Goal: Task Accomplishment & Management: Complete application form

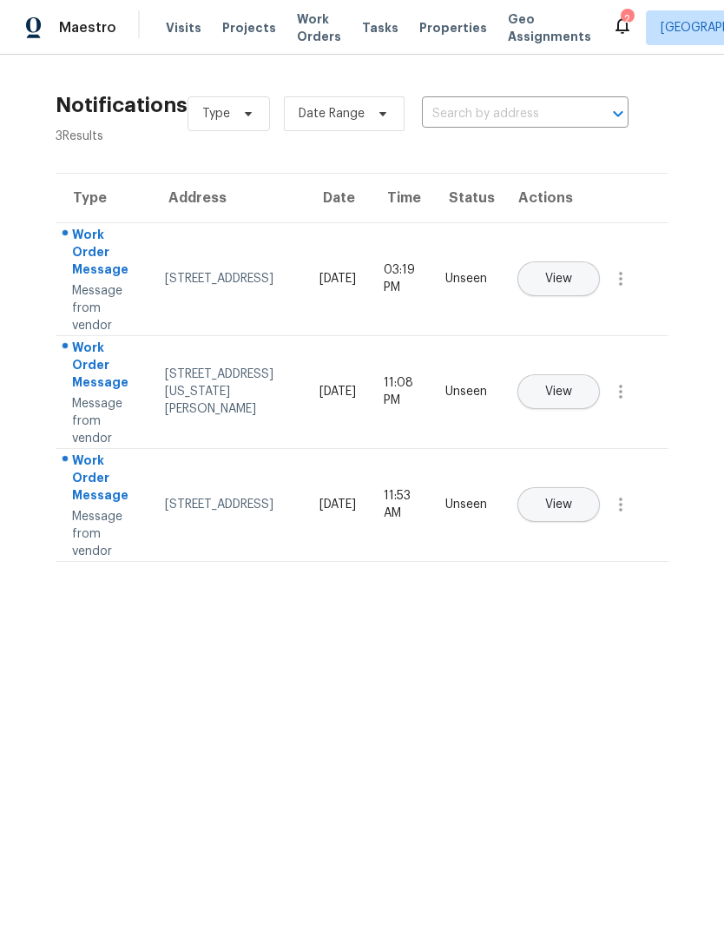
scroll to position [0, 109]
click at [423, 31] on span "Properties" at bounding box center [453, 27] width 68 height 17
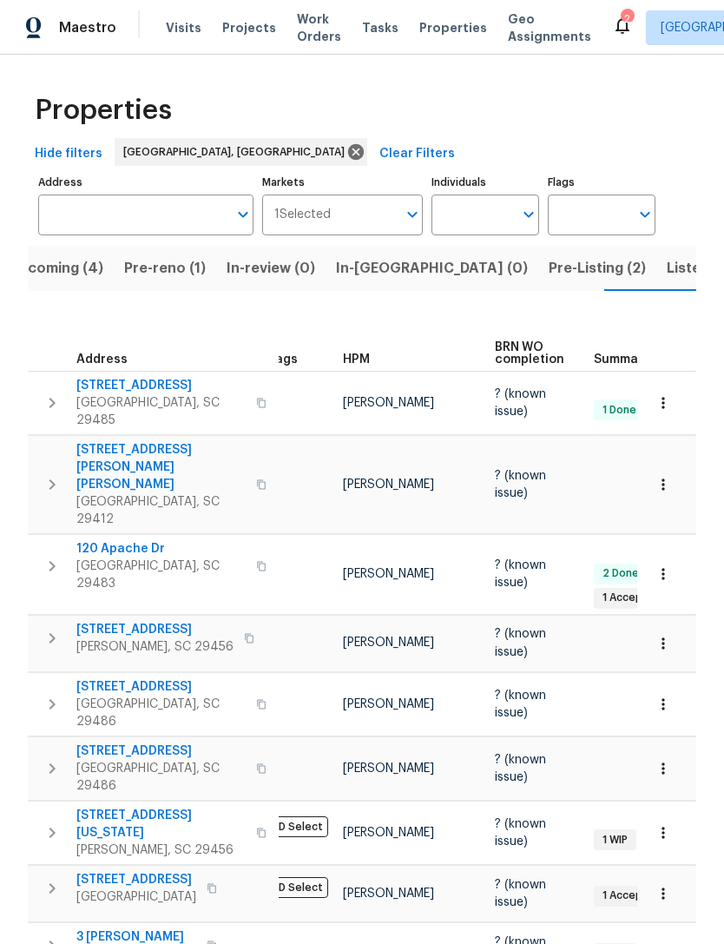
click at [434, 31] on span "Properties" at bounding box center [453, 27] width 68 height 17
click at [549, 271] on span "Pre-Listing (2)" at bounding box center [597, 268] width 97 height 24
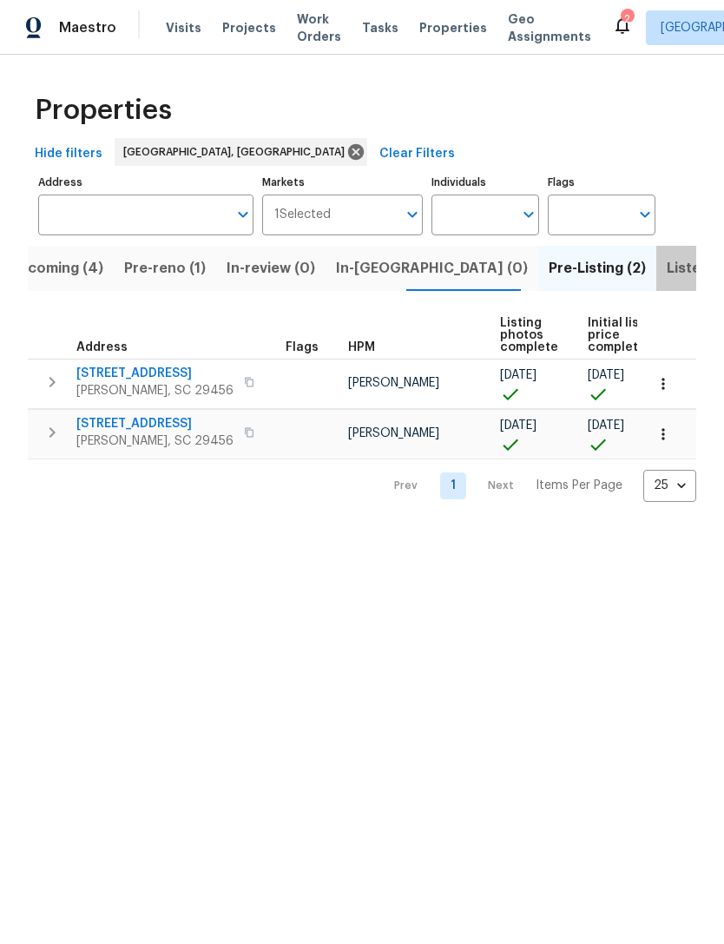
click at [667, 272] on span "Listed (6)" at bounding box center [700, 268] width 66 height 24
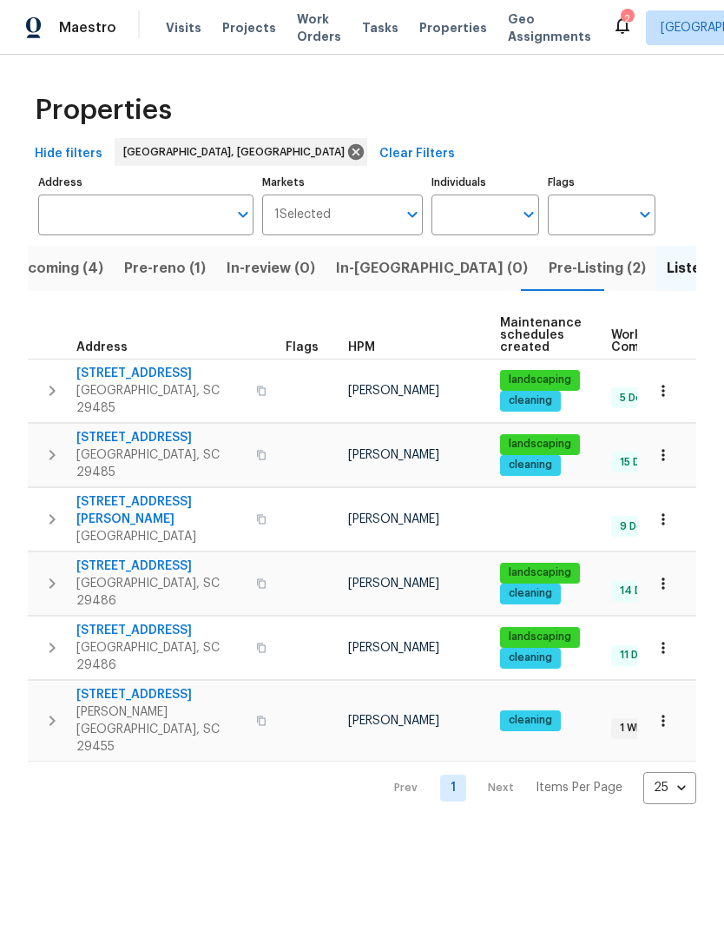
click at [156, 557] on span "[STREET_ADDRESS]" at bounding box center [160, 565] width 169 height 17
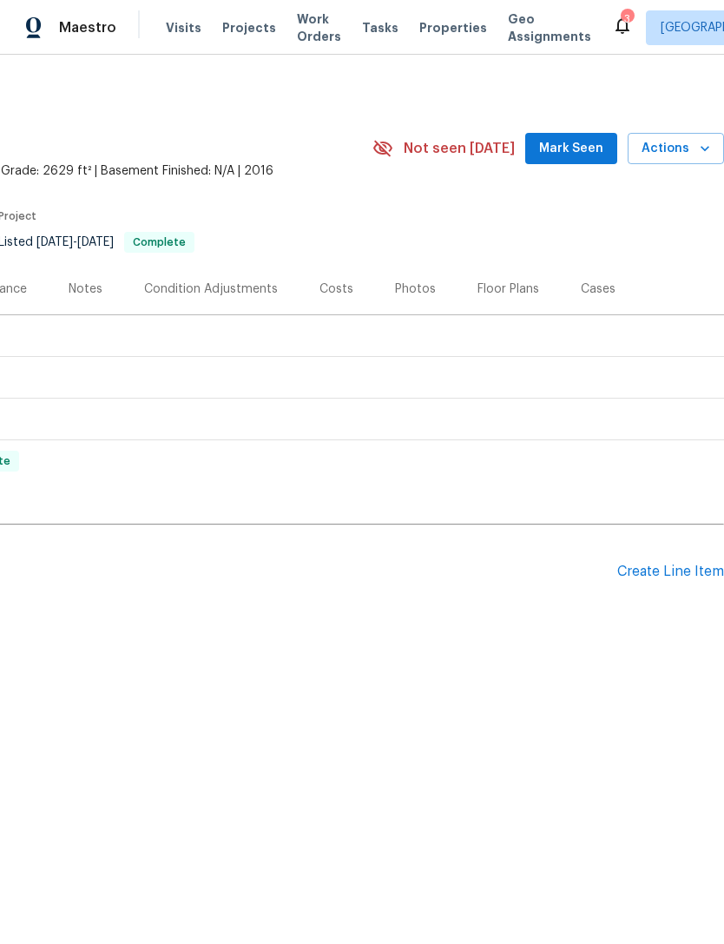
scroll to position [0, 257]
click at [669, 573] on div "Create Line Item" at bounding box center [670, 572] width 107 height 16
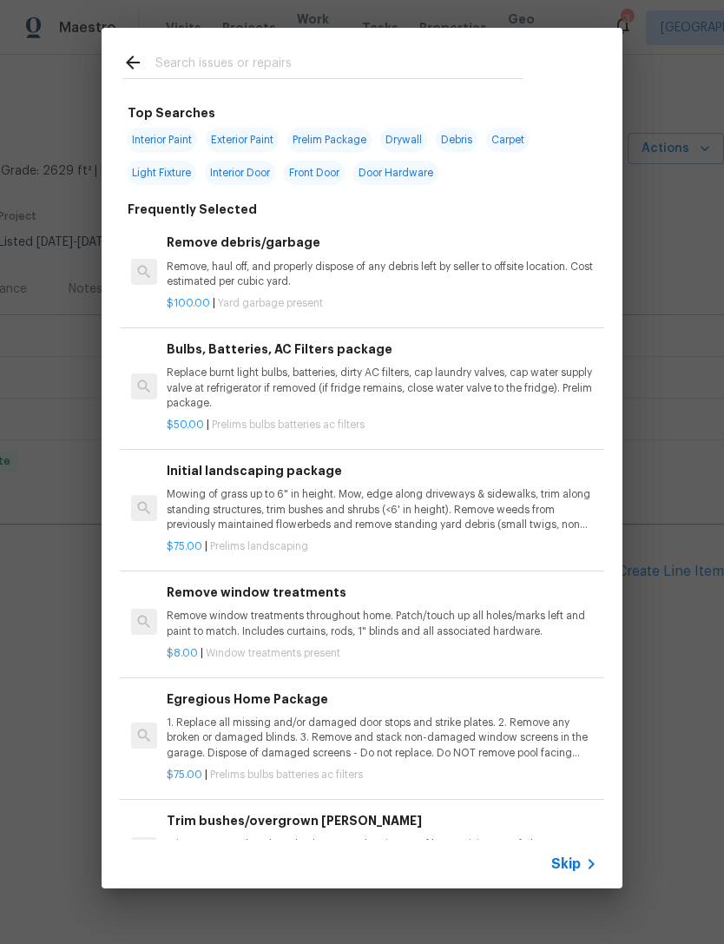
click at [267, 54] on input "text" at bounding box center [339, 65] width 368 height 26
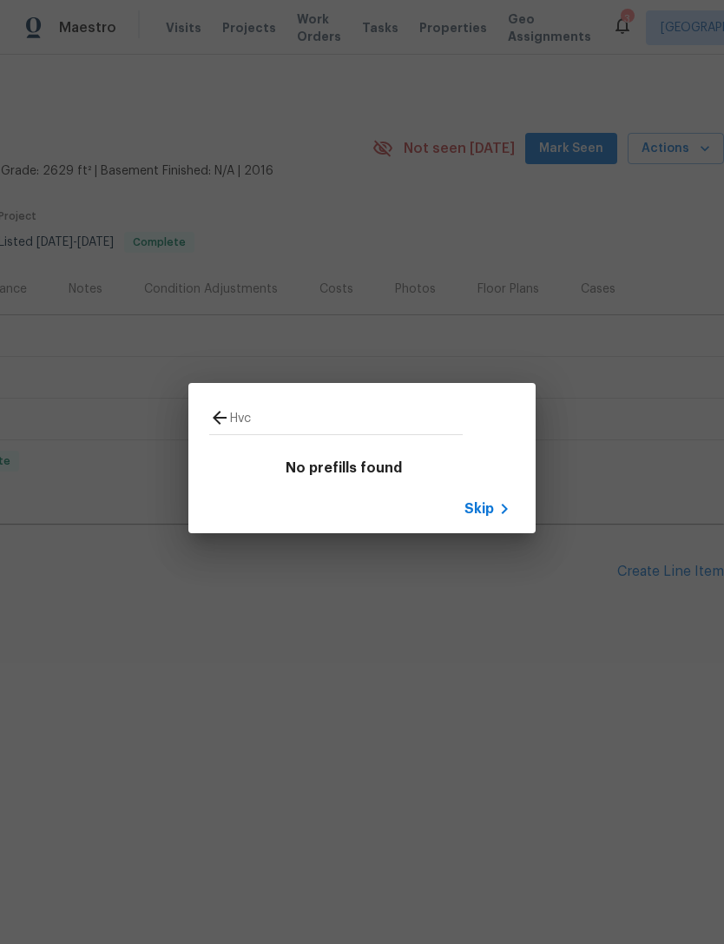
type input "Hv"
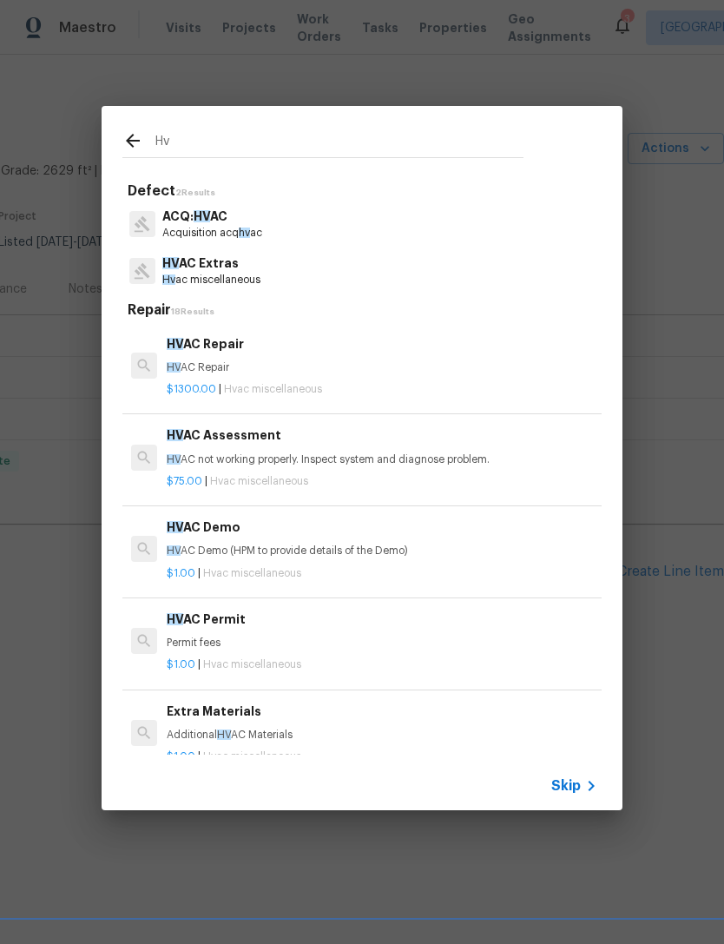
click at [306, 456] on p "HV AC not working properly. Inspect system and diagnose problem." at bounding box center [382, 459] width 431 height 15
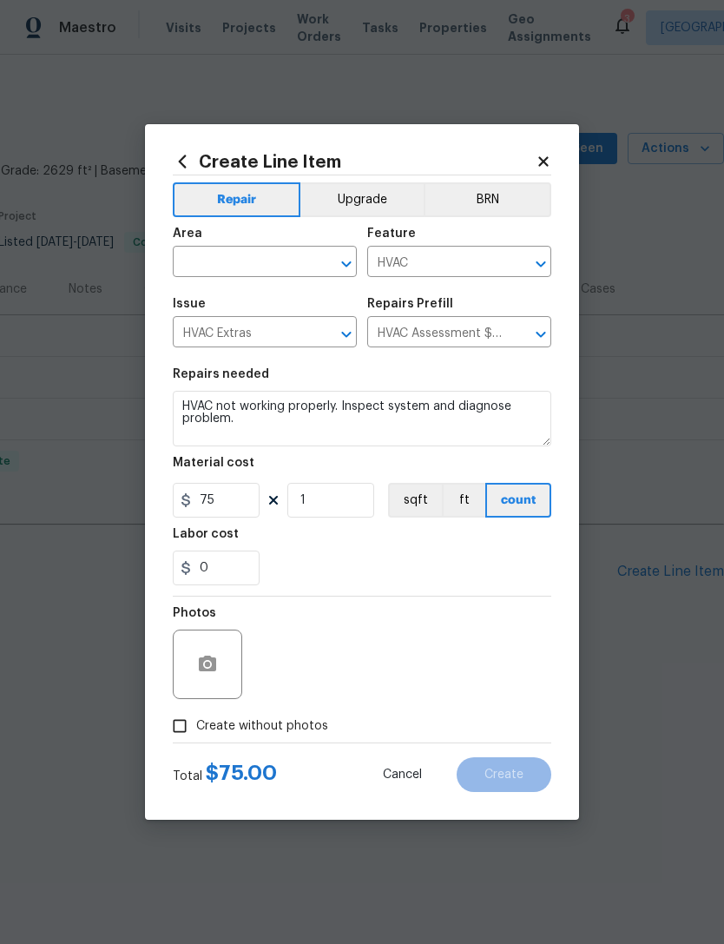
click at [305, 460] on div "Material cost" at bounding box center [362, 468] width 379 height 23
click at [227, 503] on input "75" at bounding box center [216, 500] width 87 height 35
click at [274, 262] on input "text" at bounding box center [240, 263] width 135 height 27
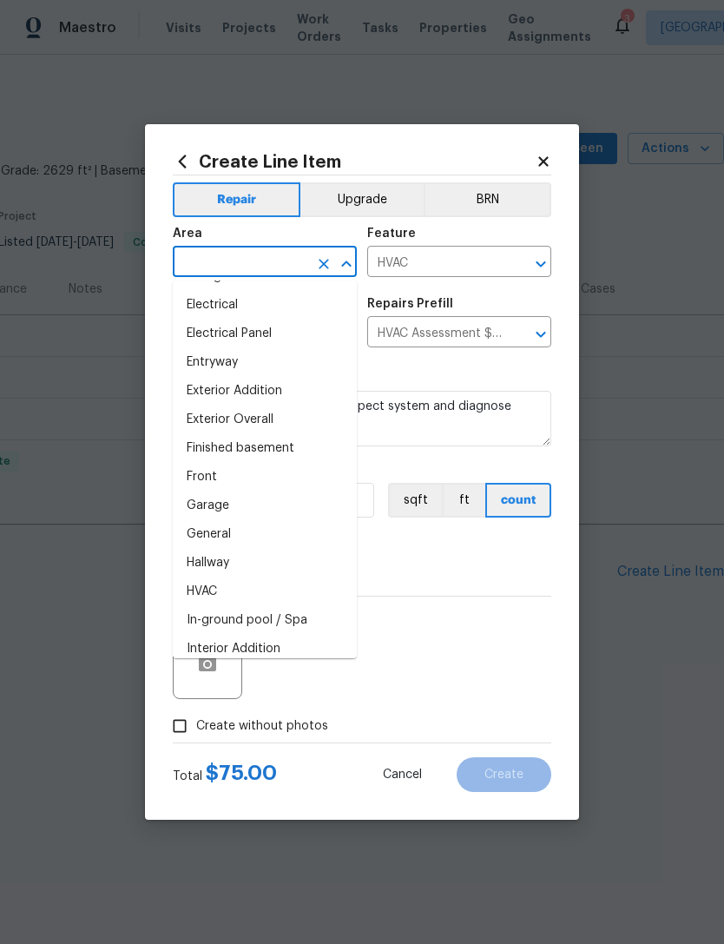
scroll to position [361, 0]
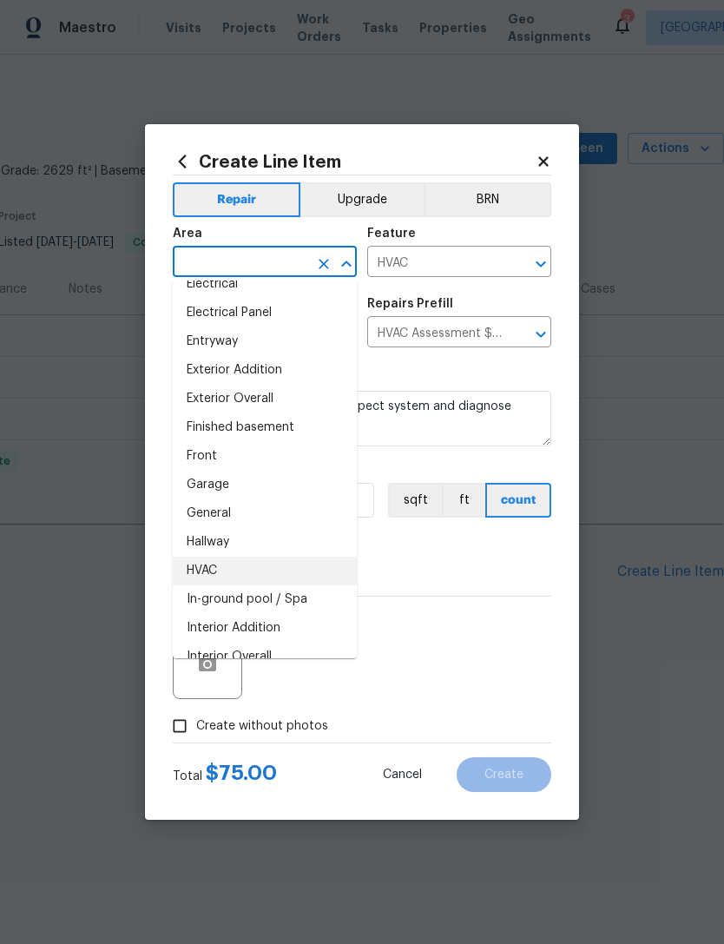
click at [240, 572] on li "HVAC" at bounding box center [265, 571] width 184 height 29
type input "HVAC"
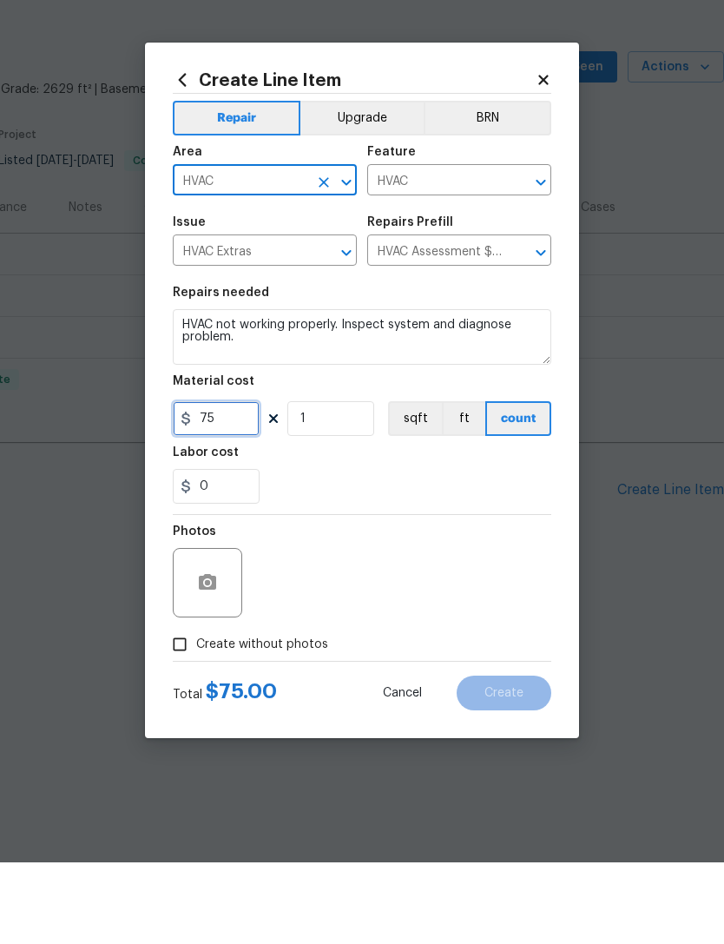
click at [233, 483] on input "75" at bounding box center [216, 500] width 87 height 35
type input "1"
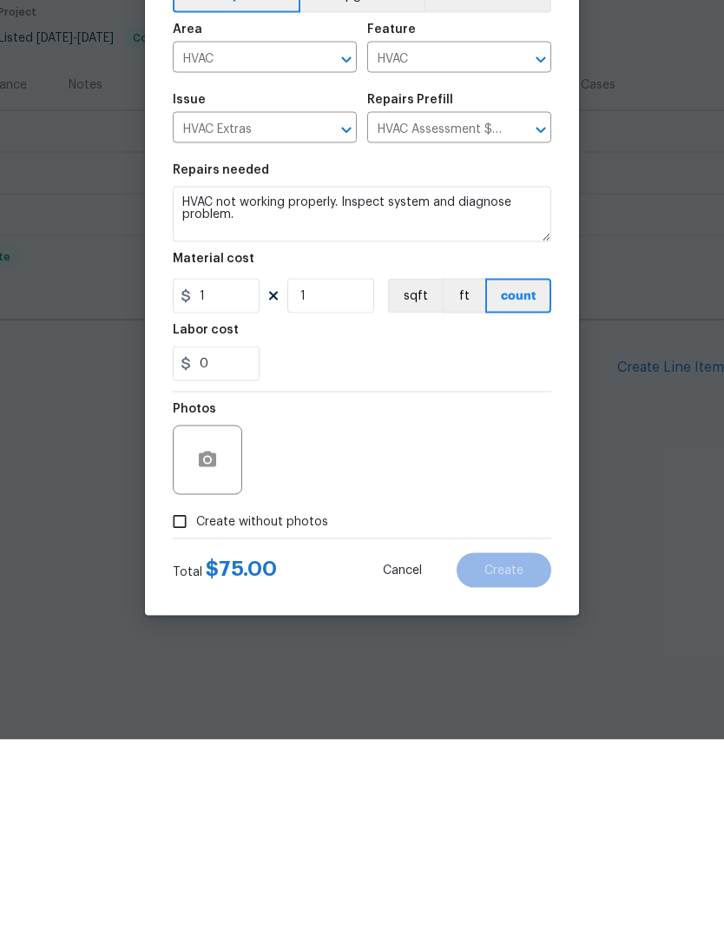
click at [190, 709] on input "Create without photos" at bounding box center [179, 725] width 33 height 33
checkbox input "true"
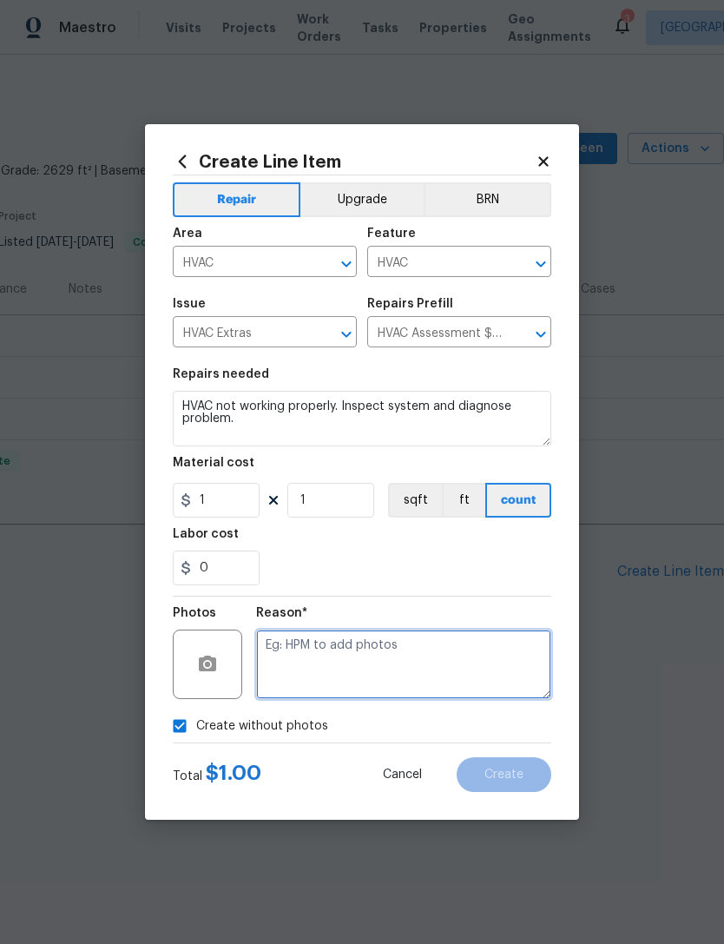
click at [375, 645] on textarea at bounding box center [403, 663] width 295 height 69
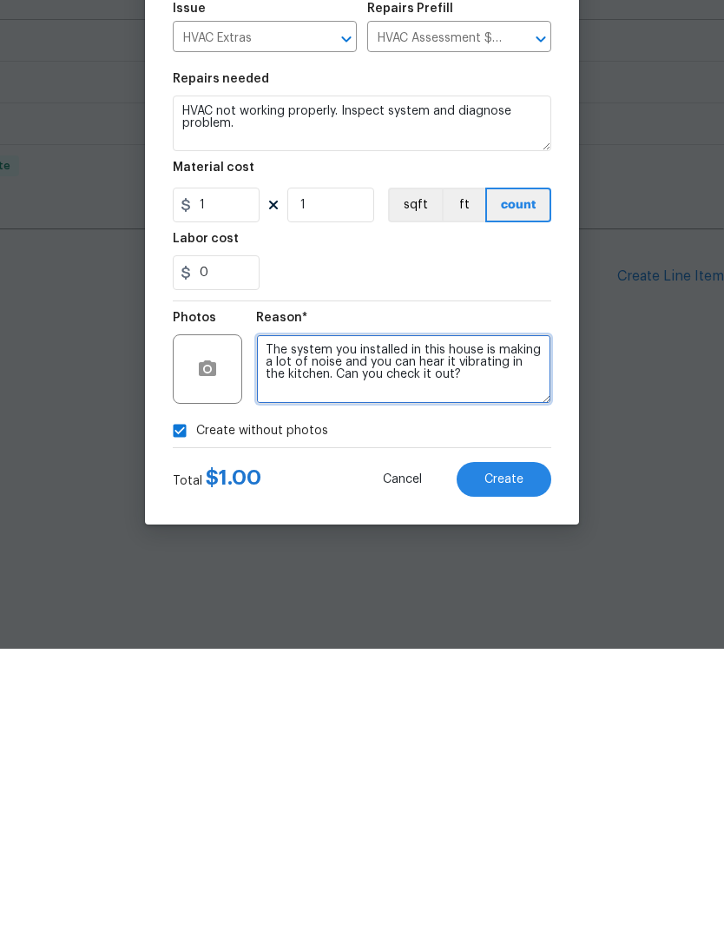
type textarea "The system you installed in this house is making a lot of noise and you can hea…"
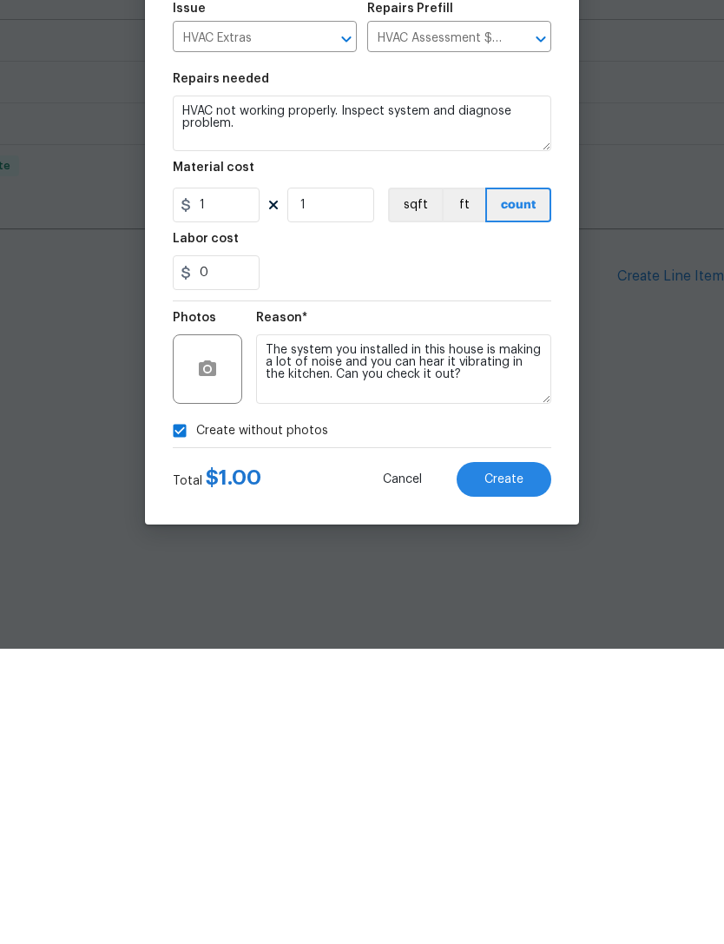
click at [511, 768] on span "Create" at bounding box center [503, 774] width 39 height 13
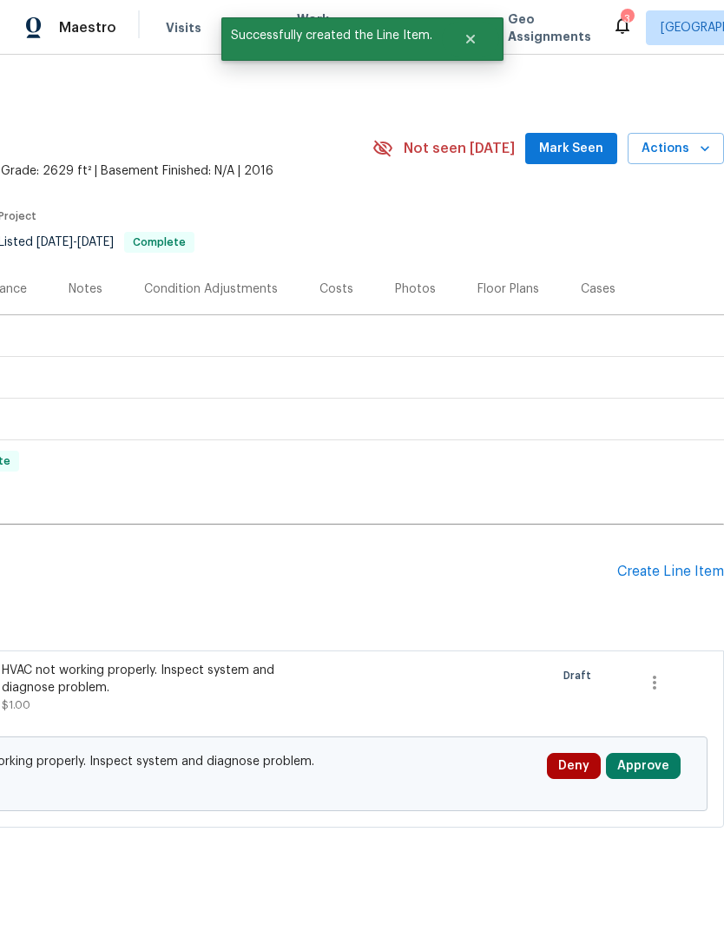
click at [647, 570] on div "Create Line Item" at bounding box center [670, 572] width 107 height 16
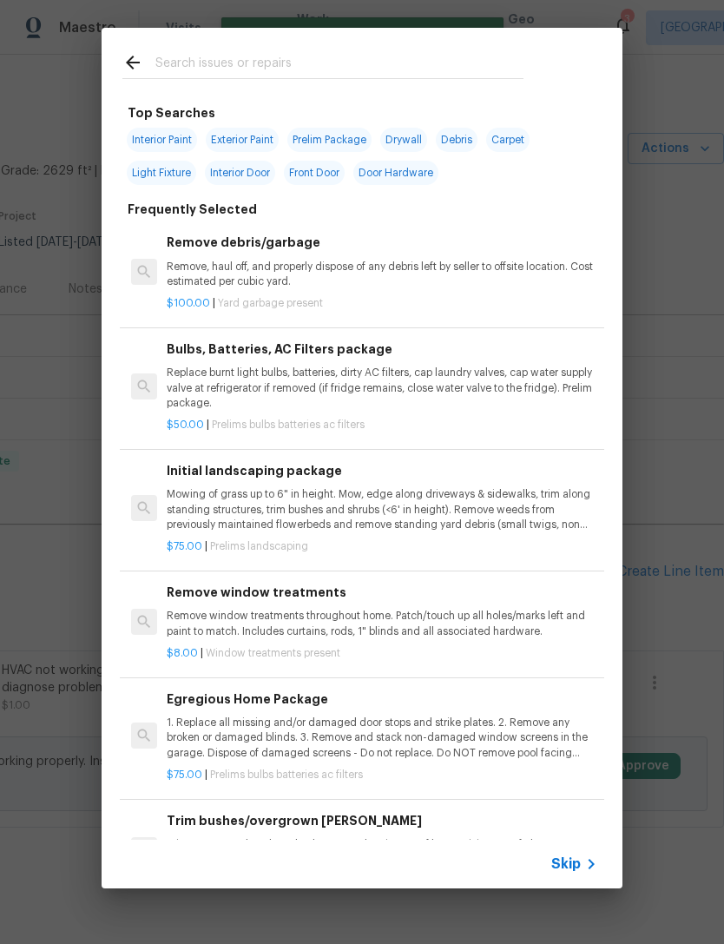
click at [292, 45] on div at bounding box center [323, 62] width 443 height 69
click at [235, 65] on input "text" at bounding box center [339, 65] width 368 height 26
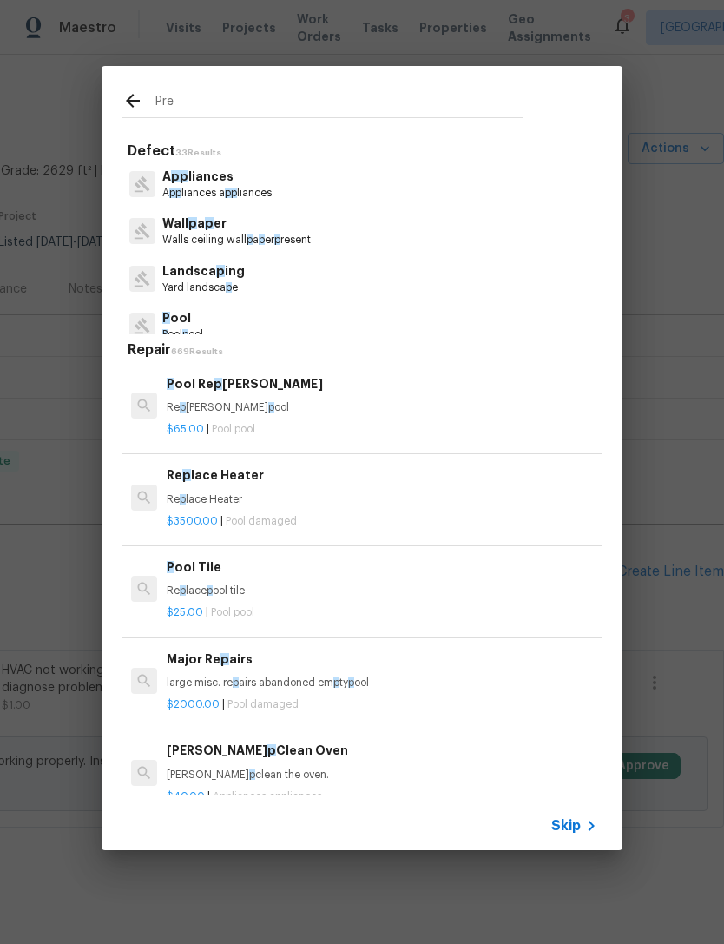
type input "Pres"
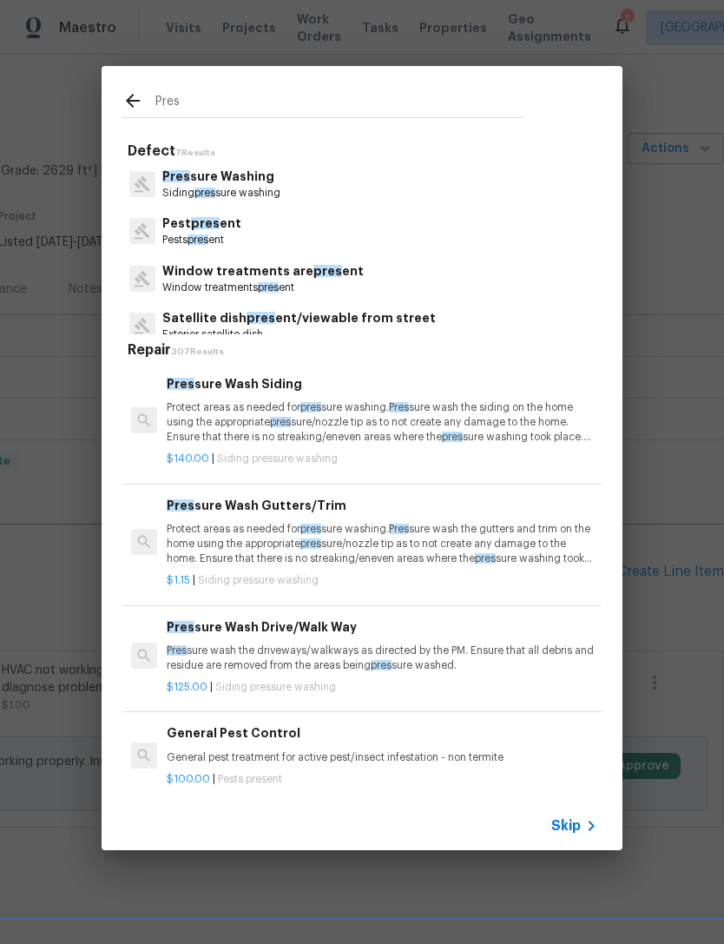
click at [328, 400] on p "Protect areas as needed for pres sure washing. Pres sure wash the siding on the…" at bounding box center [382, 422] width 431 height 44
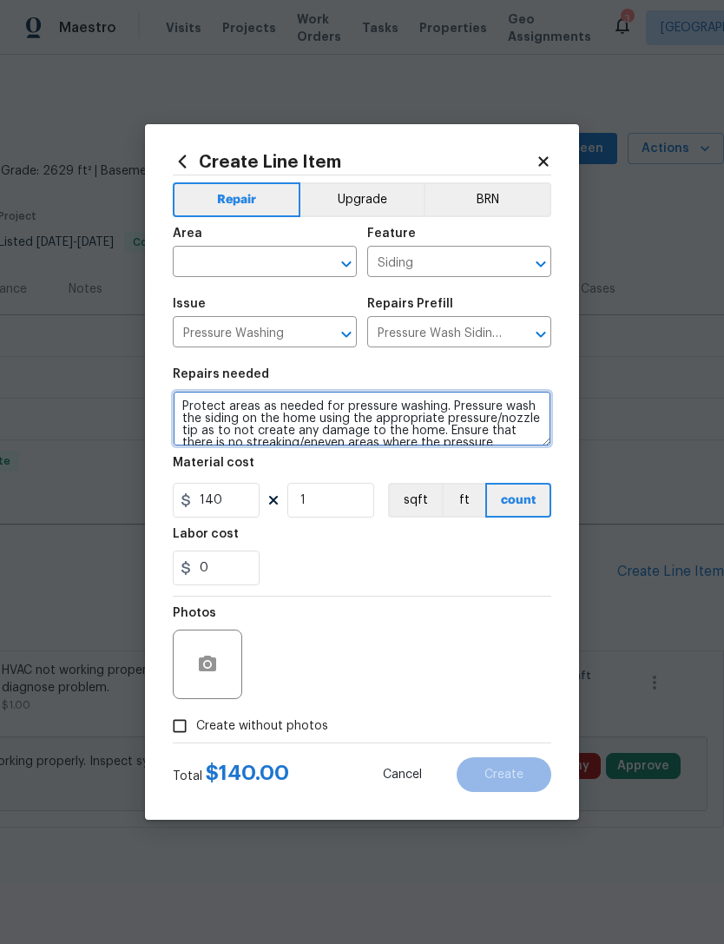
click at [327, 400] on textarea "Protect areas as needed for pressure washing. Pressure wash the siding on the h…" at bounding box center [362, 419] width 379 height 56
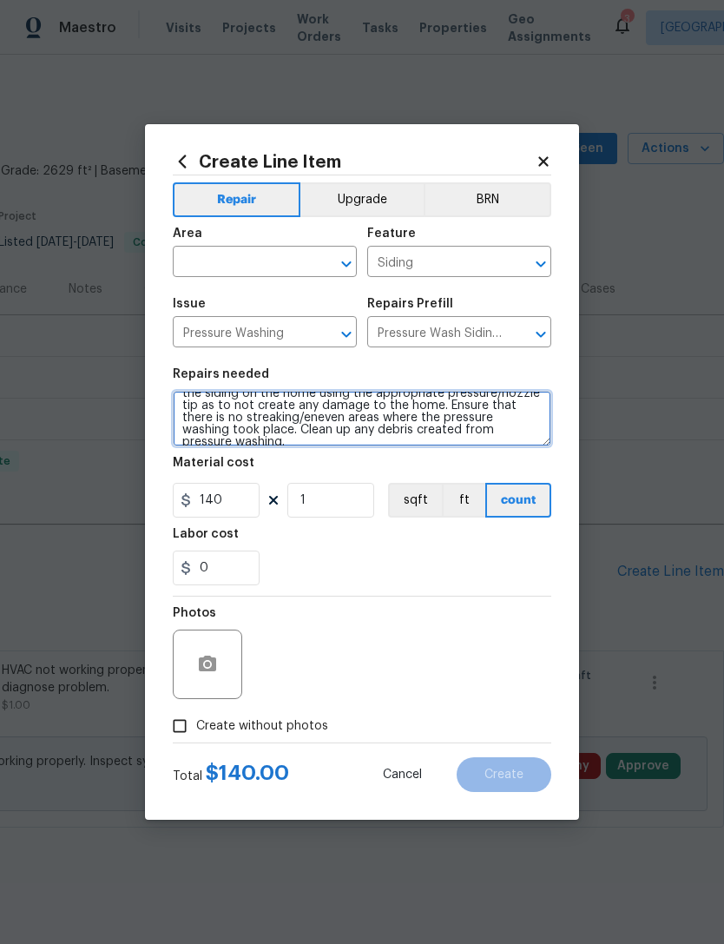
scroll to position [24, 0]
click at [524, 429] on textarea "Protect areas as needed for pressure washing. Pressure wash the siding on the h…" at bounding box center [362, 419] width 379 height 56
type textarea "Protect areas as needed for pressure washing. Pressure wash the siding on the h…"
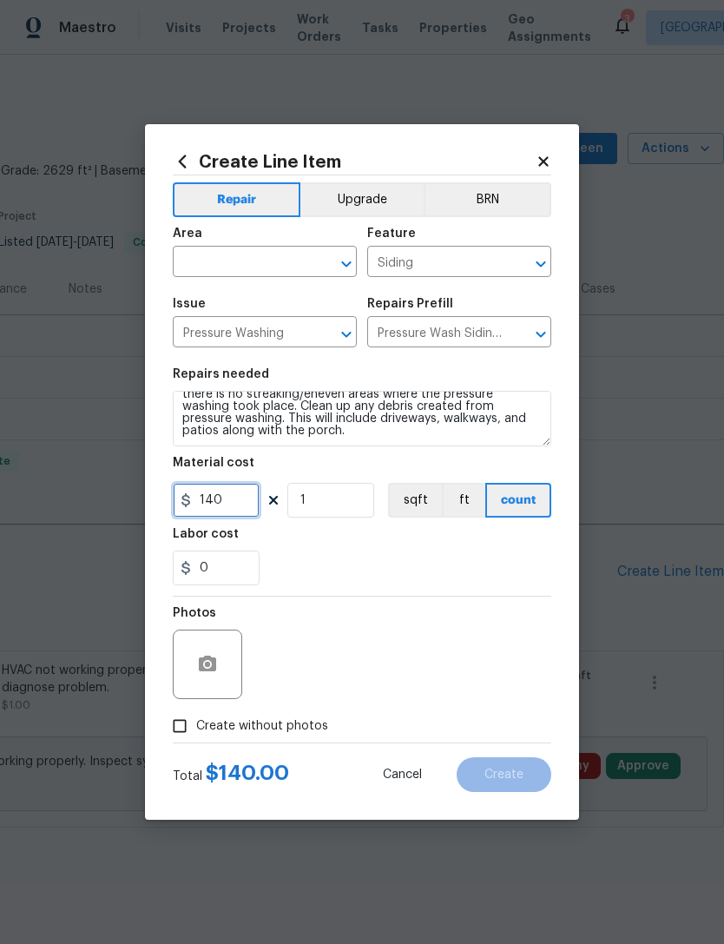
click at [236, 502] on input "140" at bounding box center [216, 500] width 87 height 35
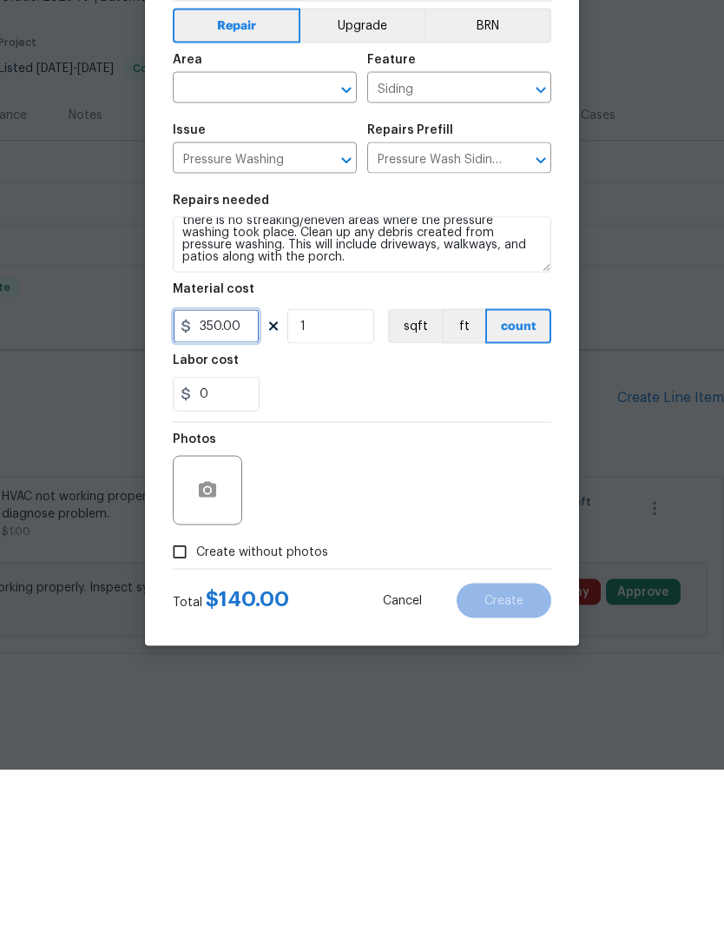
type input "350.00"
click at [180, 709] on input "Create without photos" at bounding box center [179, 725] width 33 height 33
checkbox input "true"
type input "350"
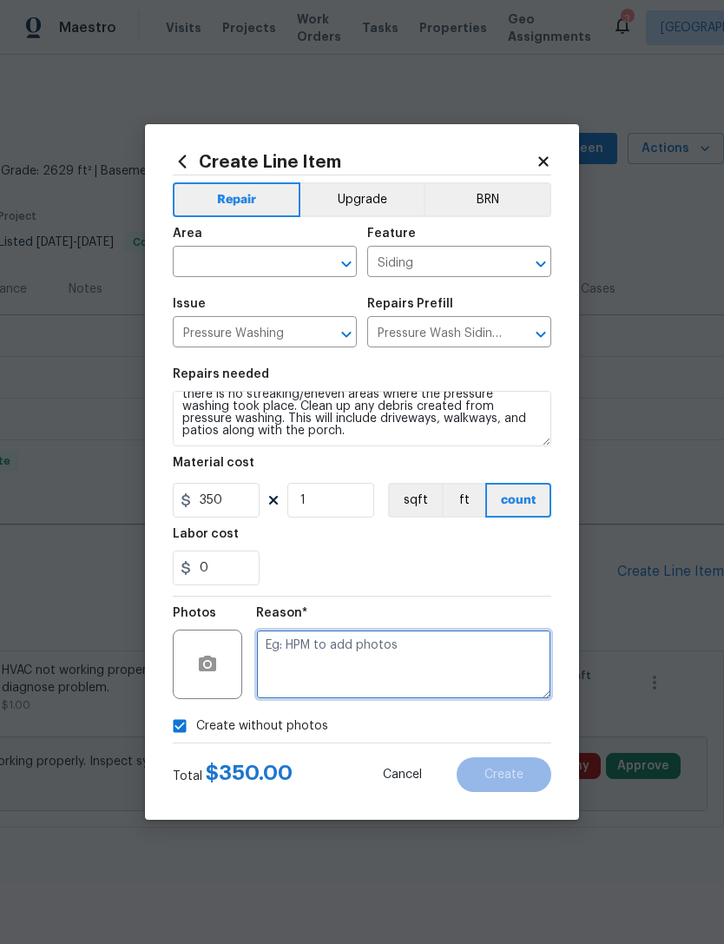
click at [341, 639] on textarea at bounding box center [403, 663] width 295 height 69
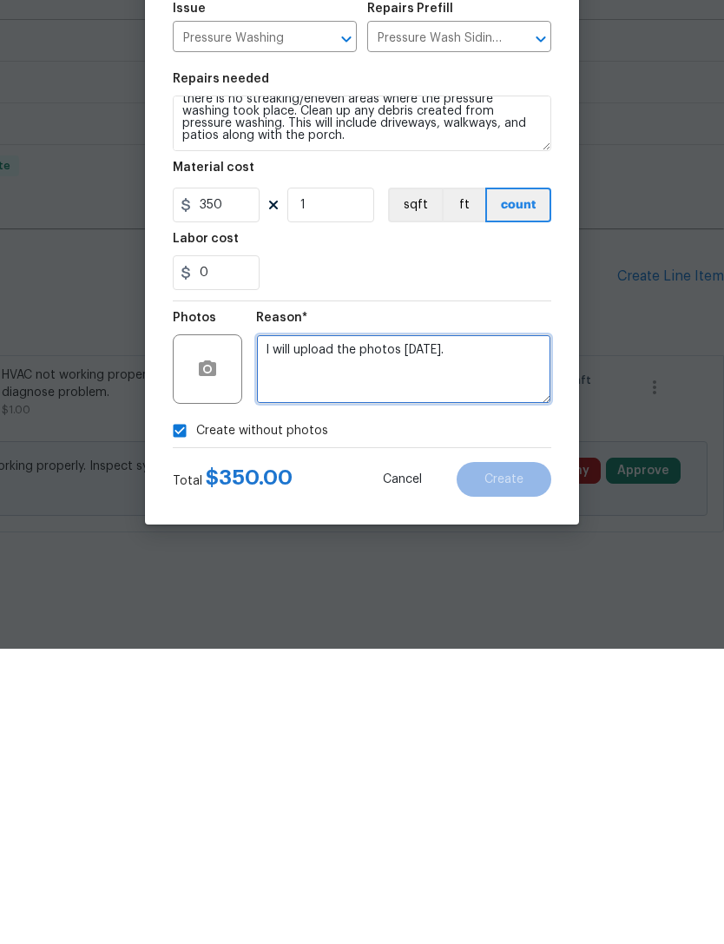
type textarea "I will upload the photos [DATE]."
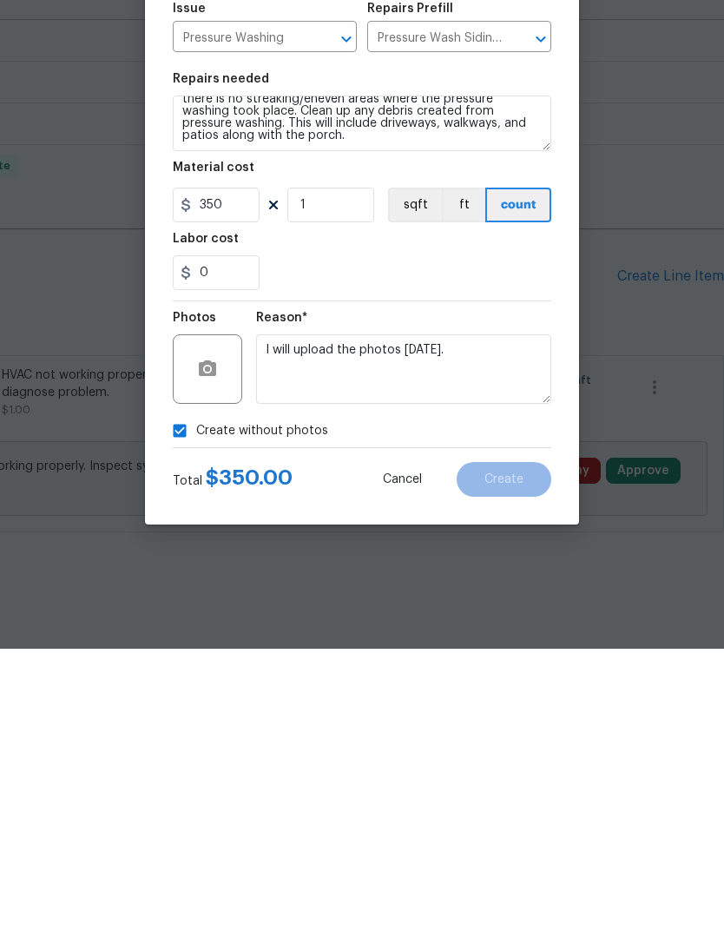
click at [517, 709] on div "Create without photos" at bounding box center [362, 725] width 379 height 33
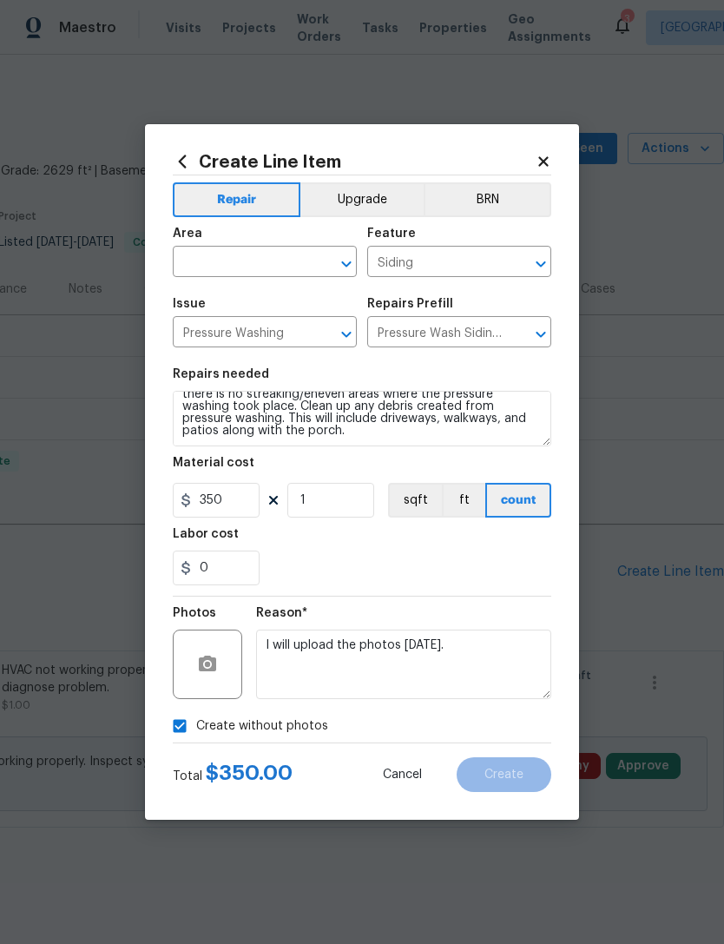
click at [265, 258] on input "text" at bounding box center [240, 263] width 135 height 27
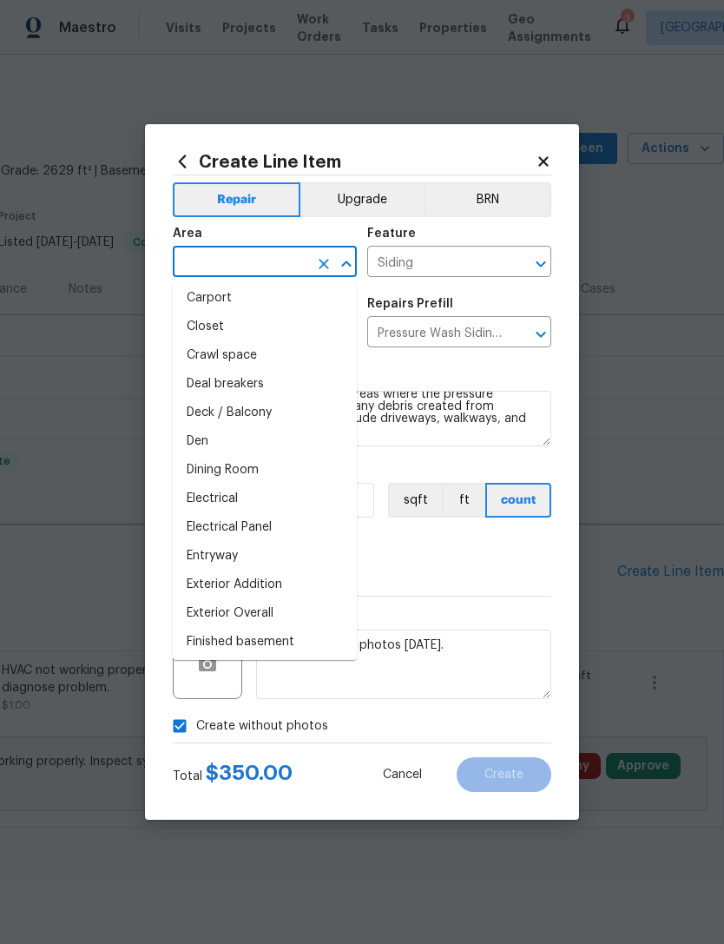
scroll to position [150, 0]
click at [262, 610] on li "Exterior Overall" at bounding box center [265, 611] width 184 height 29
type input "Exterior Overall"
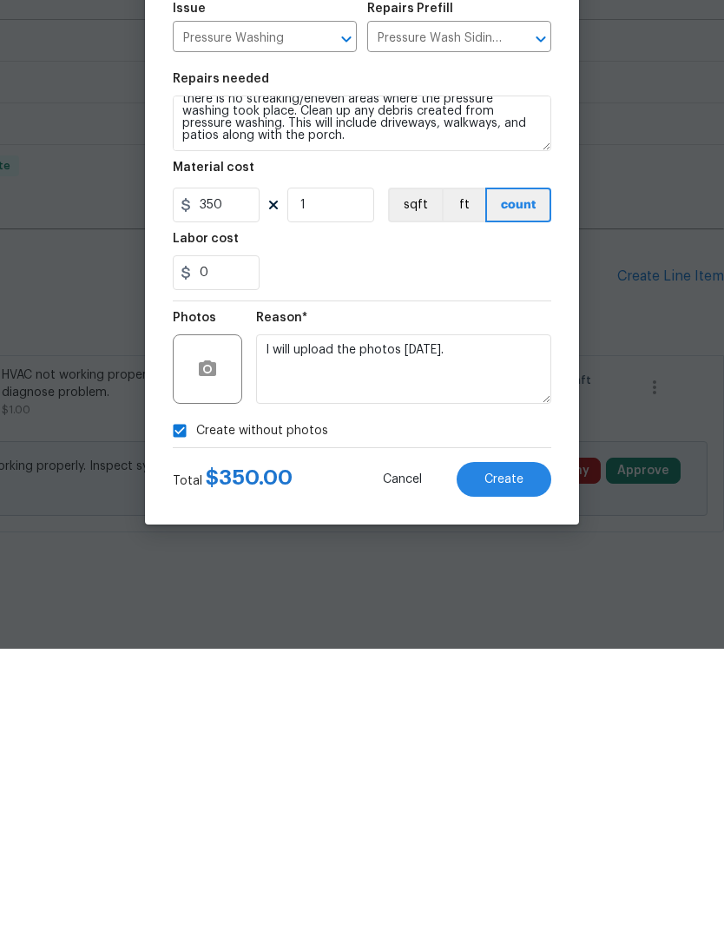
click at [507, 768] on span "Create" at bounding box center [503, 774] width 39 height 13
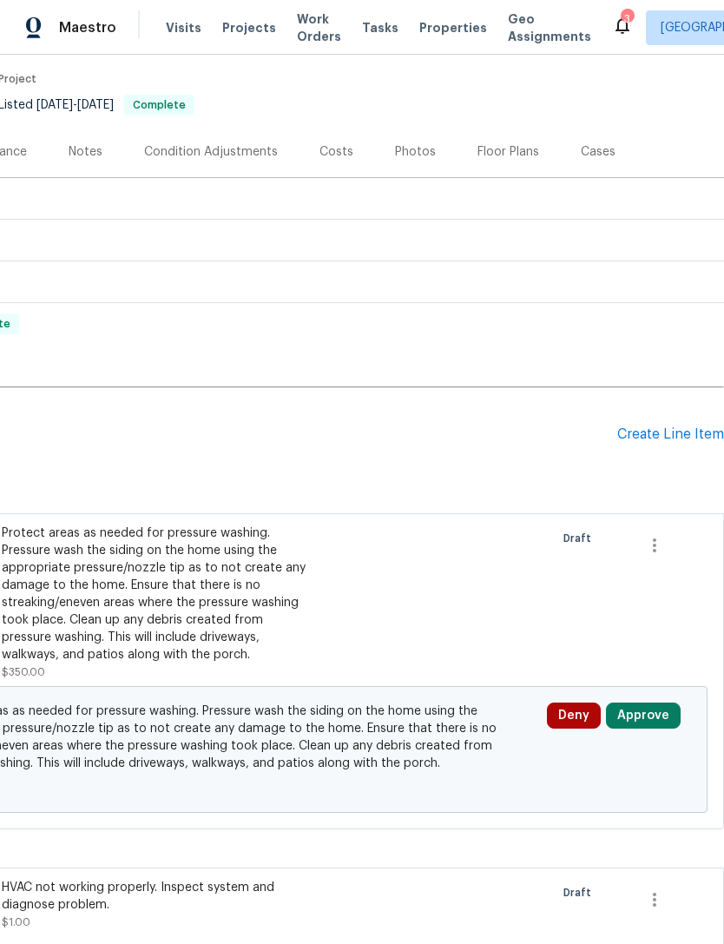
scroll to position [137, 257]
click at [656, 428] on div "Create Line Item" at bounding box center [670, 434] width 107 height 16
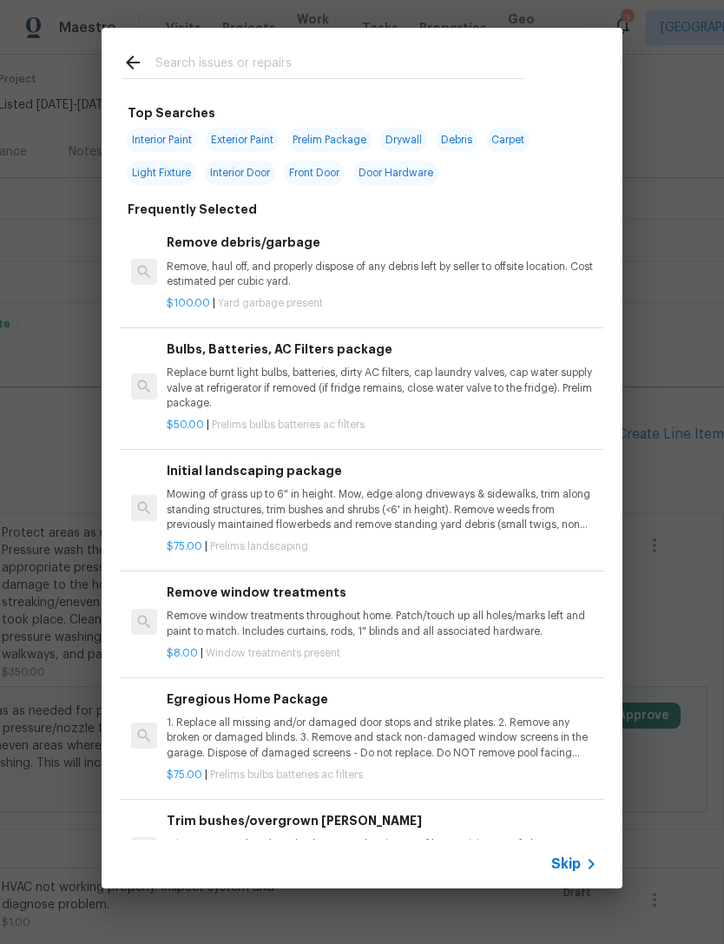
click at [278, 64] on input "text" at bounding box center [339, 65] width 368 height 26
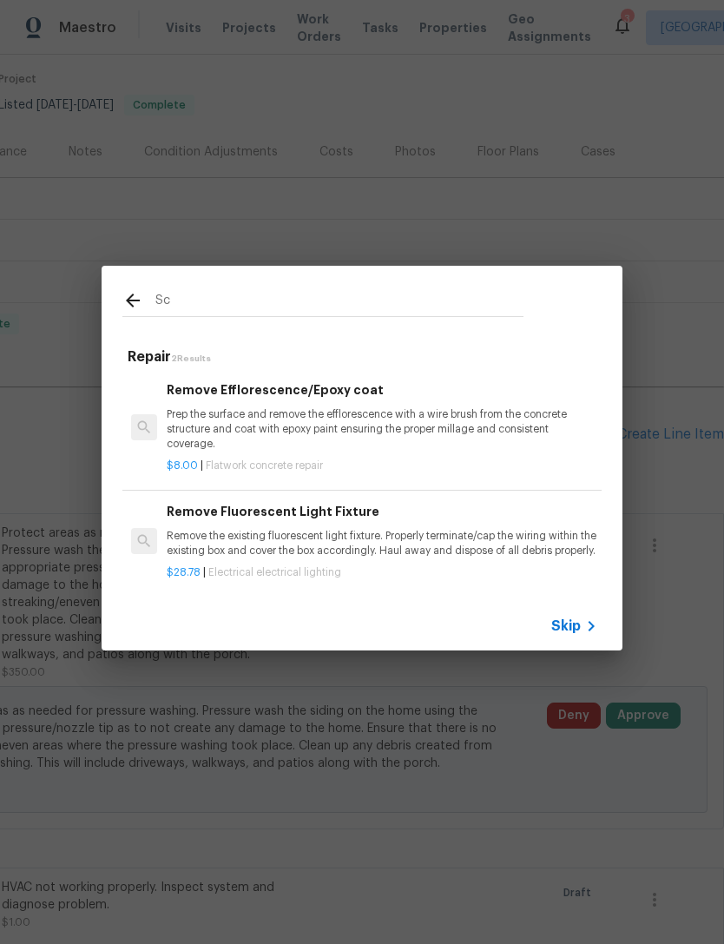
type input "S"
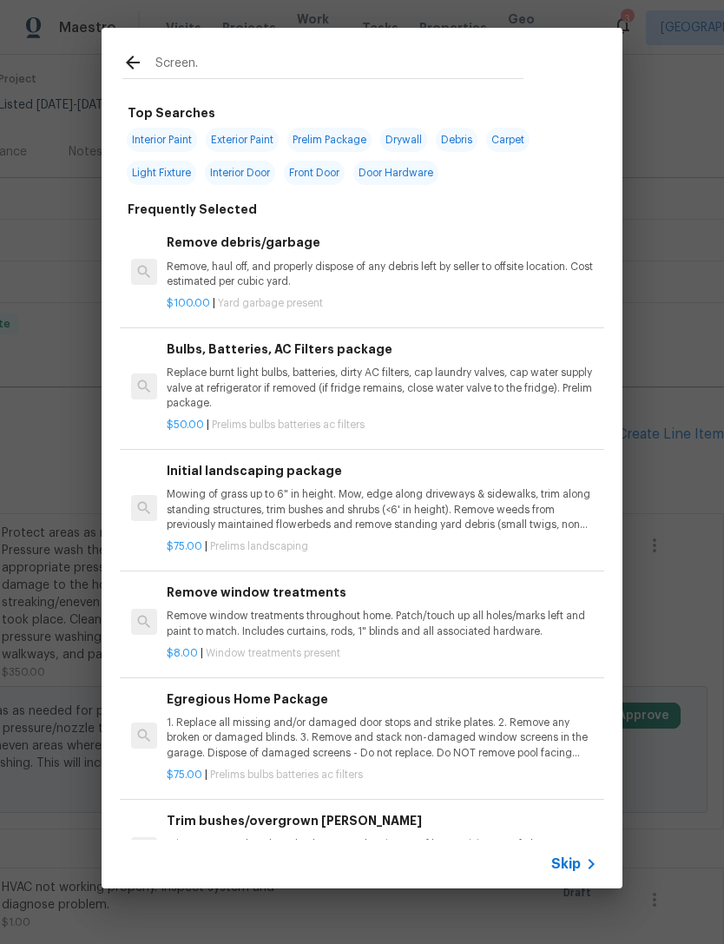
type input "Screens."
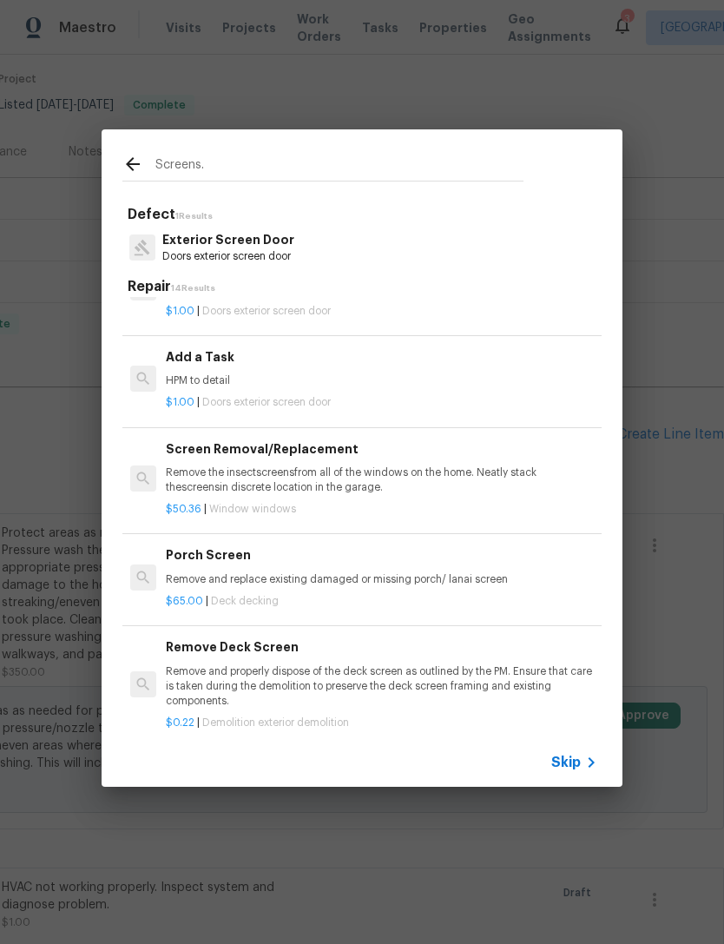
scroll to position [374, 0]
click at [321, 471] on p "Remove the insect screens from all of the windows on the home. Neatly stack the…" at bounding box center [382, 481] width 431 height 30
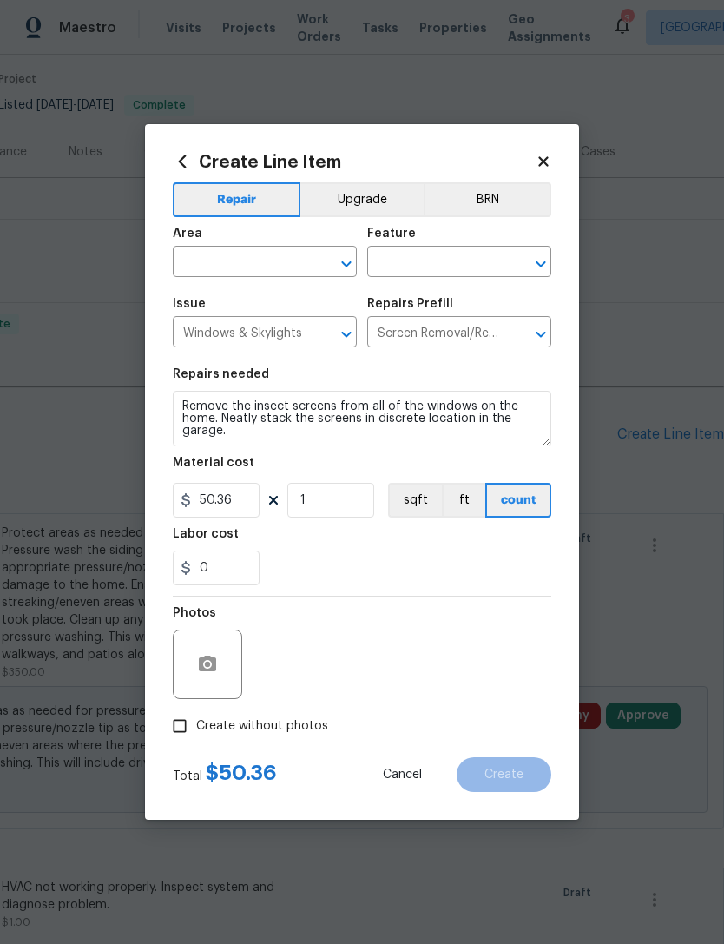
click at [317, 465] on div "Material cost" at bounding box center [362, 468] width 379 height 23
click at [177, 723] on input "Create without photos" at bounding box center [179, 725] width 33 height 33
checkbox input "true"
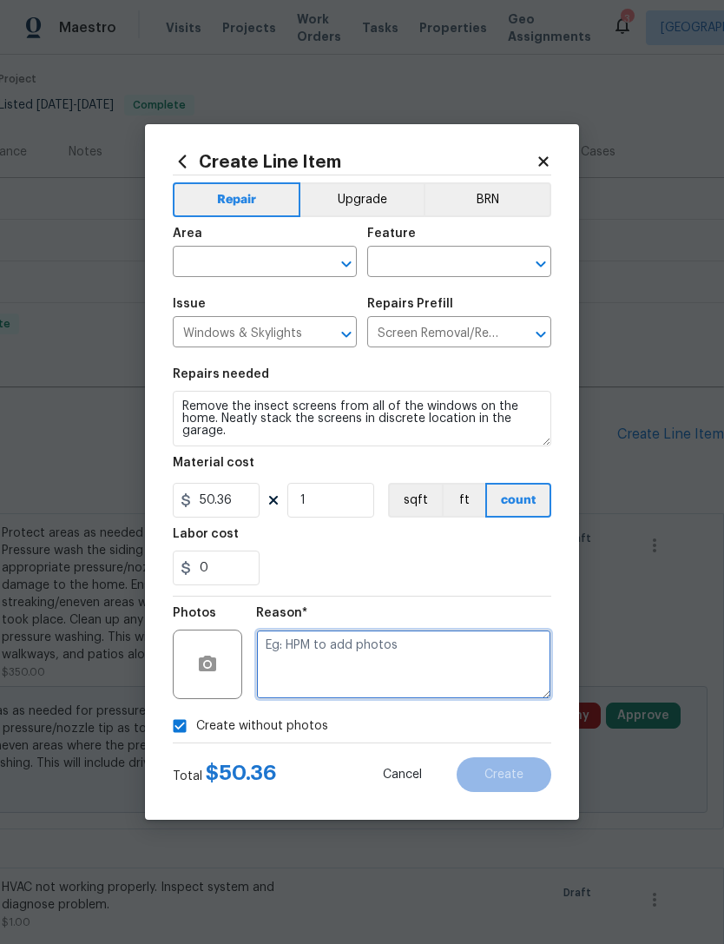
click at [375, 652] on textarea at bounding box center [403, 663] width 295 height 69
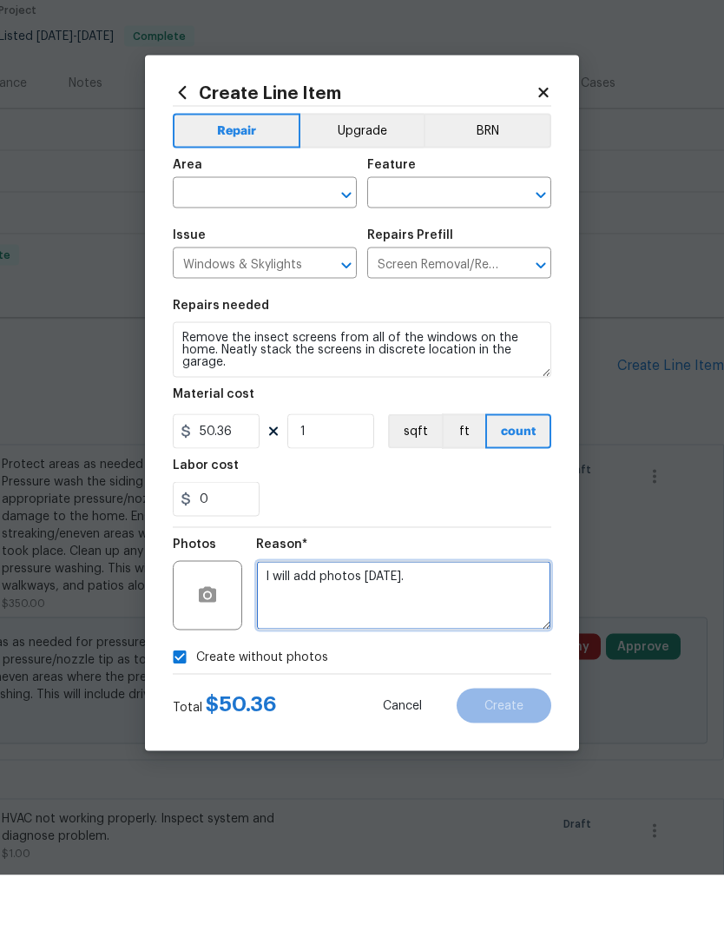
type textarea "I will add photos [DATE]."
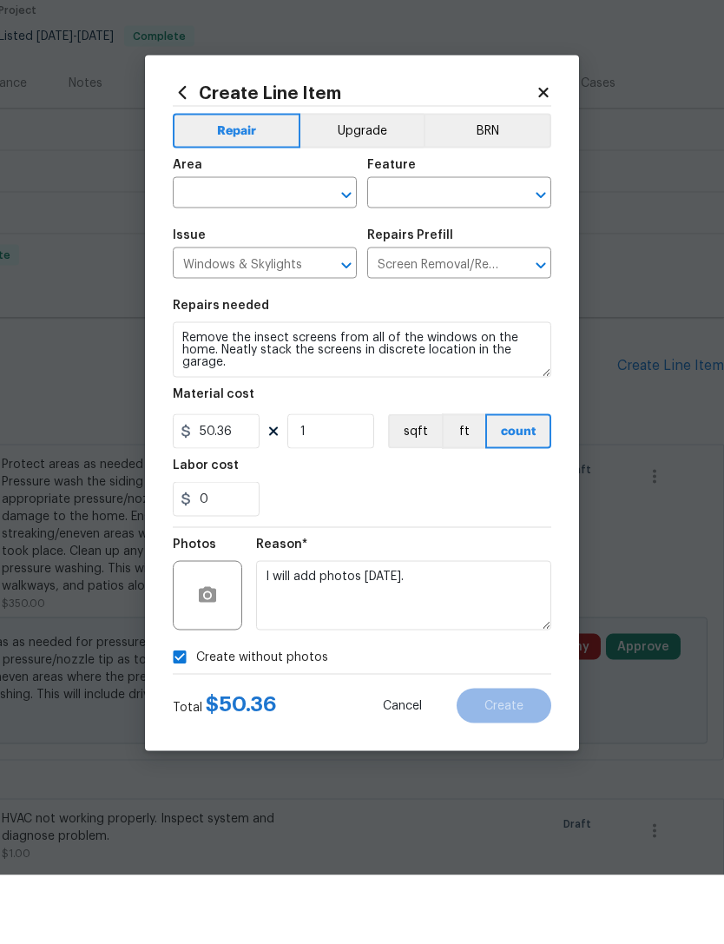
click at [277, 250] on input "text" at bounding box center [240, 263] width 135 height 27
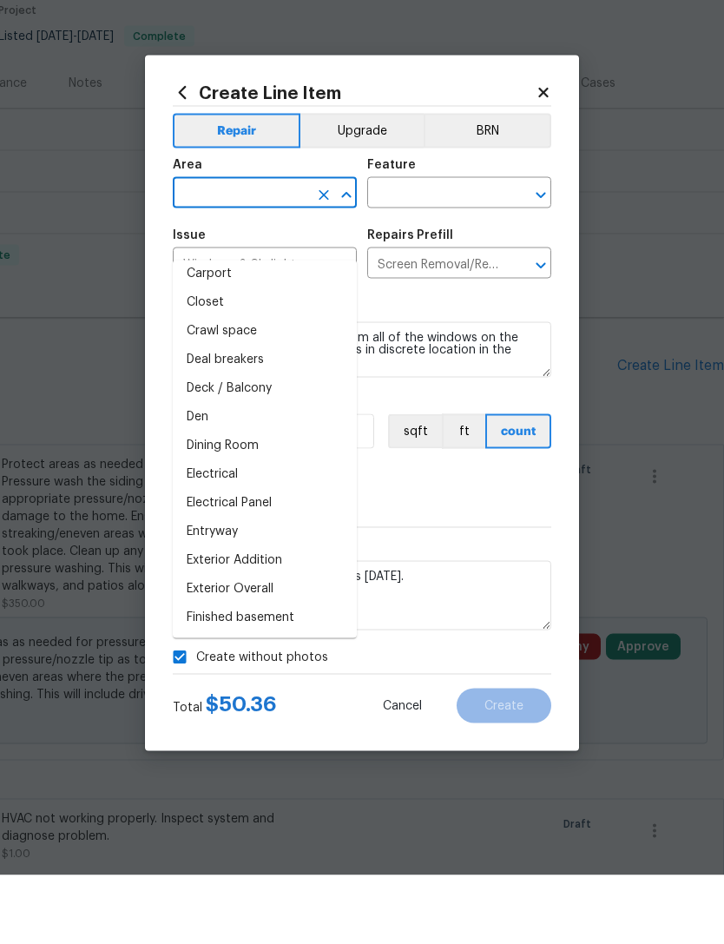
scroll to position [152, 0]
click at [276, 643] on li "Exterior Overall" at bounding box center [265, 657] width 184 height 29
type input "Exterior Overall"
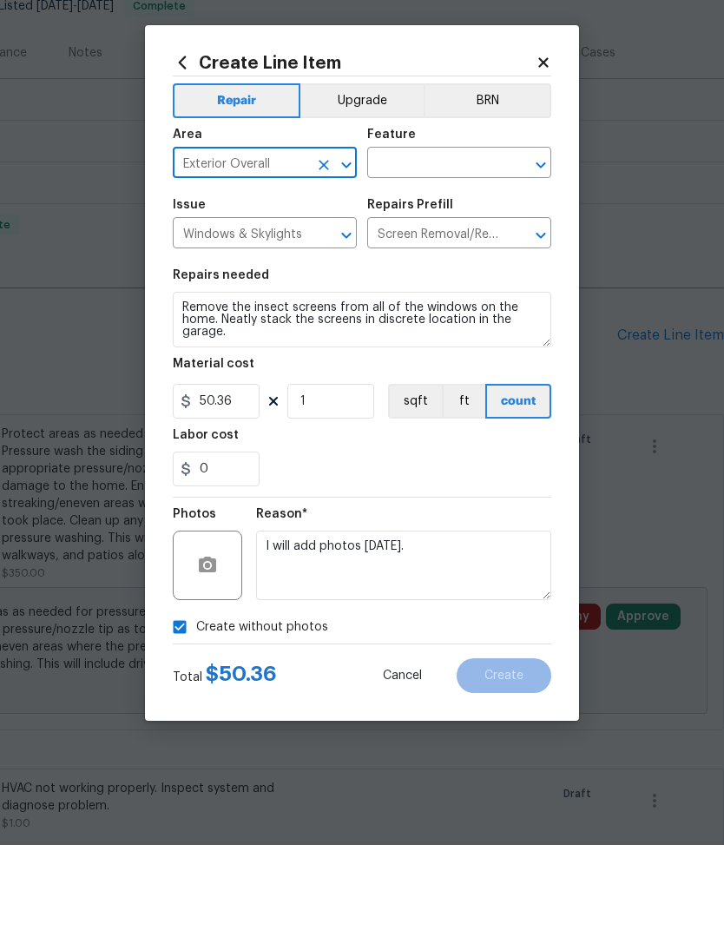
click at [472, 250] on input "text" at bounding box center [434, 263] width 135 height 27
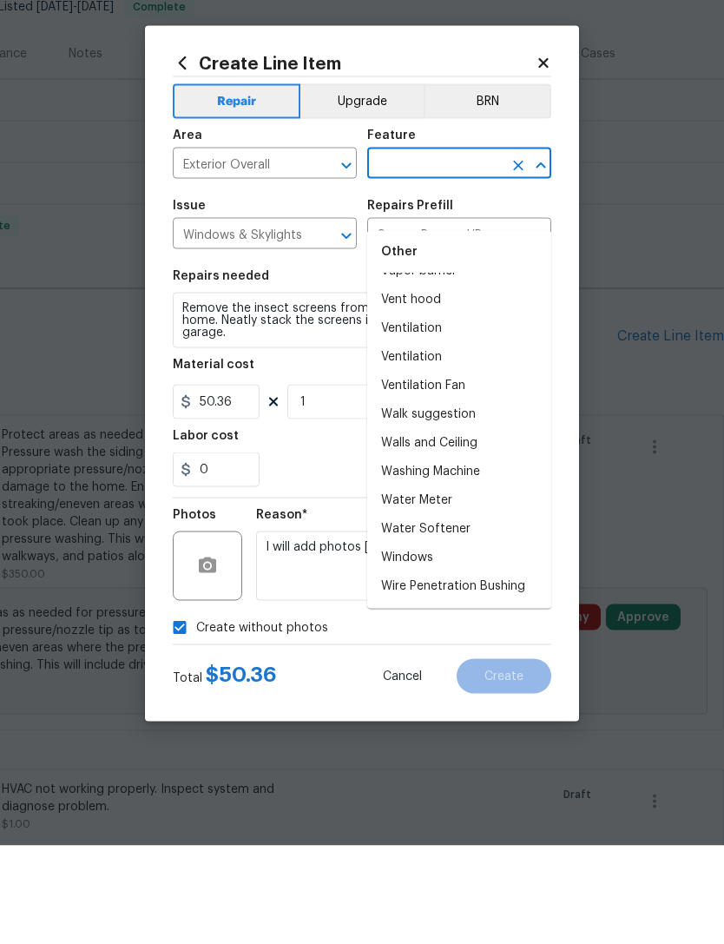
scroll to position [4271, 0]
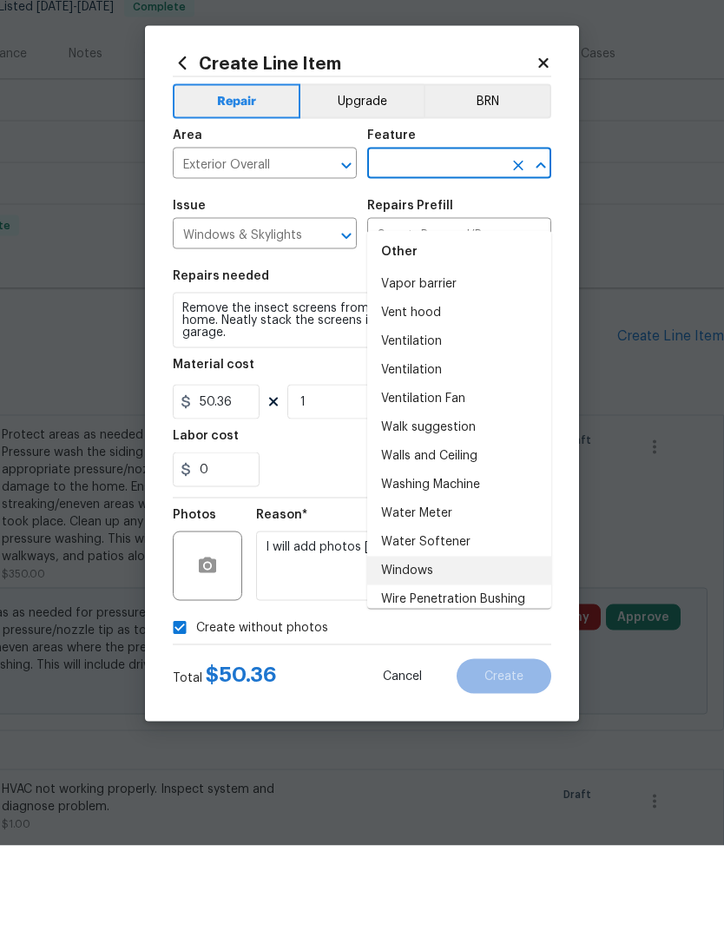
click at [432, 655] on li "Windows" at bounding box center [459, 669] width 184 height 29
type input "Windows"
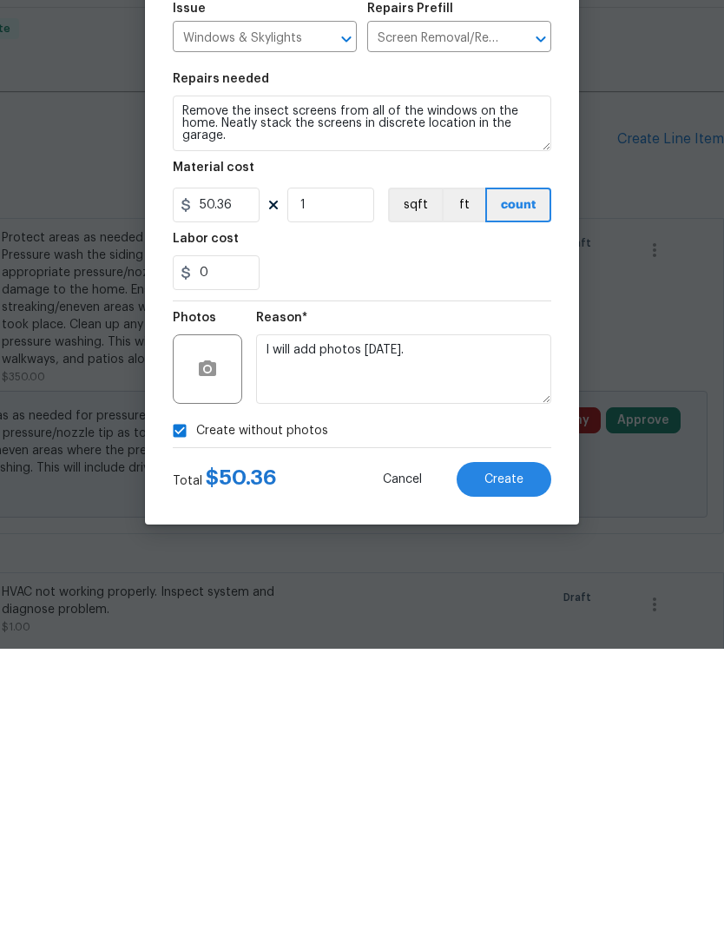
scroll to position [56, 0]
click at [524, 757] on button "Create" at bounding box center [504, 774] width 95 height 35
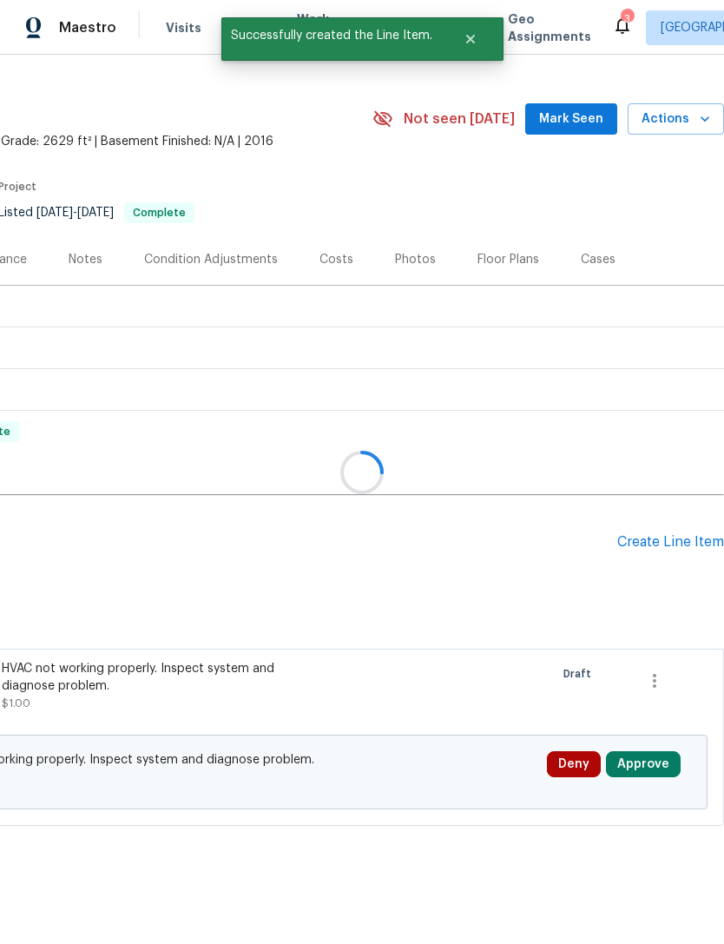
scroll to position [0, 257]
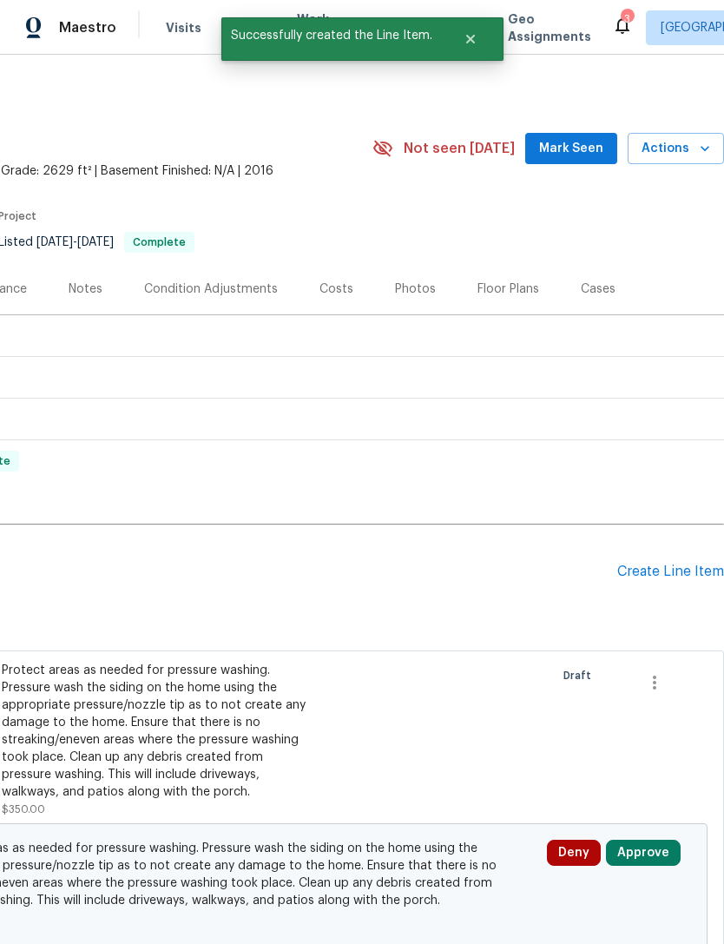
click at [649, 564] on div "Create Line Item" at bounding box center [670, 572] width 107 height 16
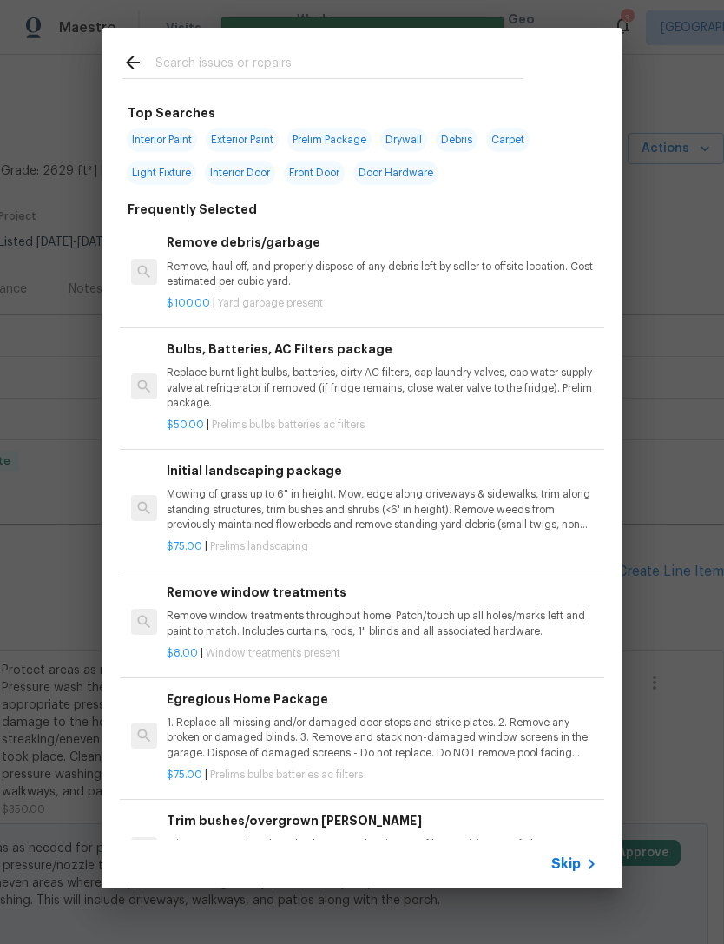
click at [286, 56] on input "text" at bounding box center [339, 65] width 368 height 26
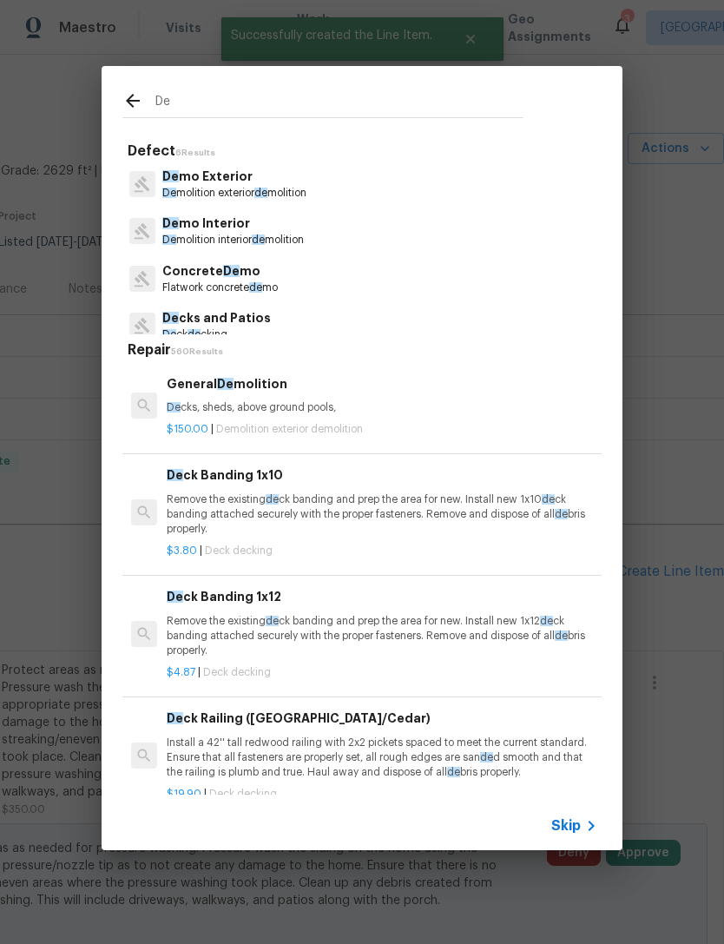
type input "Deb"
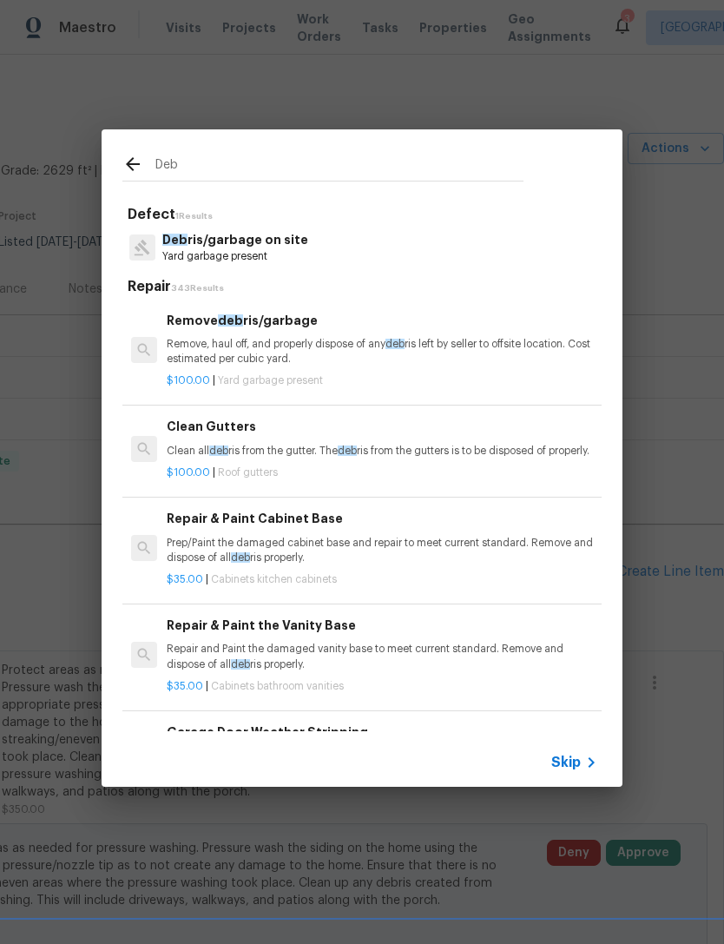
click at [273, 329] on h6 "Remove deb ris/garbage" at bounding box center [382, 320] width 431 height 19
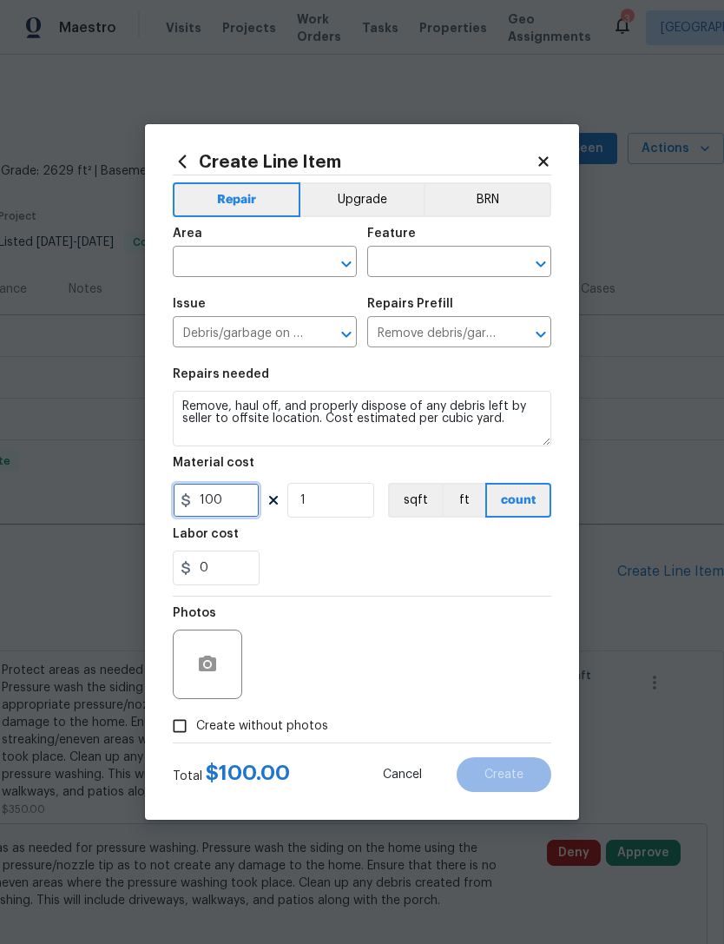
click at [240, 497] on input "100" at bounding box center [216, 500] width 87 height 35
click at [276, 264] on input "text" at bounding box center [240, 263] width 135 height 27
type input "25"
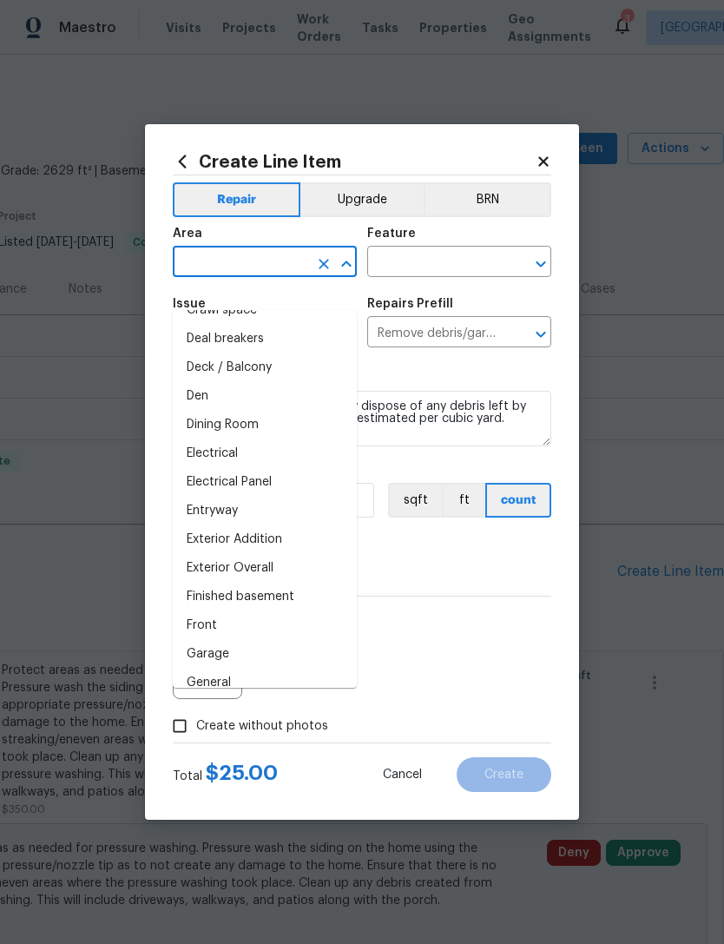
scroll to position [223, 0]
click at [287, 552] on li "Exterior Overall" at bounding box center [265, 566] width 184 height 29
type input "Exterior Overall"
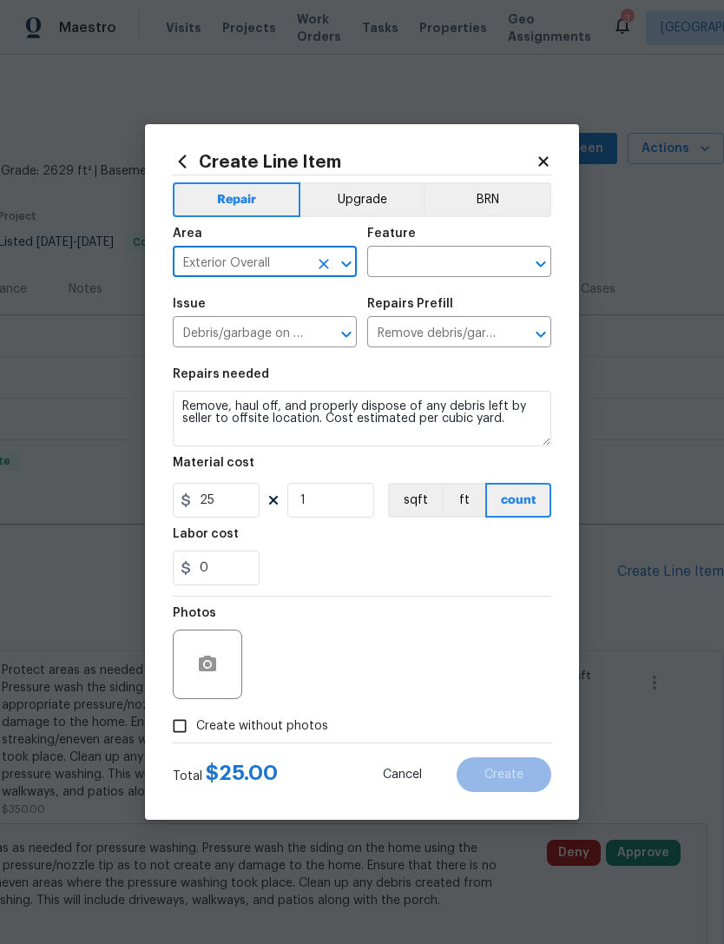
click at [476, 255] on input "text" at bounding box center [434, 263] width 135 height 27
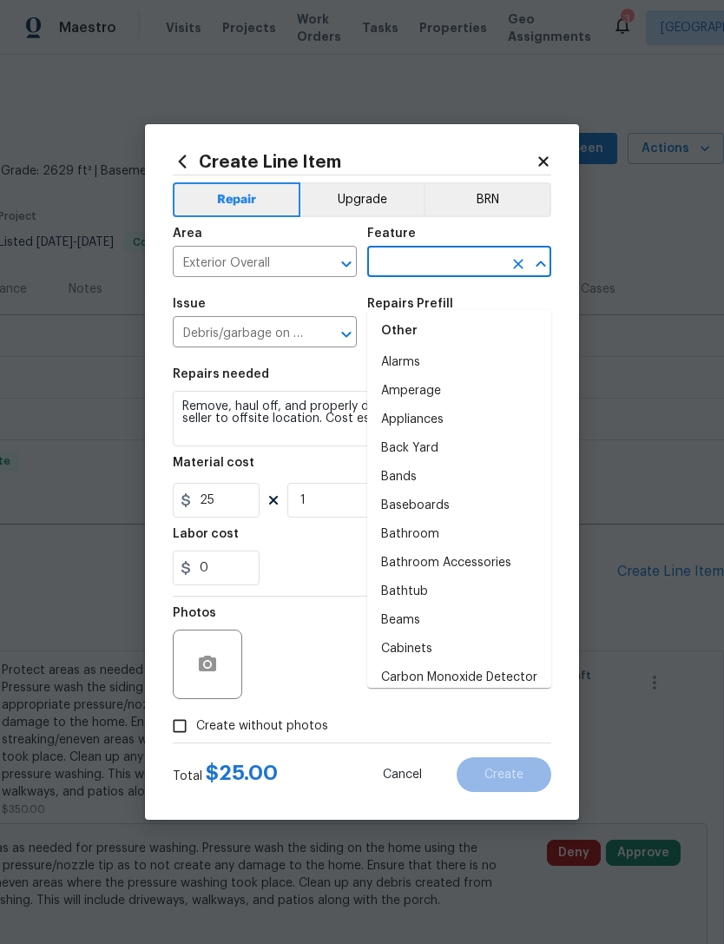
scroll to position [279, 0]
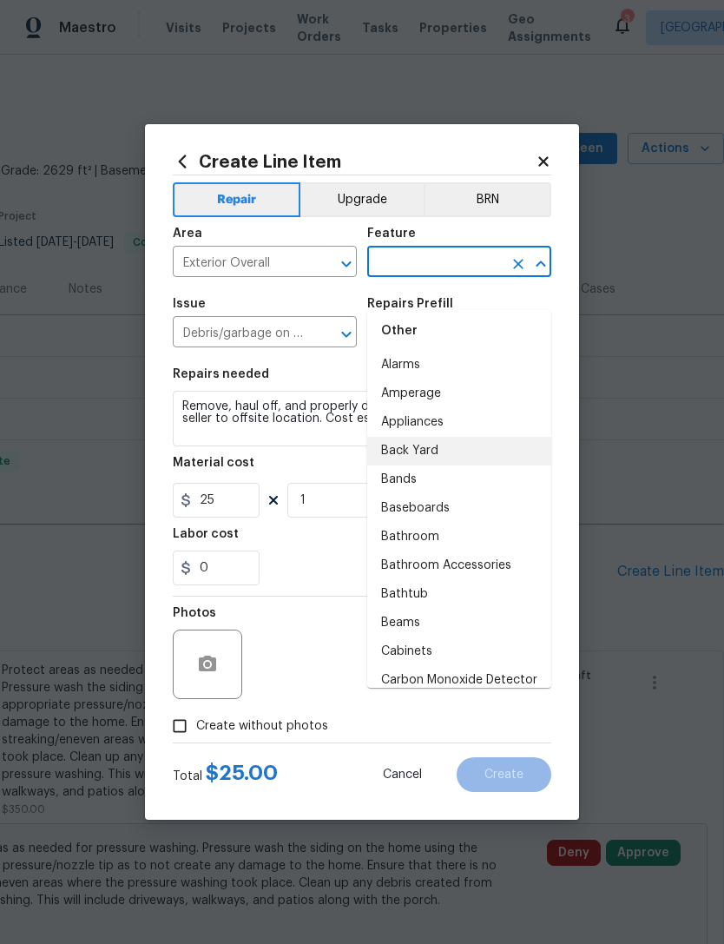
click at [440, 437] on li "Back Yard" at bounding box center [459, 451] width 184 height 29
type input "Back Yard"
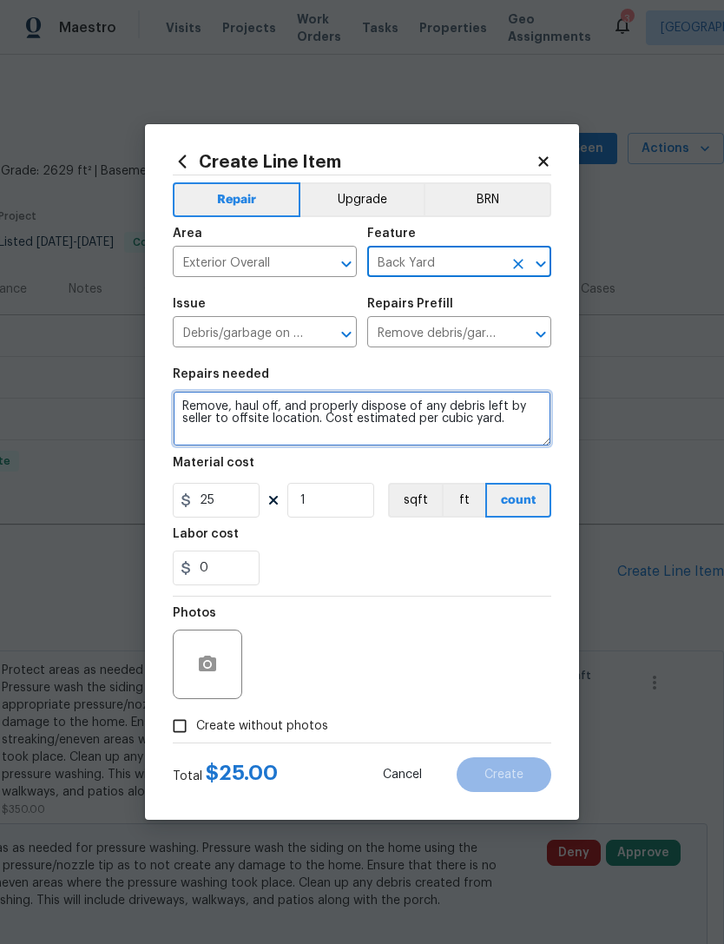
click at [511, 416] on textarea "Remove, haul off, and properly dispose of any debris left by seller to offsite …" at bounding box center [362, 419] width 379 height 56
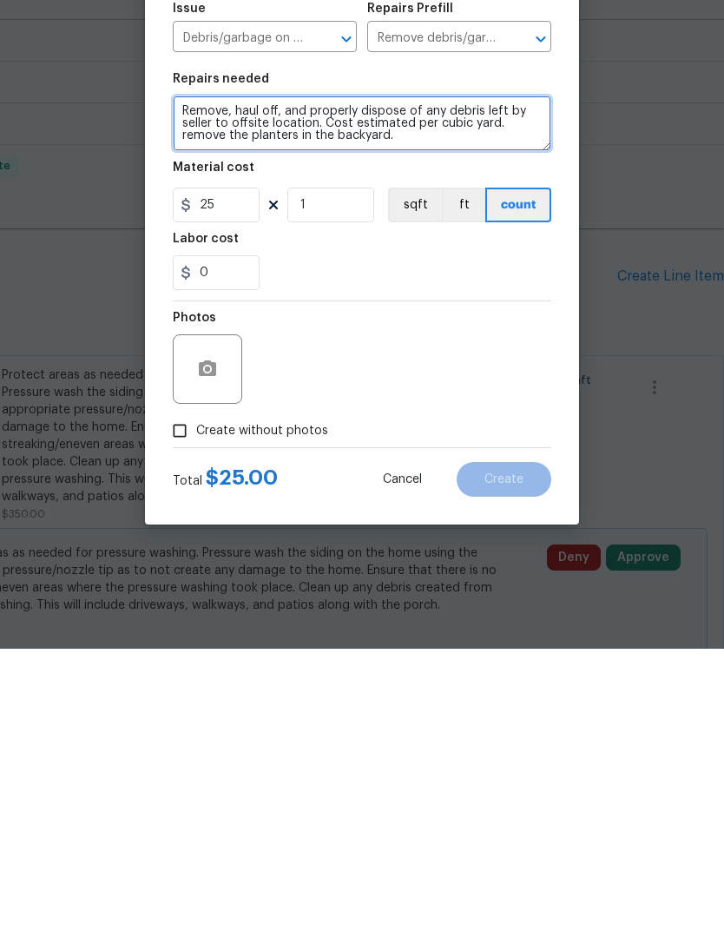
scroll to position [56, 0]
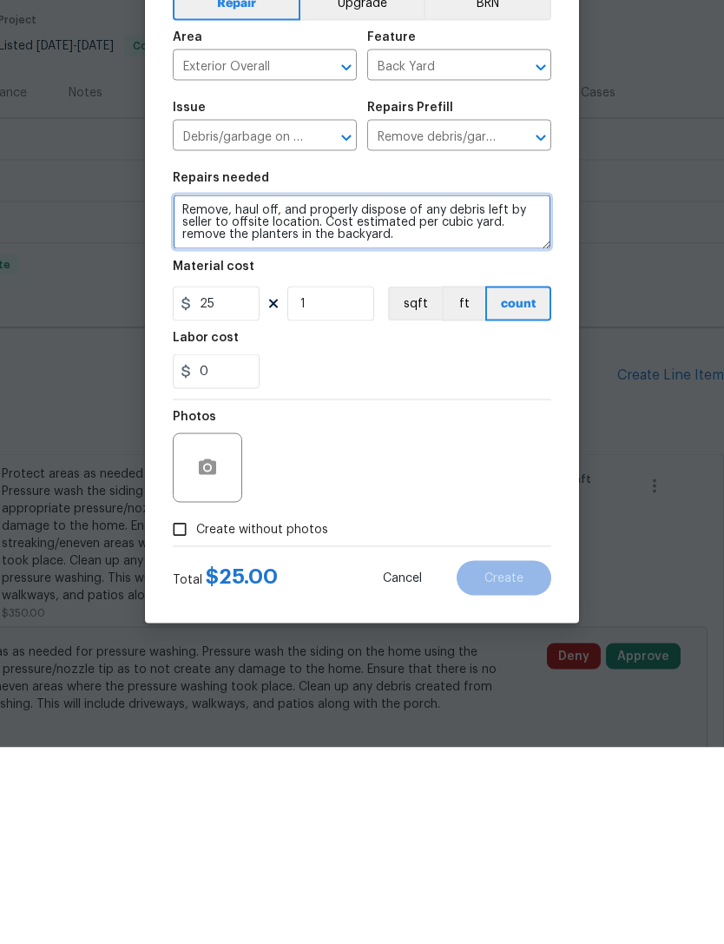
type textarea "Remove, haul off, and properly dispose of any debris left by seller to offsite …"
click at [181, 709] on input "Create without photos" at bounding box center [179, 725] width 33 height 33
checkbox input "true"
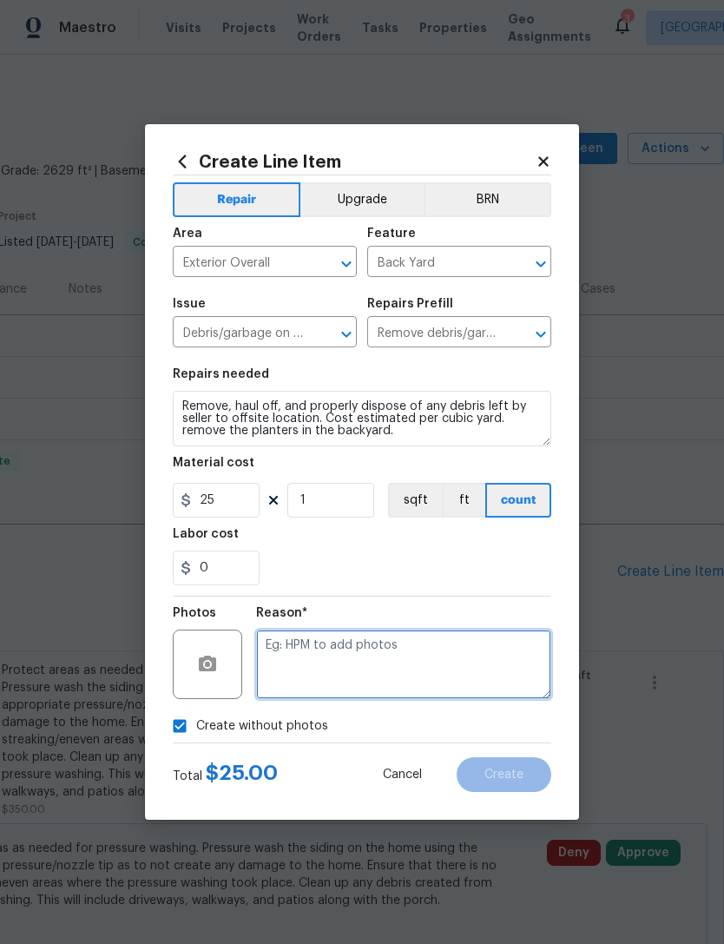
click at [364, 656] on textarea at bounding box center [403, 663] width 295 height 69
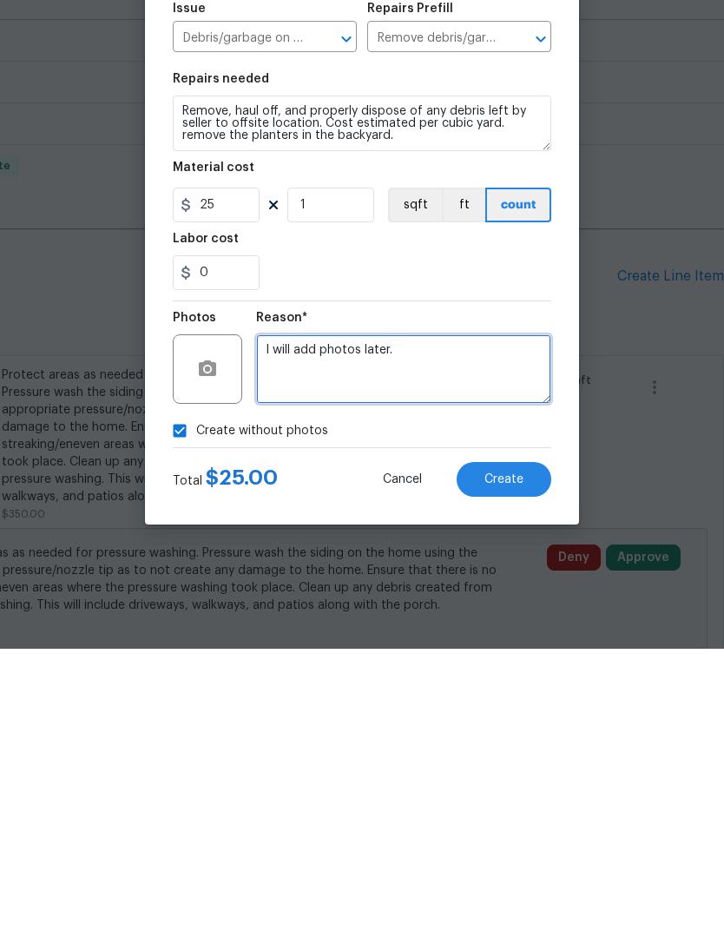
type textarea "I will add photos later."
click at [510, 768] on span "Create" at bounding box center [503, 774] width 39 height 13
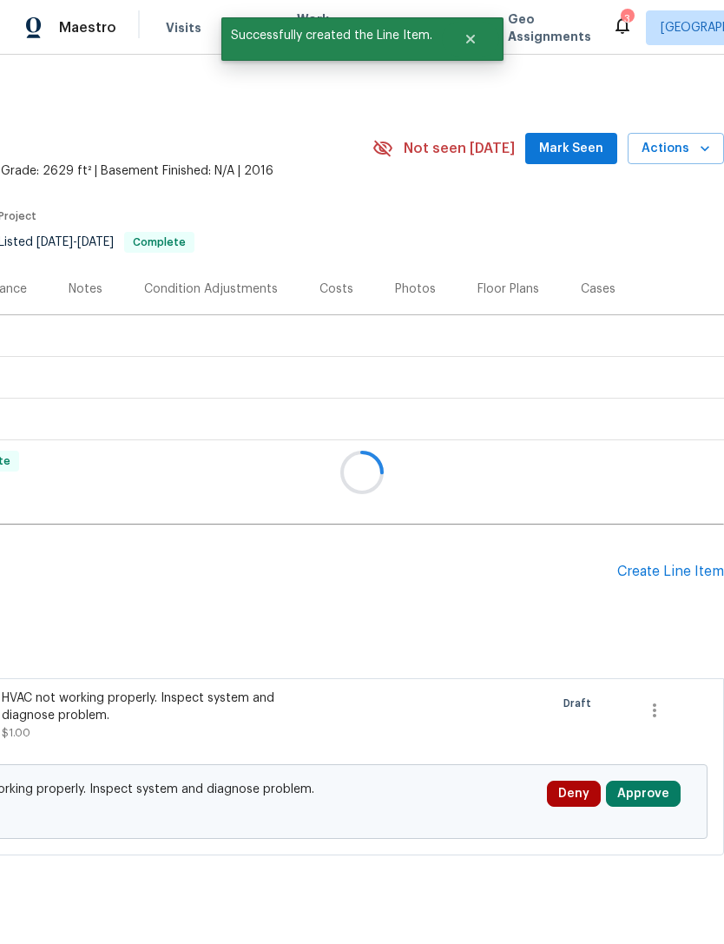
scroll to position [30, 0]
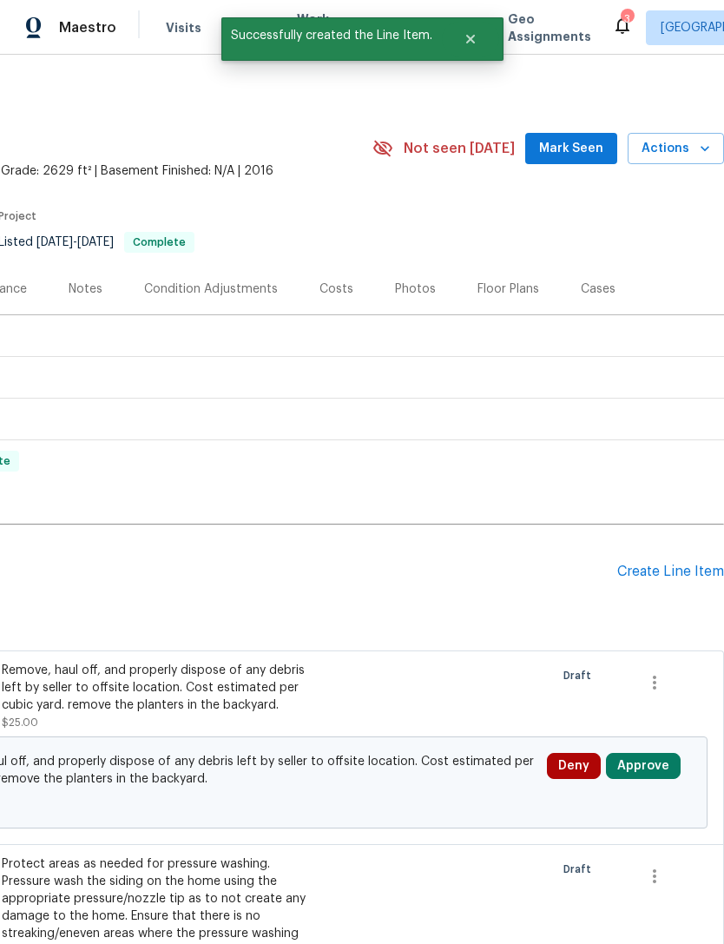
click at [666, 564] on div "Create Line Item" at bounding box center [670, 572] width 107 height 16
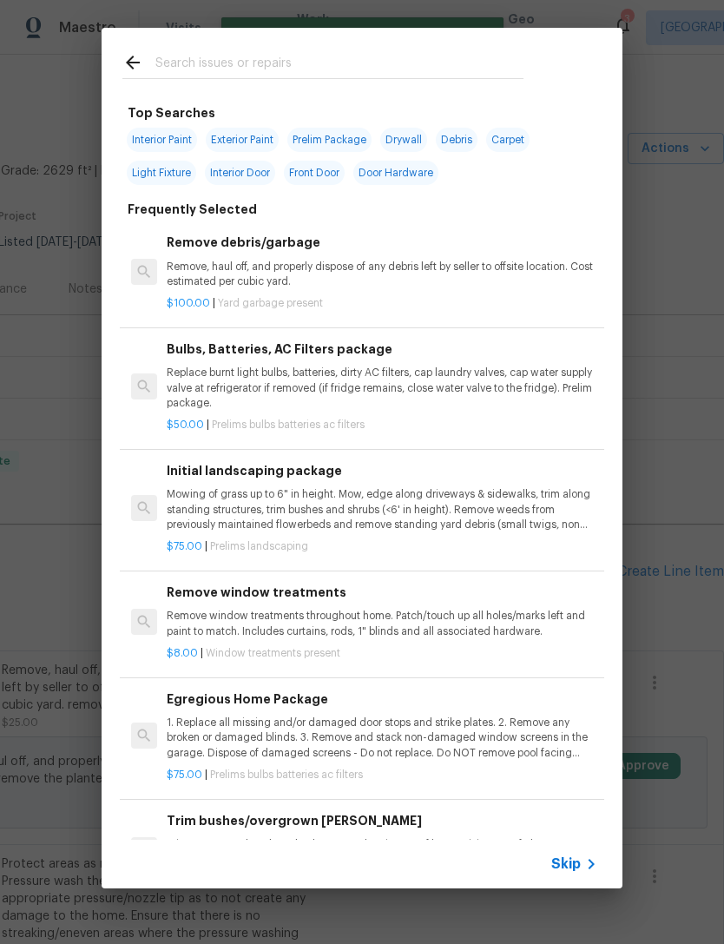
click at [354, 48] on div at bounding box center [323, 62] width 443 height 69
click at [334, 55] on input "text" at bounding box center [339, 65] width 368 height 26
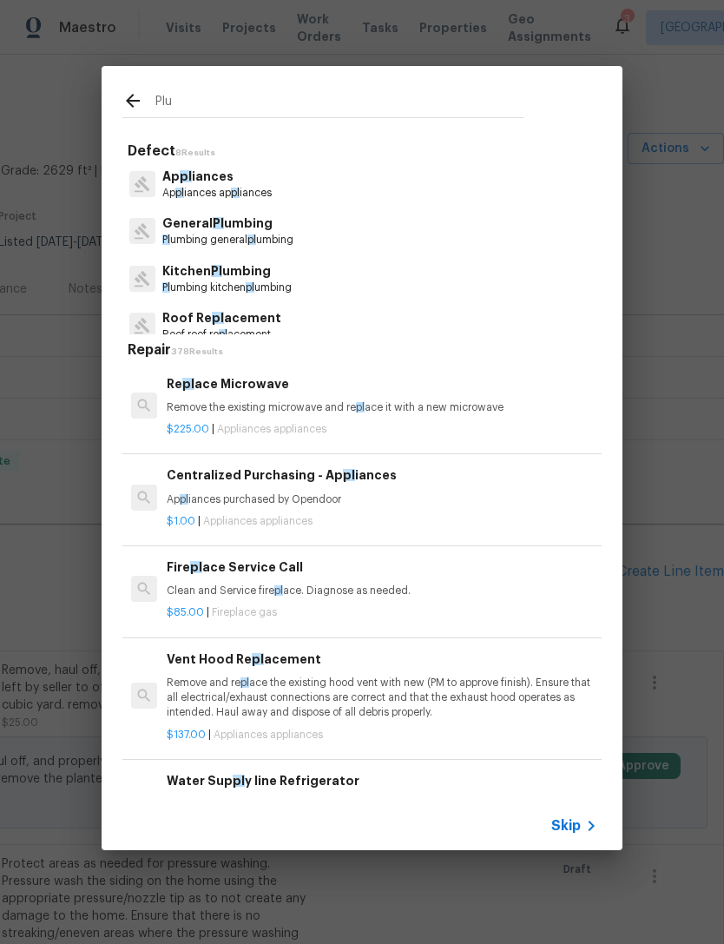
type input "Plum"
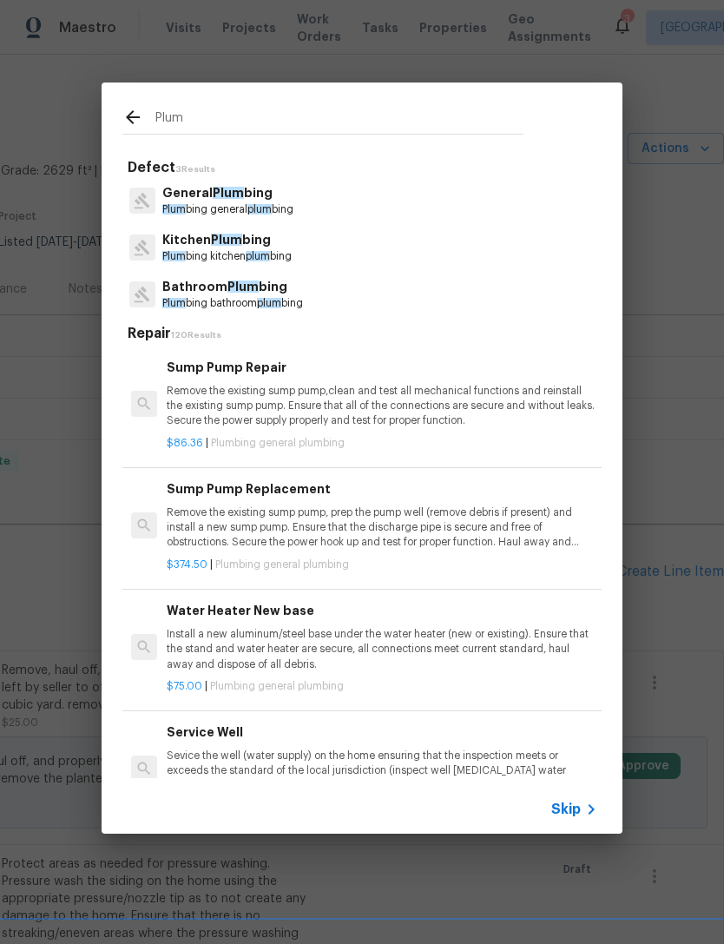
click at [239, 195] on span "Plum" at bounding box center [228, 193] width 31 height 12
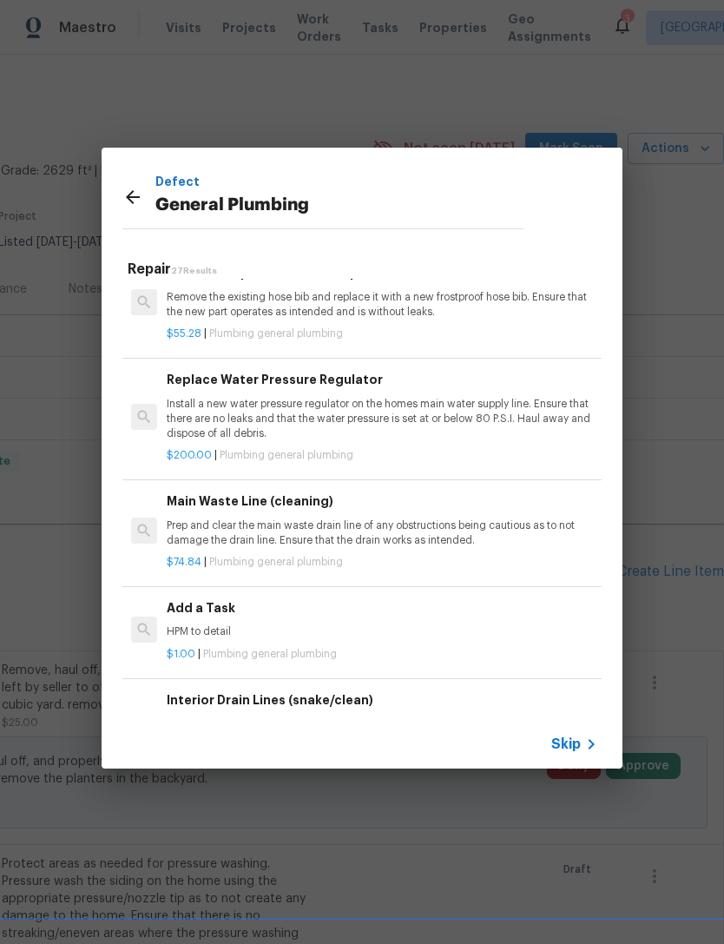
scroll to position [1778, 0]
click at [215, 598] on h6 "Add a Task" at bounding box center [382, 607] width 431 height 19
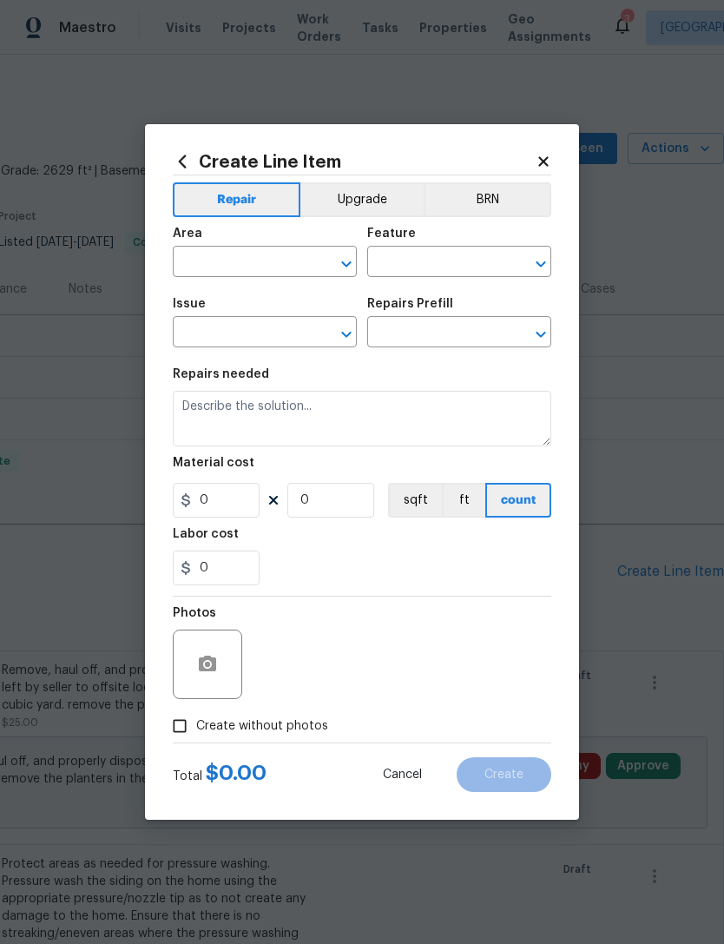
type input "Plumbing"
type input "General Plumbing"
type input "Add a Task $1.00"
type textarea "HPM to detail"
type input "1"
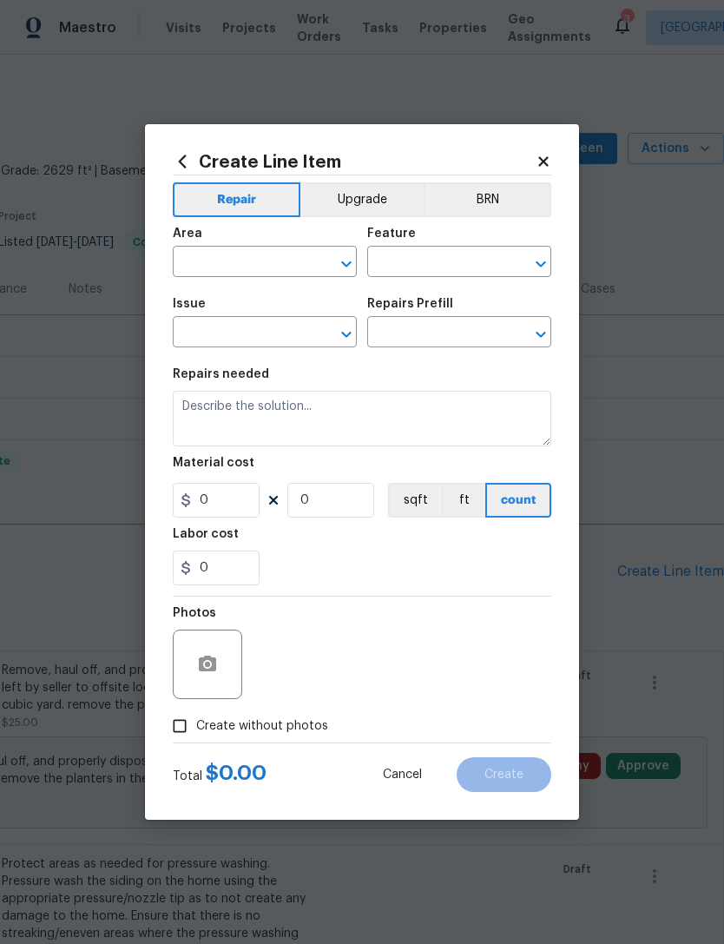
type input "1"
click at [216, 585] on input "0" at bounding box center [216, 567] width 87 height 35
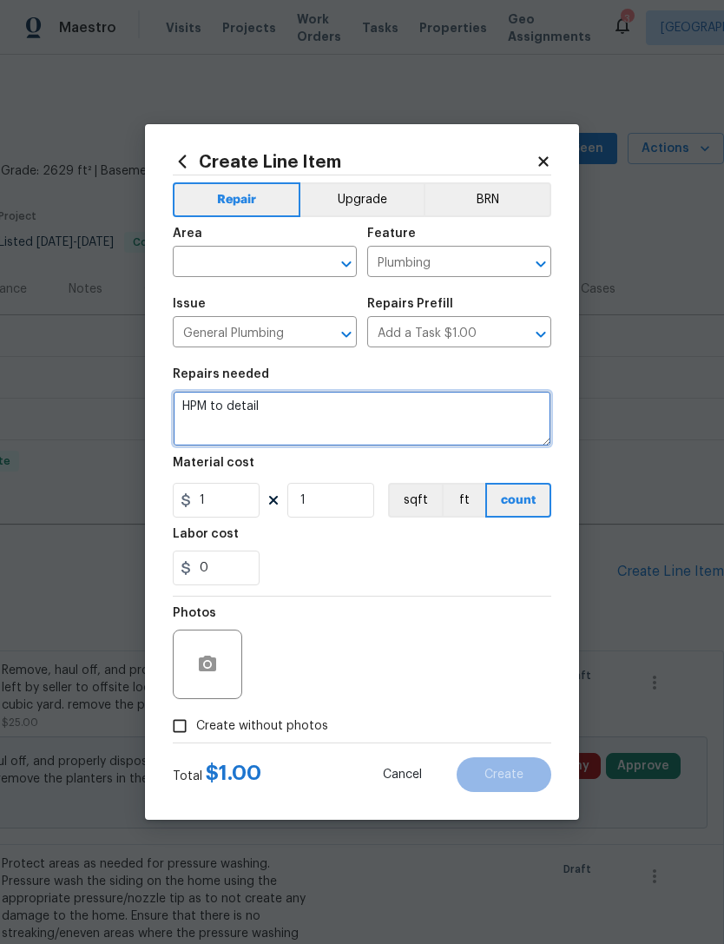
click at [295, 409] on textarea "HPM to detail" at bounding box center [362, 419] width 379 height 56
type textarea "H"
type textarea "Check the showerhead upstairs it’s leaking. Also the kitchen sink needs to be s…"
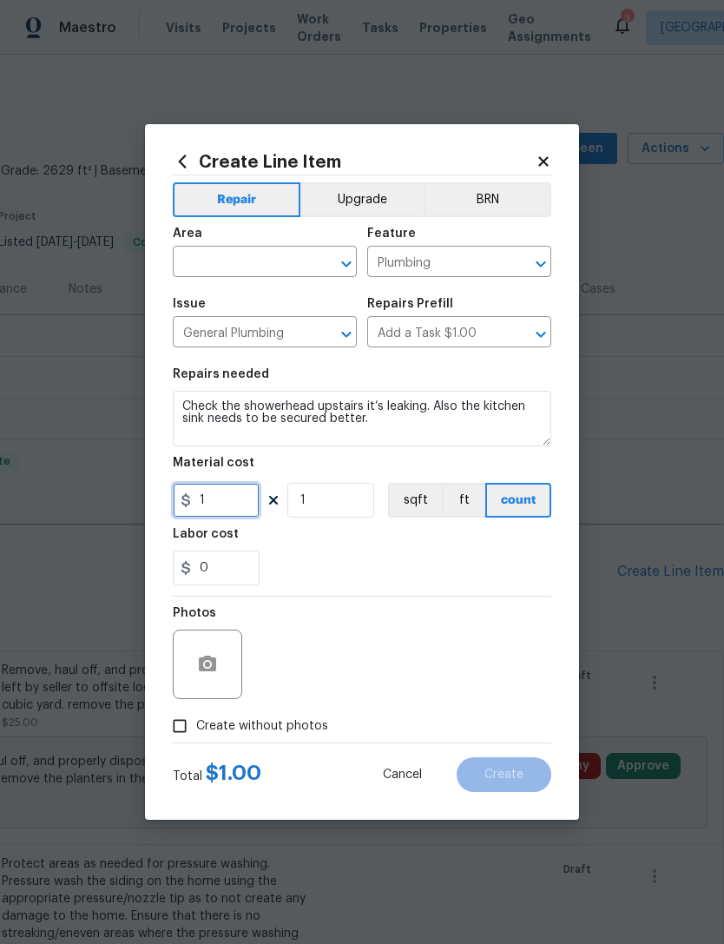
click at [224, 498] on input "1" at bounding box center [216, 500] width 87 height 35
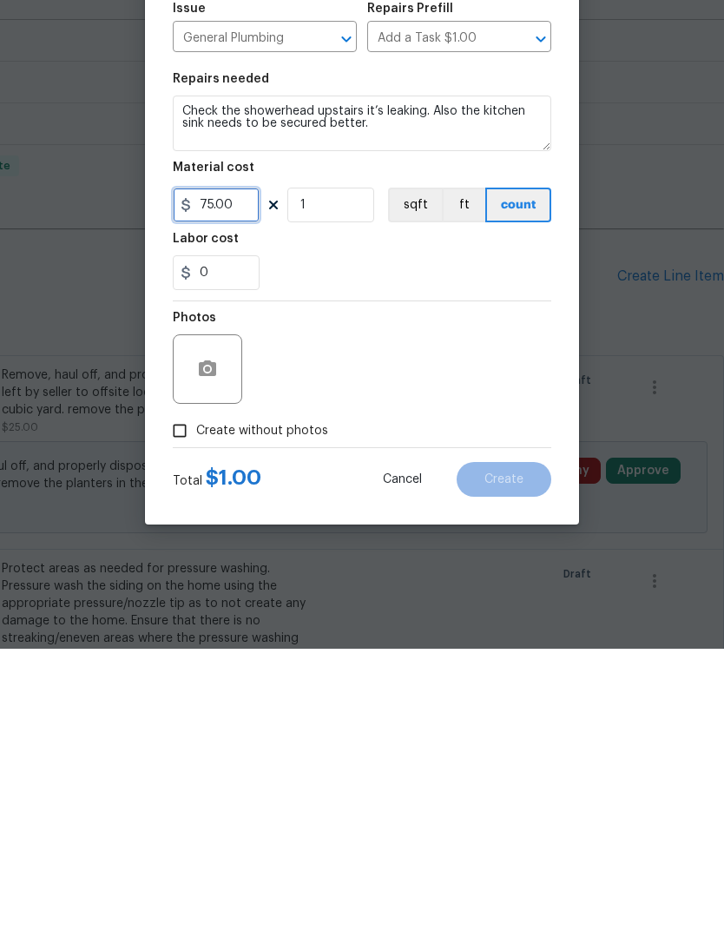
scroll to position [56, 0]
click at [206, 662] on circle "button" at bounding box center [207, 664] width 5 height 5
type input "75"
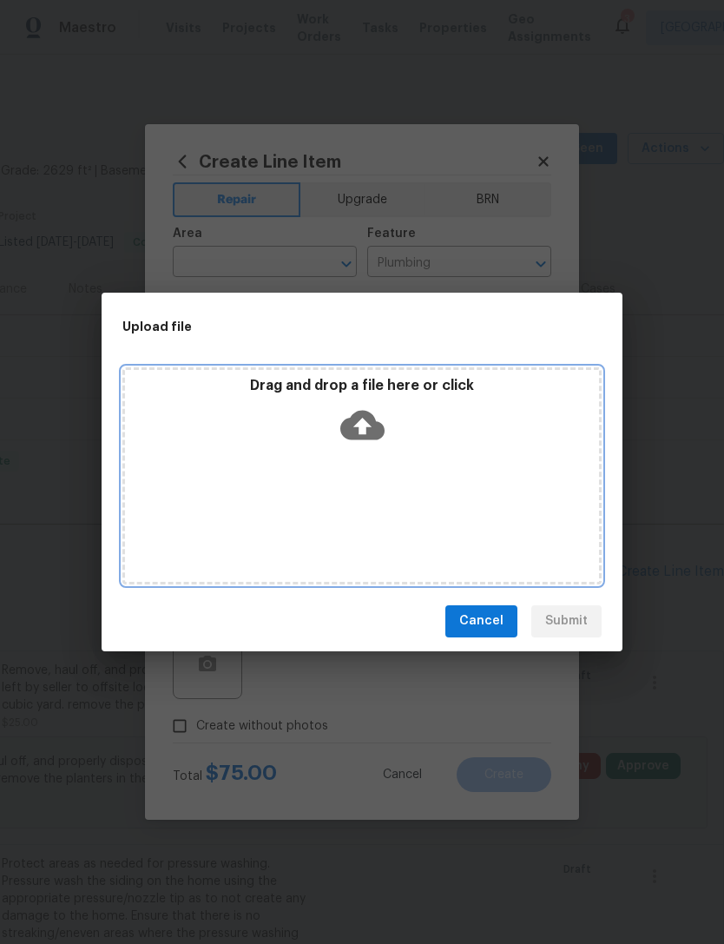
click at [375, 387] on p "Drag and drop a file here or click" at bounding box center [362, 386] width 474 height 18
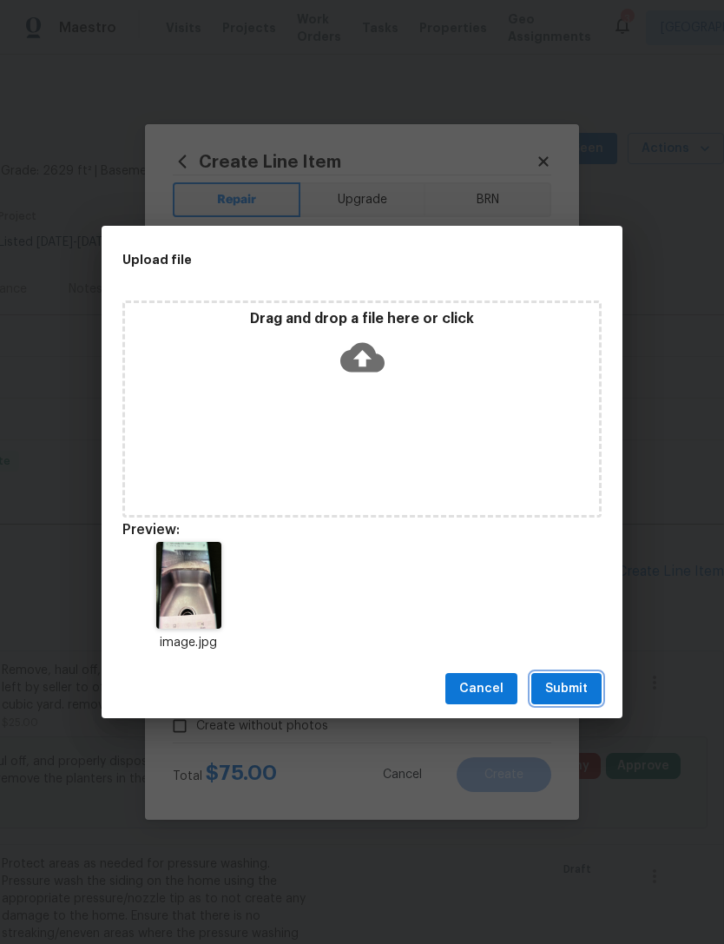
click at [564, 688] on span "Submit" at bounding box center [566, 689] width 43 height 22
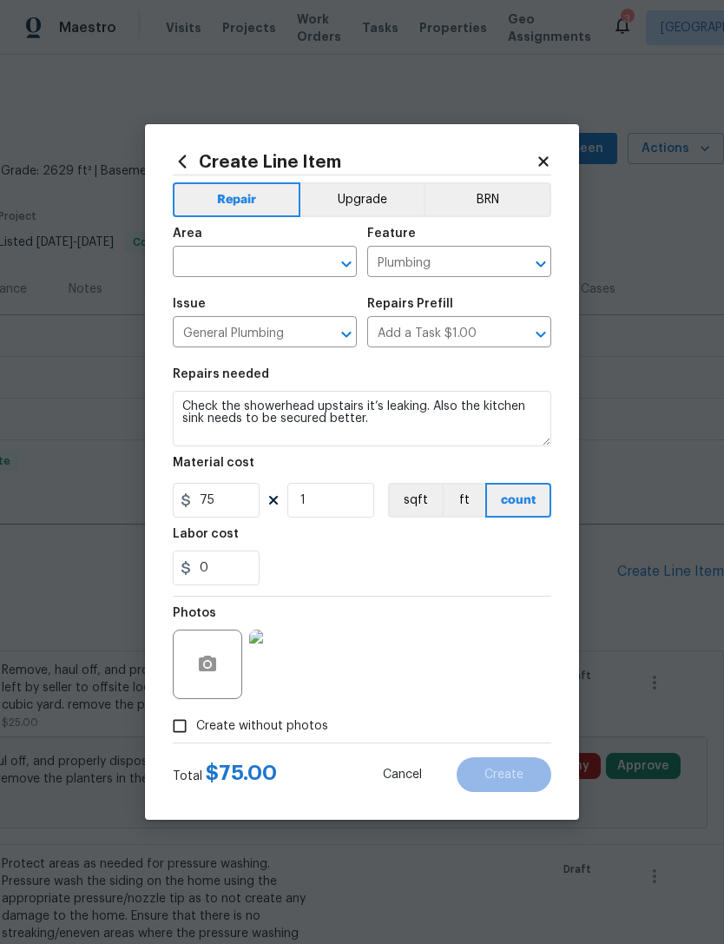
click at [269, 257] on input "text" at bounding box center [240, 263] width 135 height 27
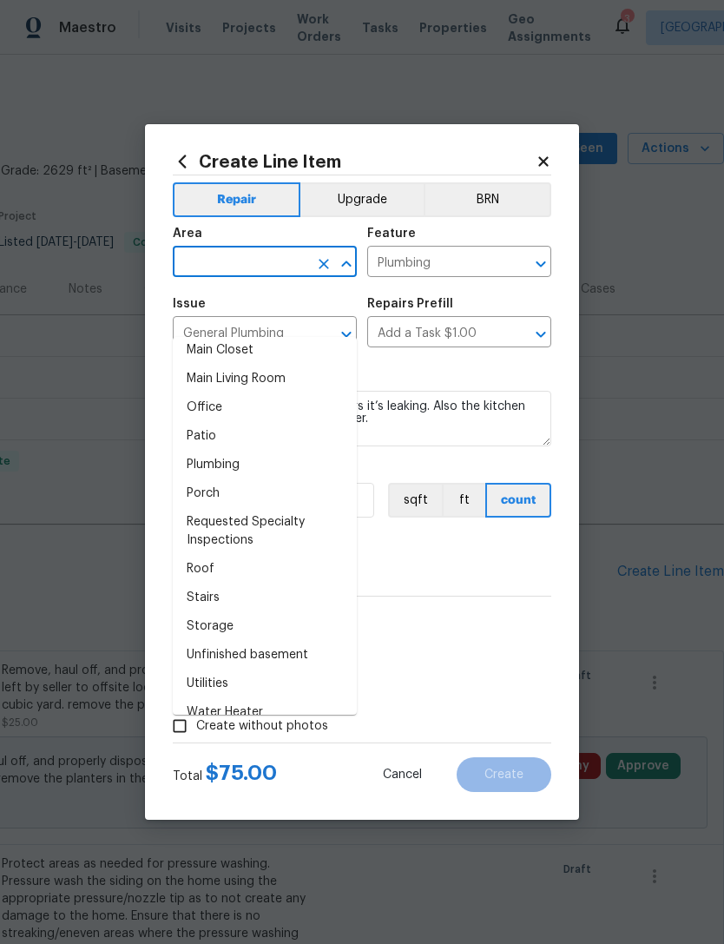
scroll to position [1007, 0]
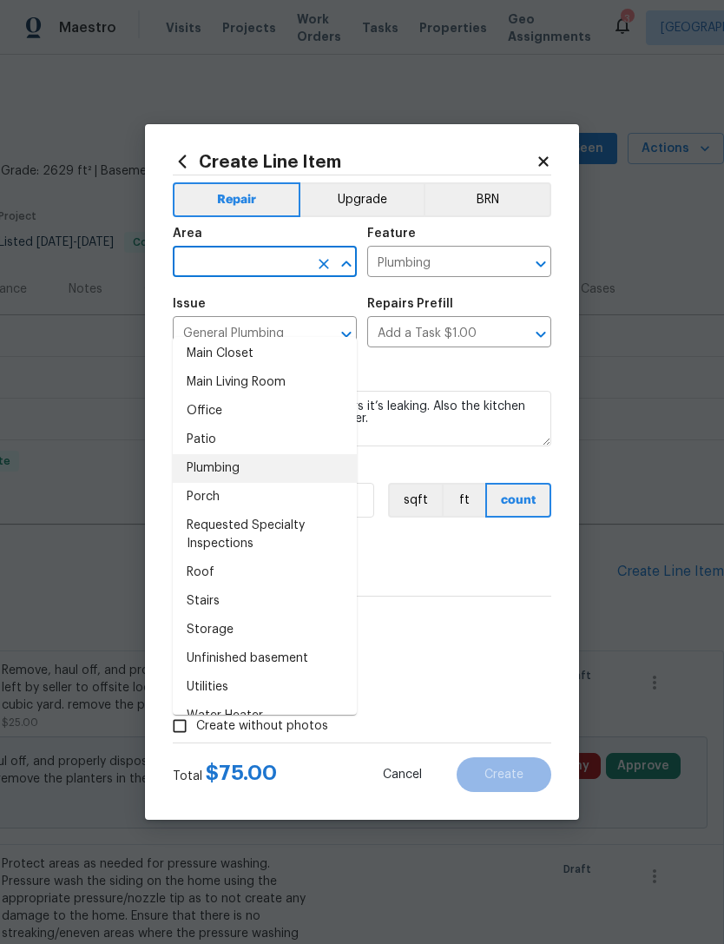
click at [260, 454] on li "Plumbing" at bounding box center [265, 468] width 184 height 29
type input "Plumbing"
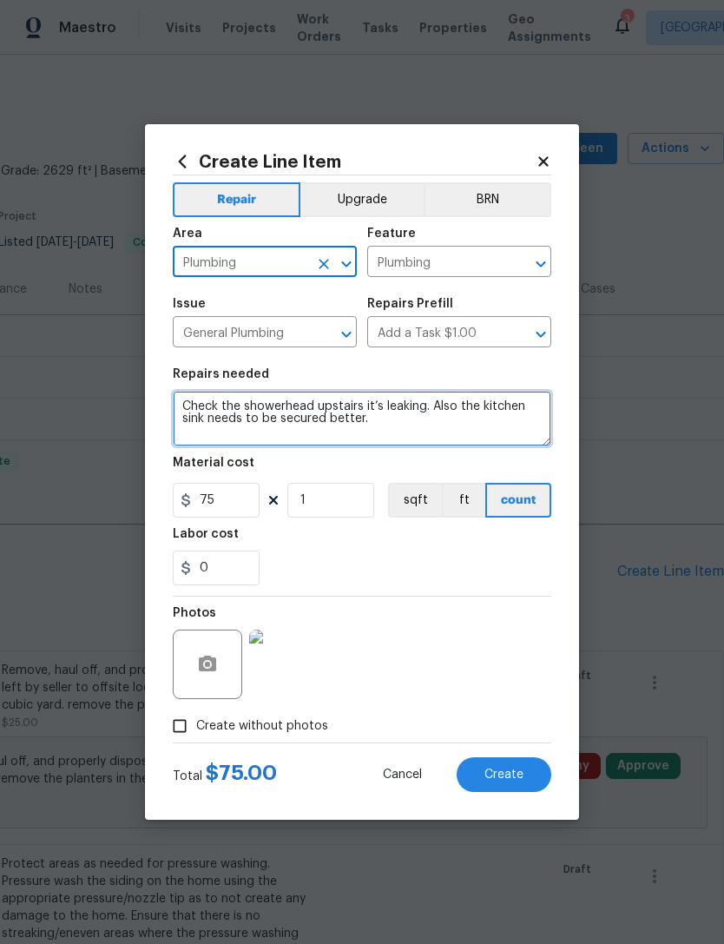
click at [522, 431] on textarea "Check the showerhead upstairs it’s leaking. Also the kitchen sink needs to be s…" at bounding box center [362, 419] width 379 height 56
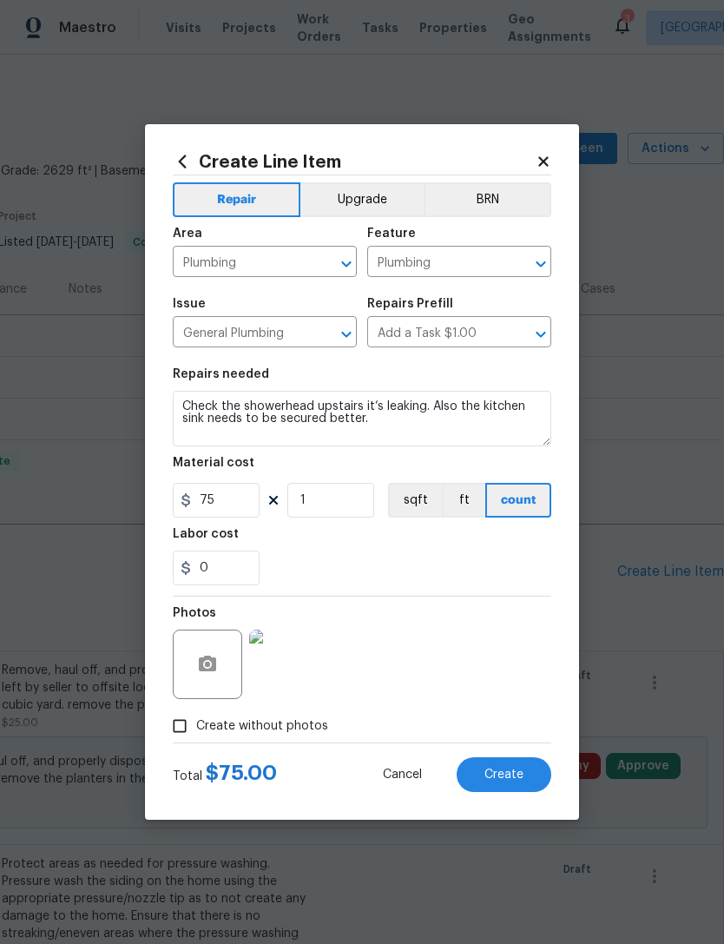
click at [461, 564] on div "0" at bounding box center [362, 567] width 379 height 35
click at [517, 773] on span "Create" at bounding box center [503, 774] width 39 height 13
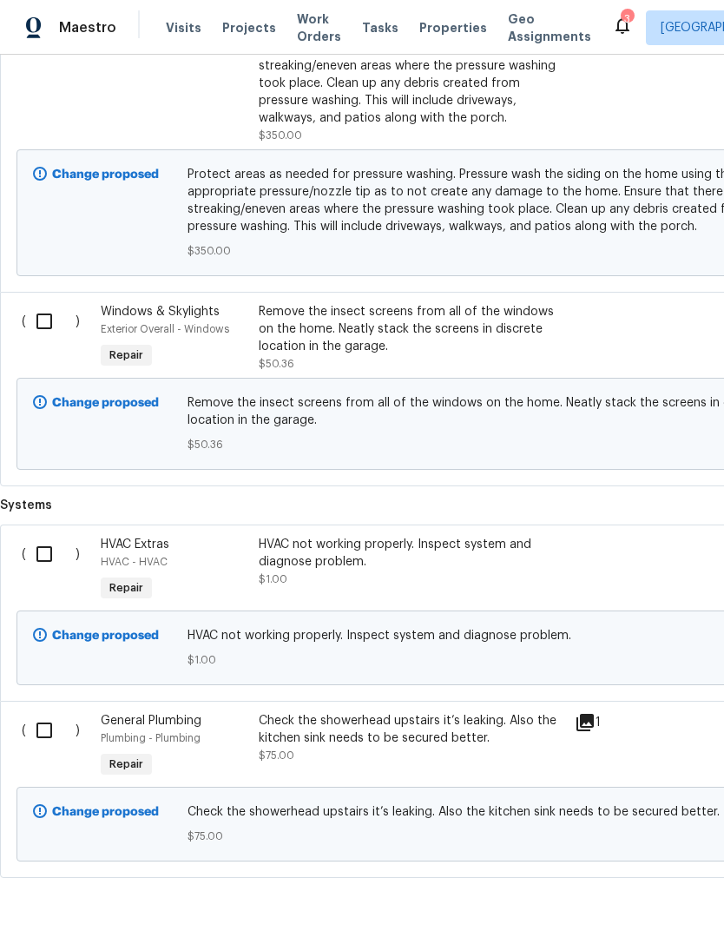
scroll to position [867, 0]
click at [406, 708] on div "Check the showerhead upstairs it’s leaking. Also the kitchen sink needs to be s…" at bounding box center [412, 748] width 316 height 80
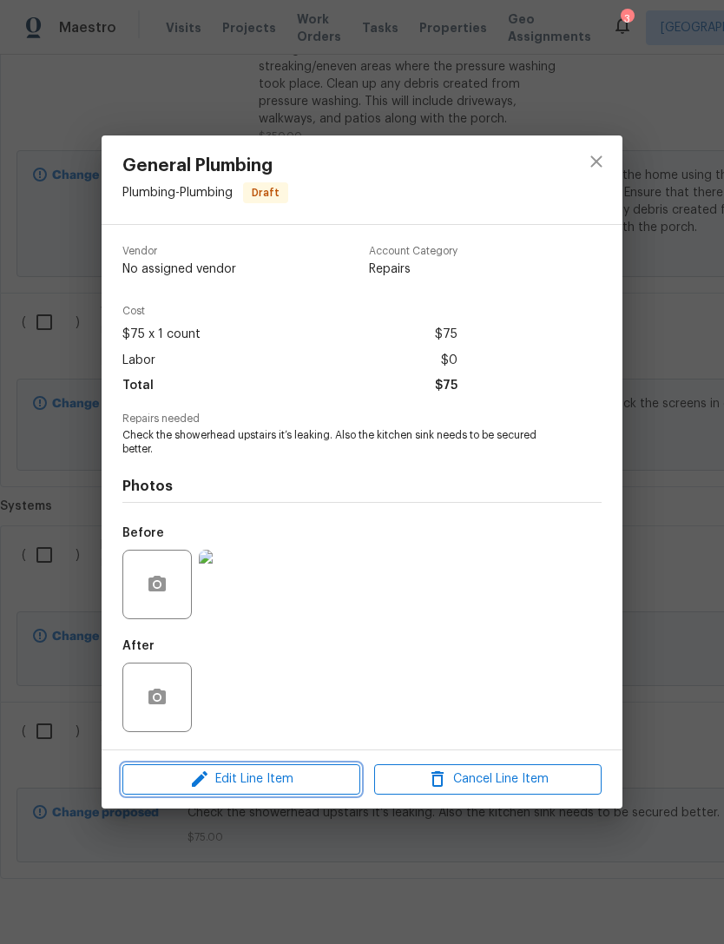
click at [311, 774] on span "Edit Line Item" at bounding box center [241, 779] width 227 height 22
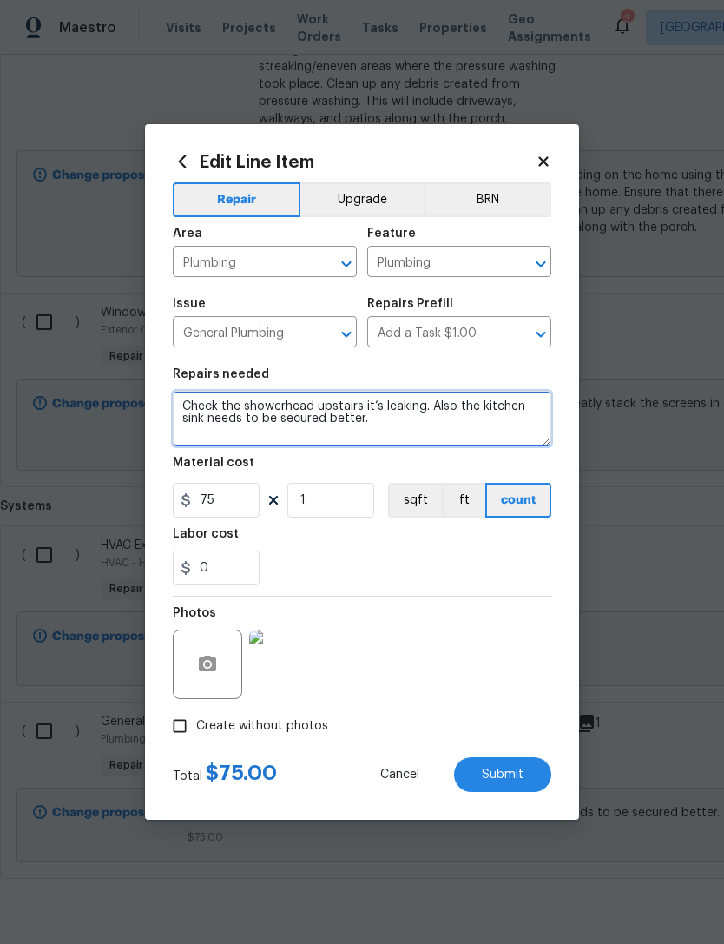
click at [380, 422] on textarea "Check the showerhead upstairs it’s leaking. Also the kitchen sink needs to be s…" at bounding box center [362, 419] width 379 height 56
type textarea "Check the showerhead upstairs it’s leaking. Also the kitchen sink needs to be s…"
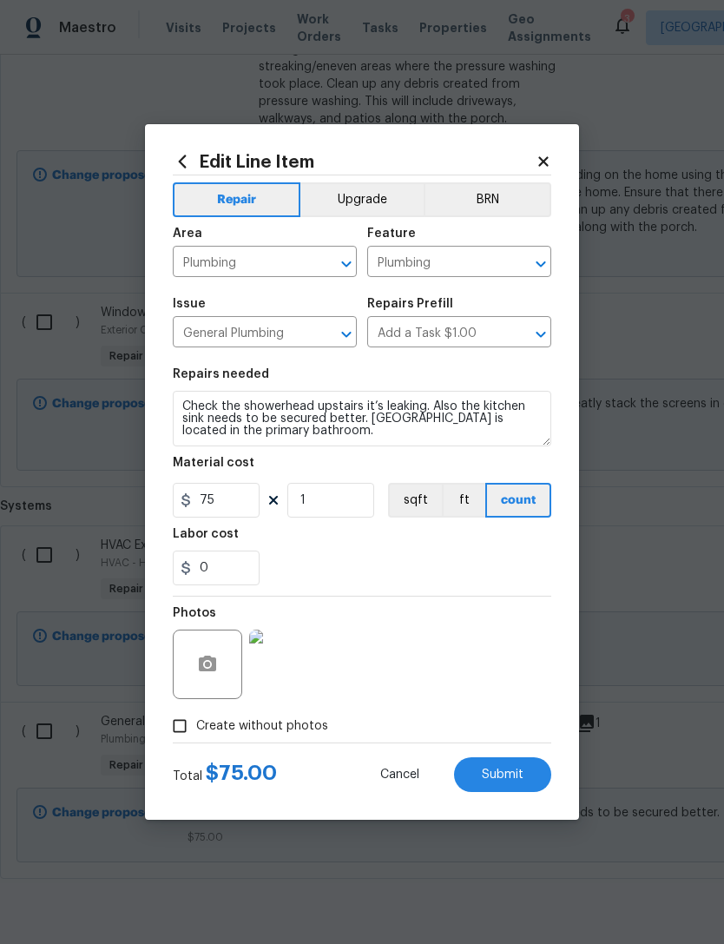
click at [508, 372] on div "Repairs needed" at bounding box center [362, 379] width 379 height 23
click at [513, 779] on span "Submit" at bounding box center [503, 774] width 42 height 13
click at [506, 779] on span "Submit" at bounding box center [503, 774] width 42 height 13
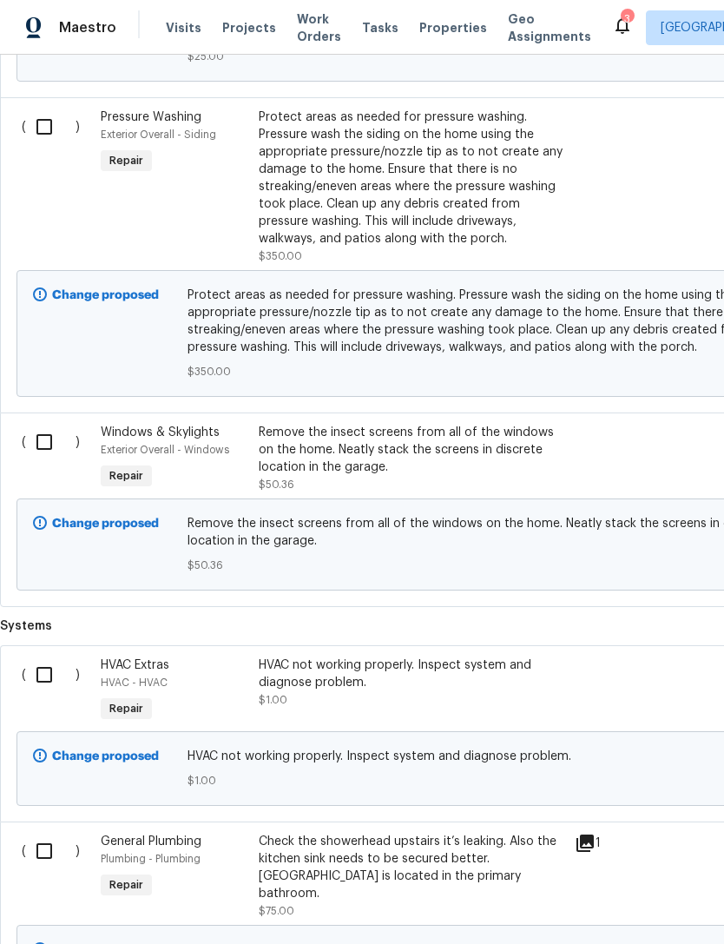
scroll to position [742, 0]
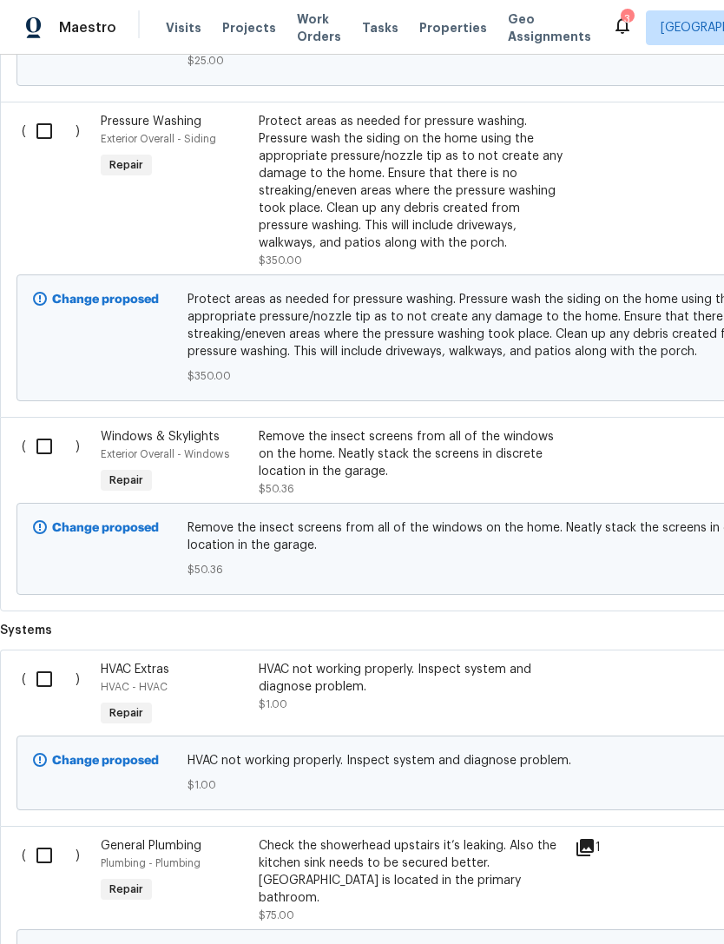
click at [372, 661] on div "HVAC not working properly. Inspect system and diagnose problem." at bounding box center [412, 678] width 306 height 35
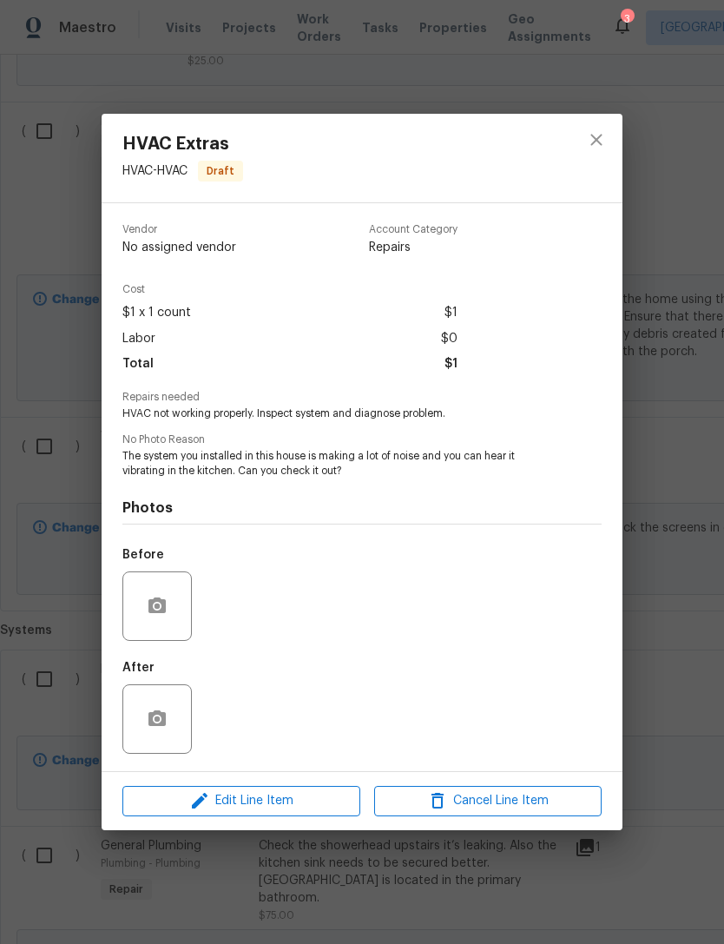
click at [378, 619] on div "Before" at bounding box center [361, 594] width 479 height 113
click at [326, 806] on span "Edit Line Item" at bounding box center [241, 801] width 227 height 22
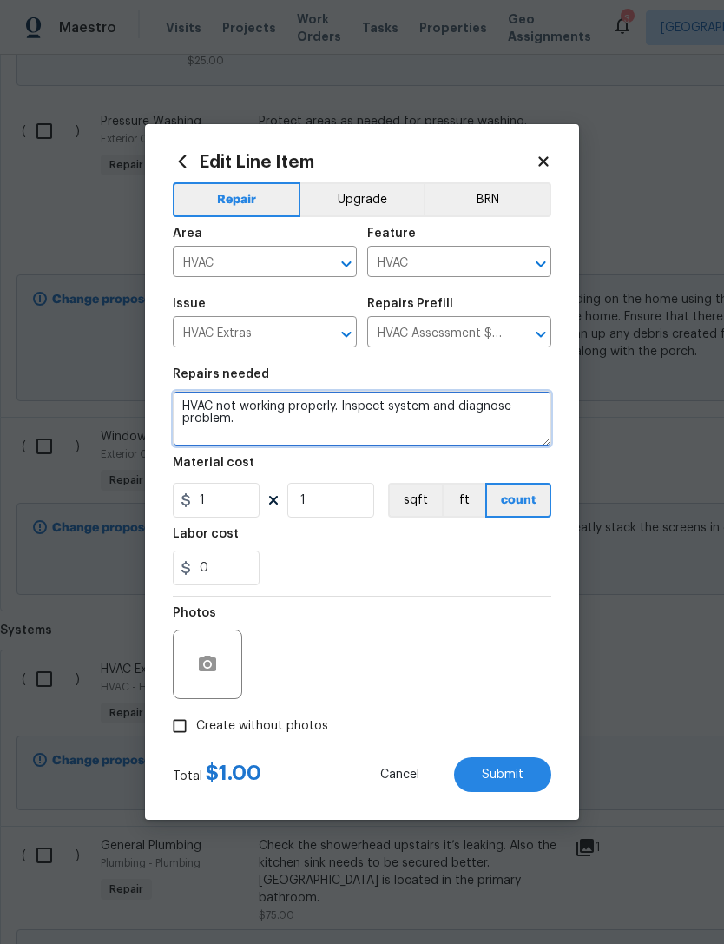
click at [512, 411] on textarea "HVAC not working properly. Inspect system and diagnose problem." at bounding box center [362, 419] width 379 height 56
click at [247, 425] on textarea "HVAC not working properly. Inspect system and diagnose problem." at bounding box center [362, 419] width 379 height 56
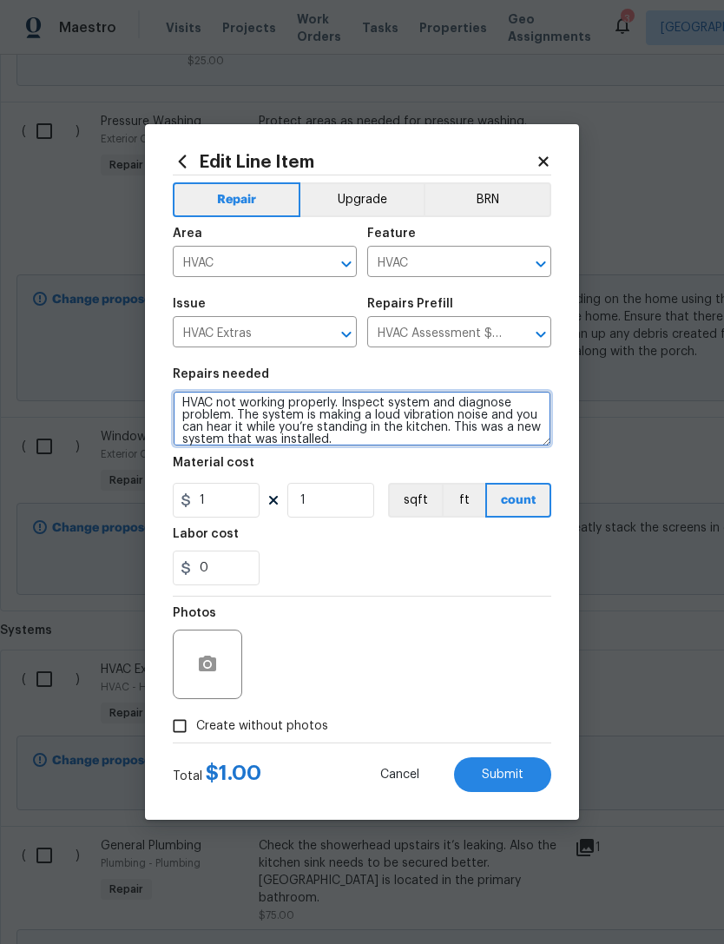
scroll to position [3, 0]
type textarea "HVAC not working properly. Inspect system and diagnose problem. The system is m…"
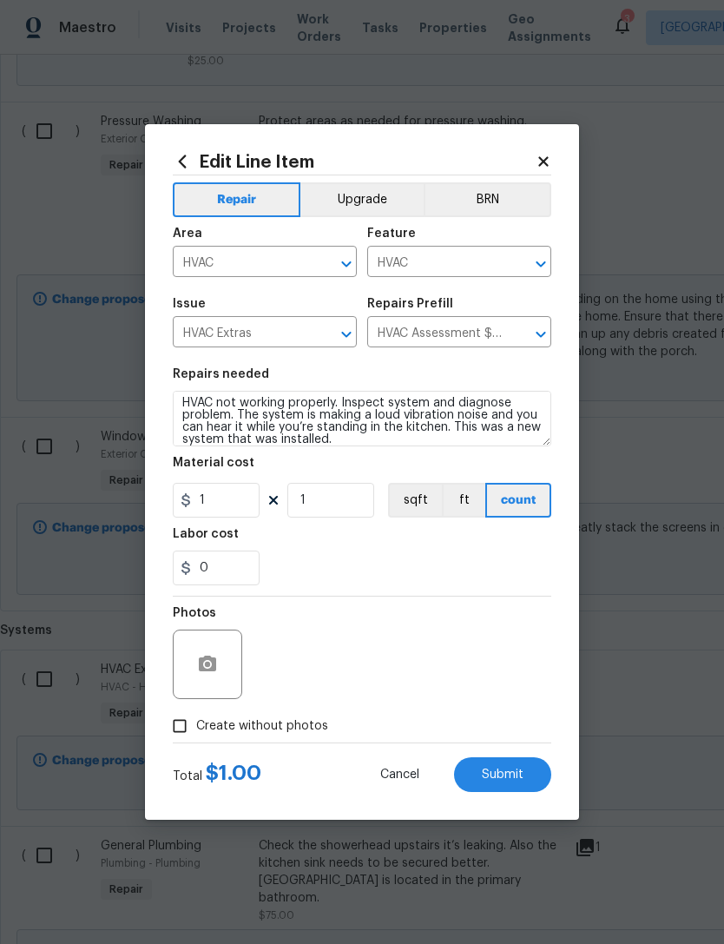
click at [372, 566] on div "0" at bounding box center [362, 567] width 379 height 35
click at [499, 777] on span "Submit" at bounding box center [503, 774] width 42 height 13
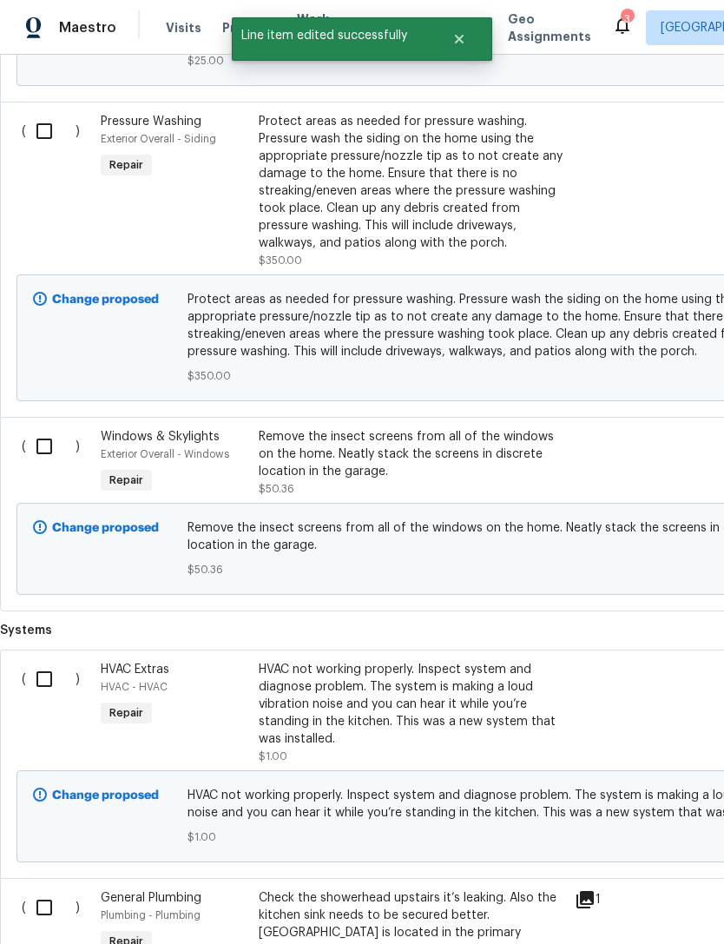
click at [46, 661] on input "checkbox" at bounding box center [50, 679] width 49 height 36
checkbox input "true"
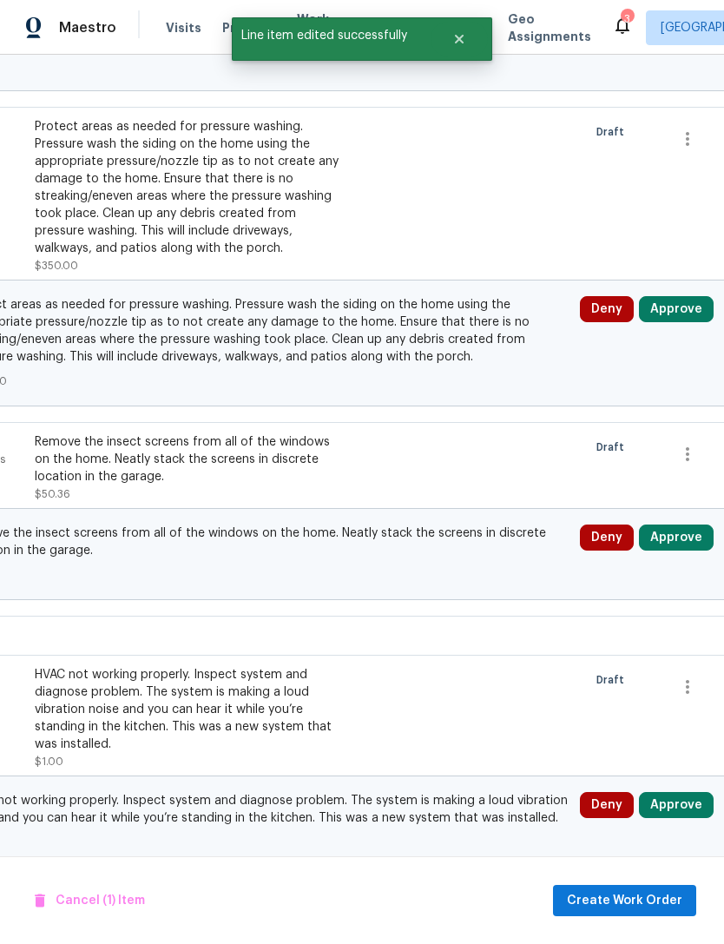
scroll to position [737, 227]
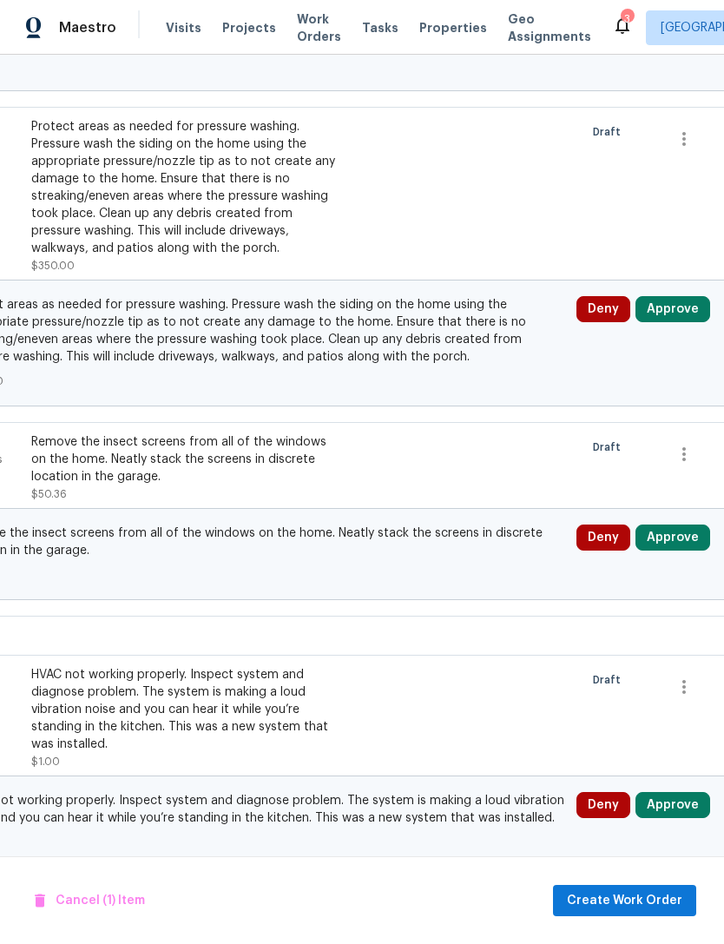
click at [668, 296] on button "Approve" at bounding box center [673, 309] width 75 height 26
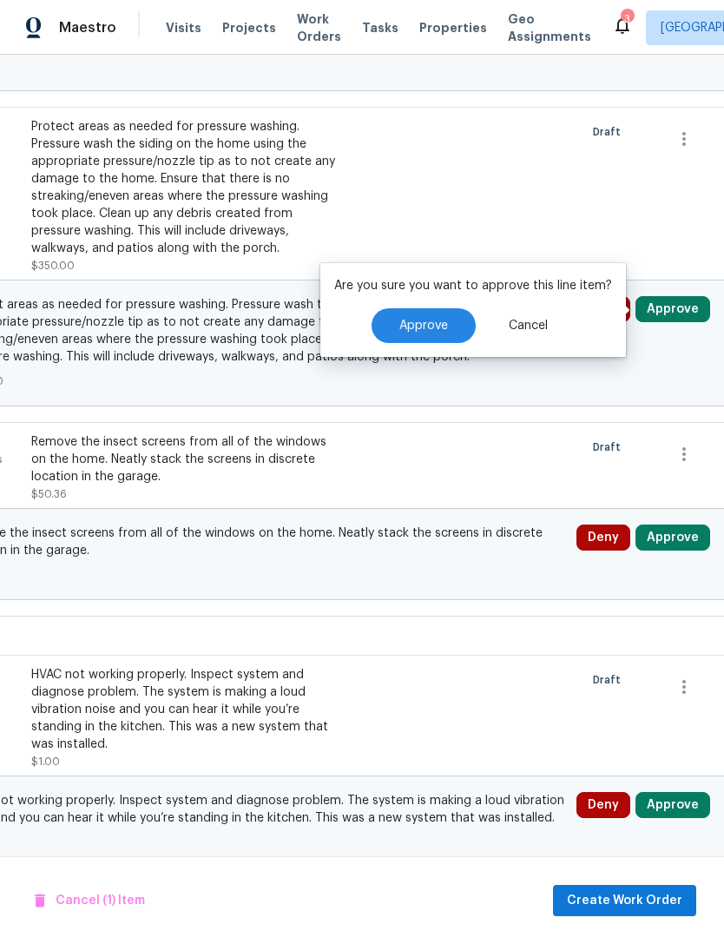
click at [536, 320] on span "Cancel" at bounding box center [528, 326] width 39 height 13
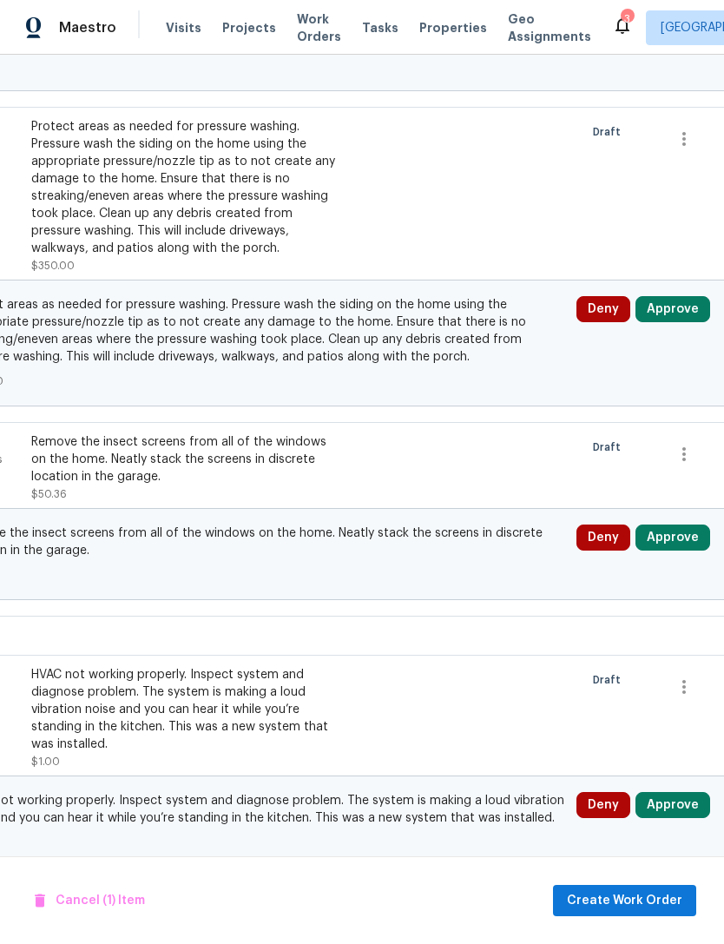
click at [686, 296] on button "Approve" at bounding box center [673, 309] width 75 height 26
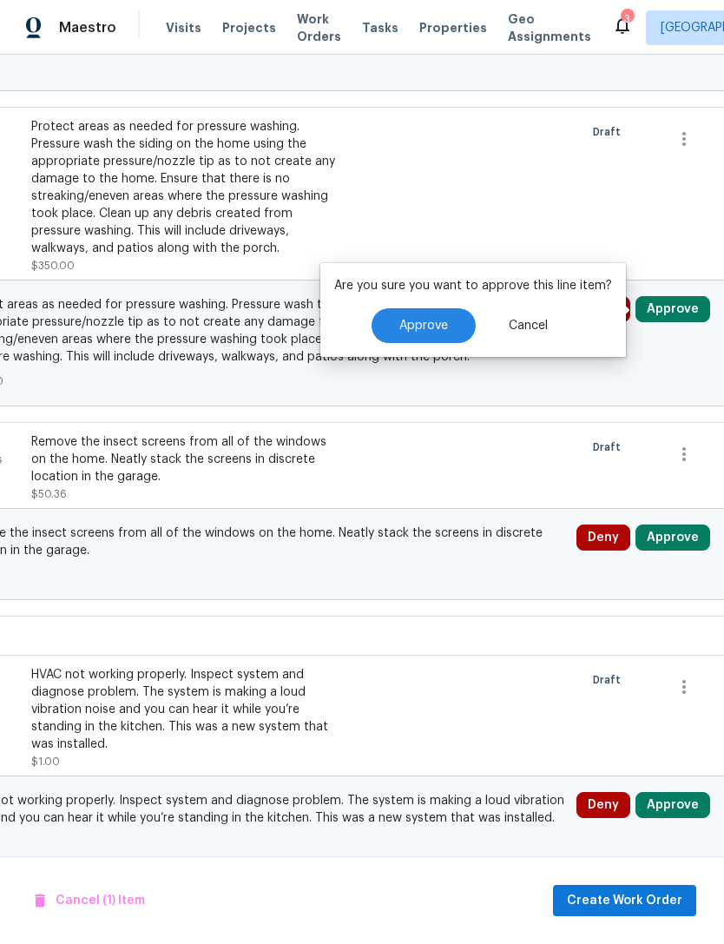
click at [439, 320] on span "Approve" at bounding box center [423, 326] width 49 height 13
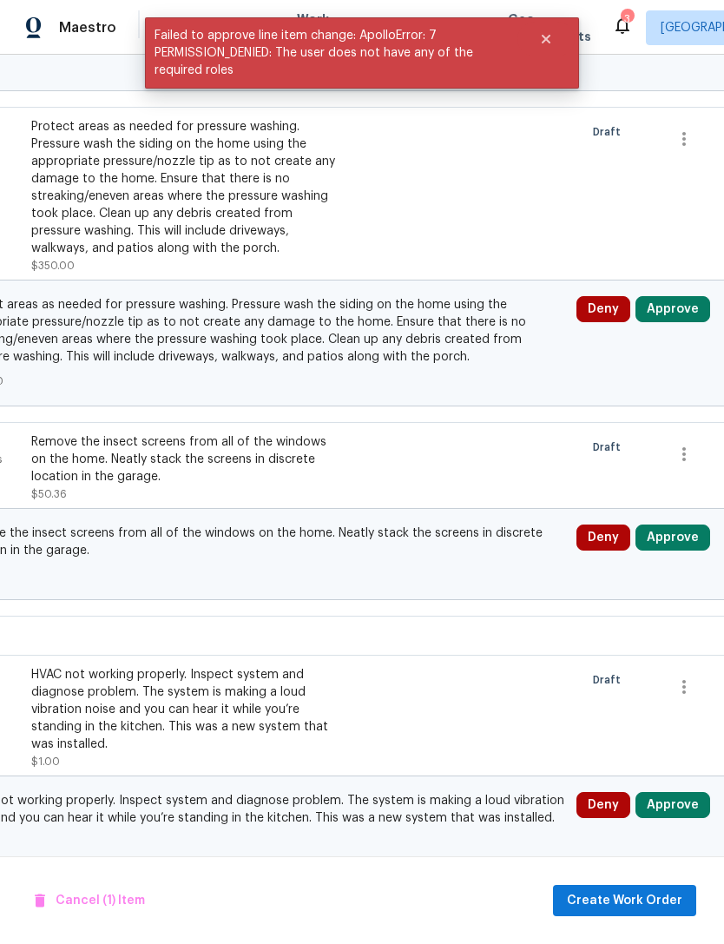
click at [683, 296] on button "Approve" at bounding box center [673, 309] width 75 height 26
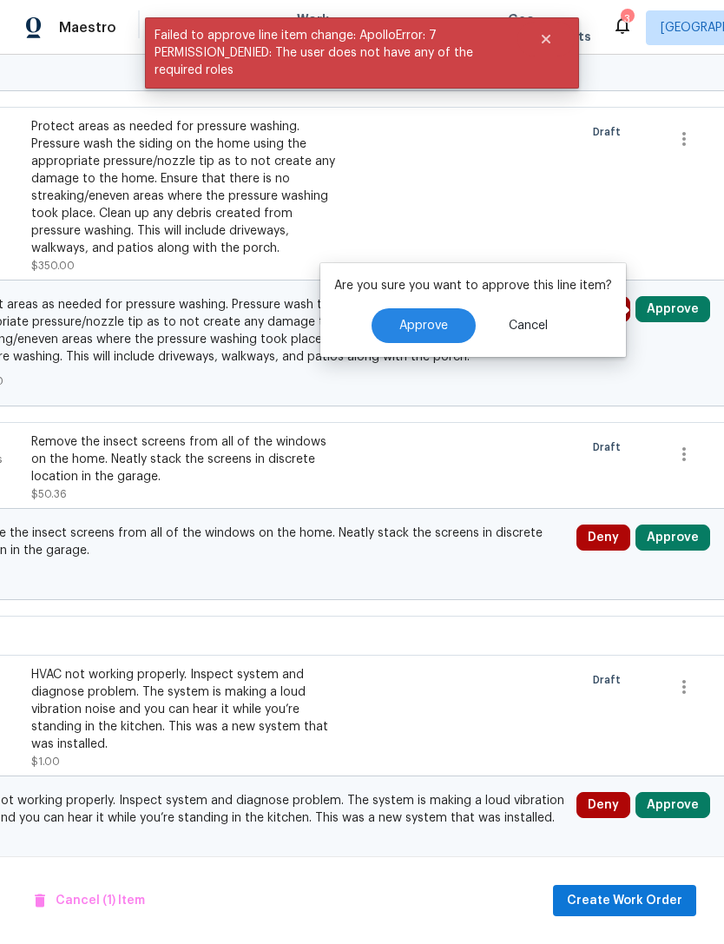
click at [443, 308] on button "Approve" at bounding box center [424, 325] width 104 height 35
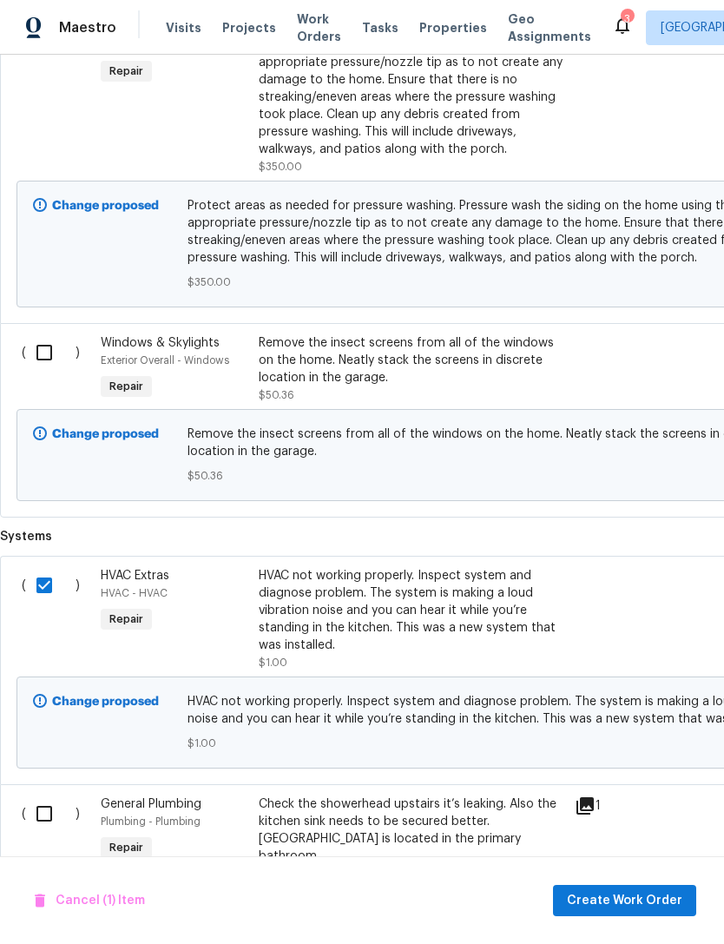
scroll to position [846, -1]
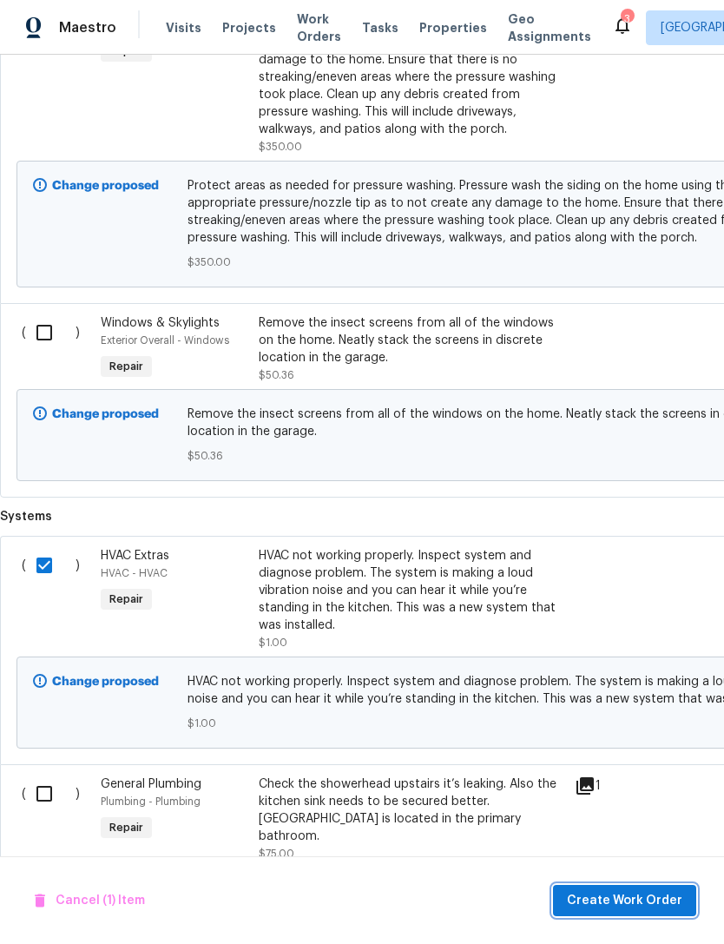
click at [634, 902] on span "Create Work Order" at bounding box center [624, 901] width 115 height 22
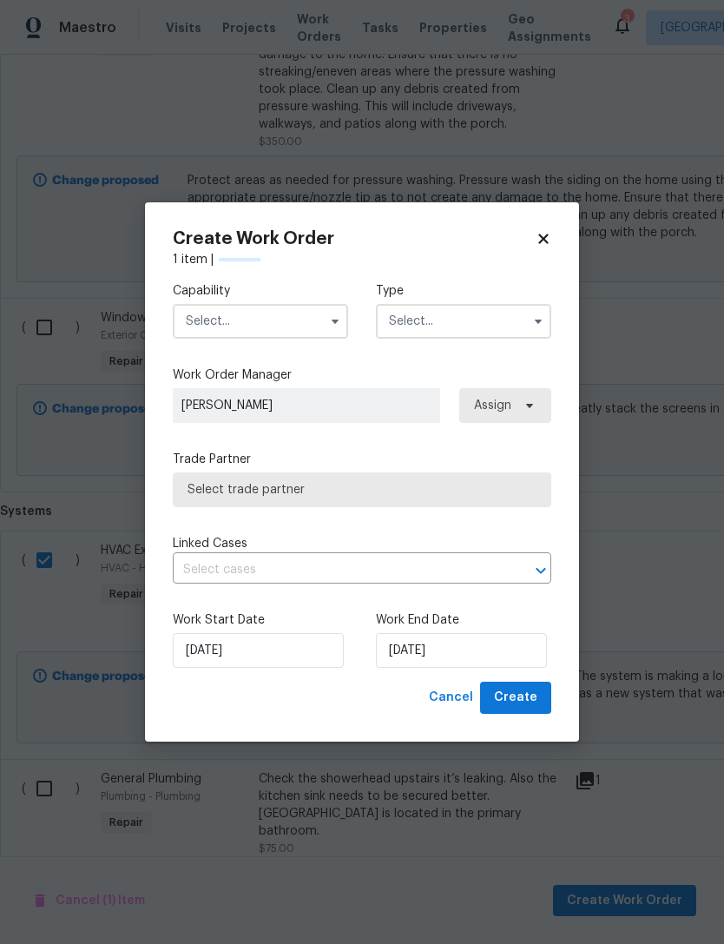
scroll to position [863, 0]
click at [279, 320] on input "text" at bounding box center [260, 321] width 175 height 35
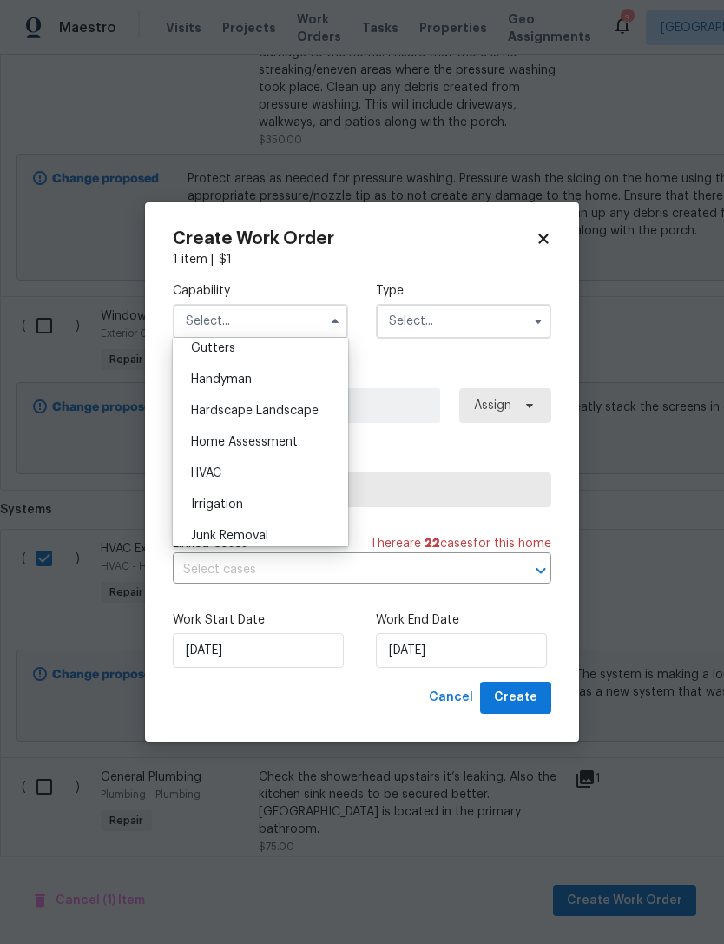
scroll to position [934, 0]
click at [277, 474] on div "HVAC" at bounding box center [260, 472] width 167 height 31
type input "HVAC"
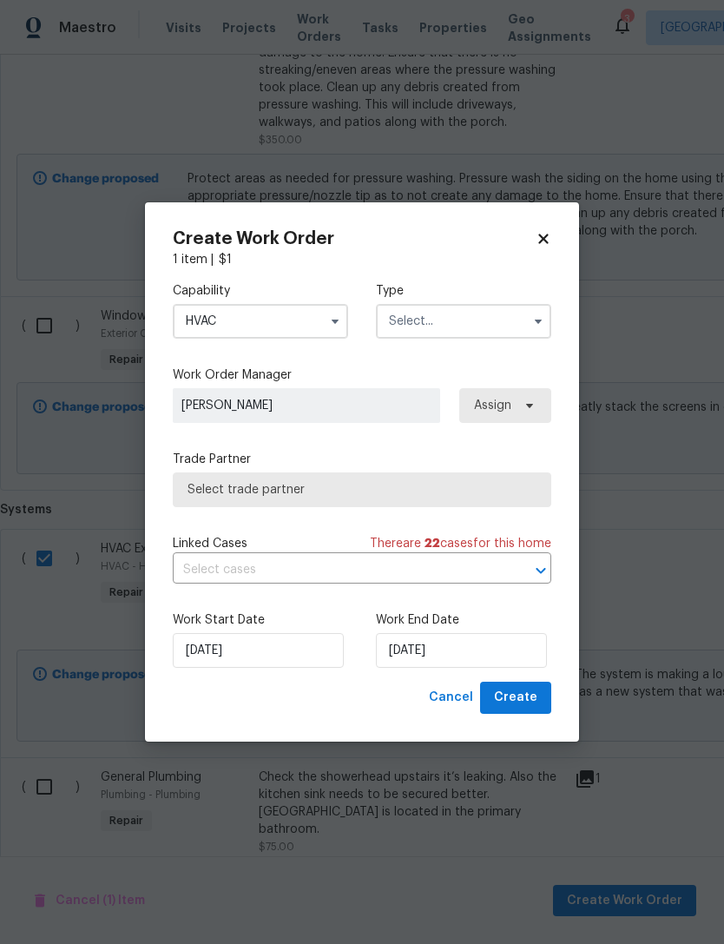
click at [472, 320] on input "text" at bounding box center [463, 321] width 175 height 35
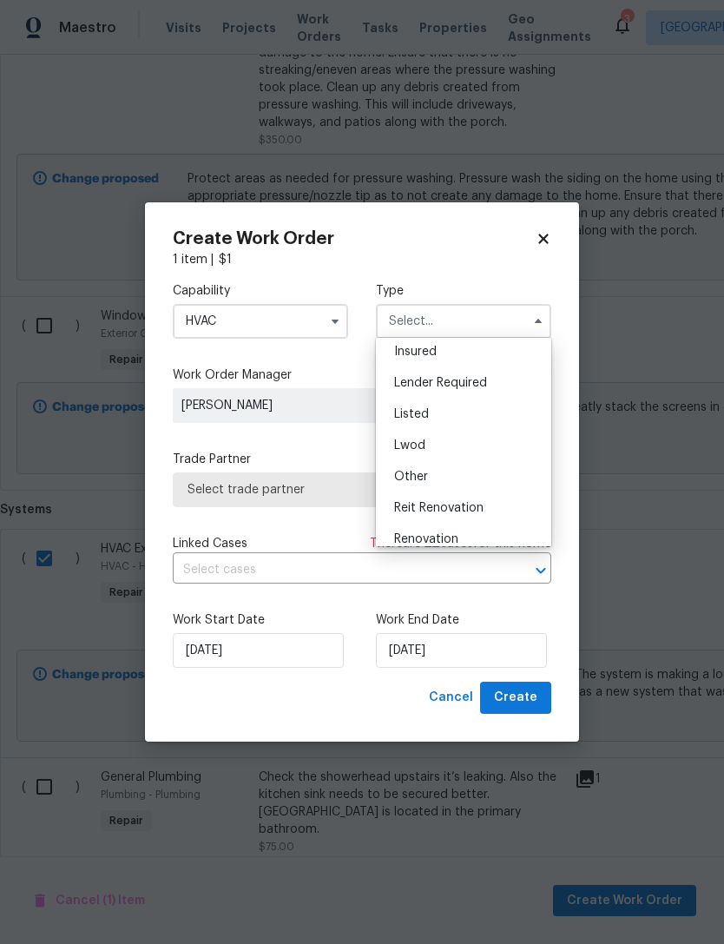
scroll to position [101, 0]
click at [454, 416] on div "Listed" at bounding box center [463, 413] width 167 height 31
type input "Listed"
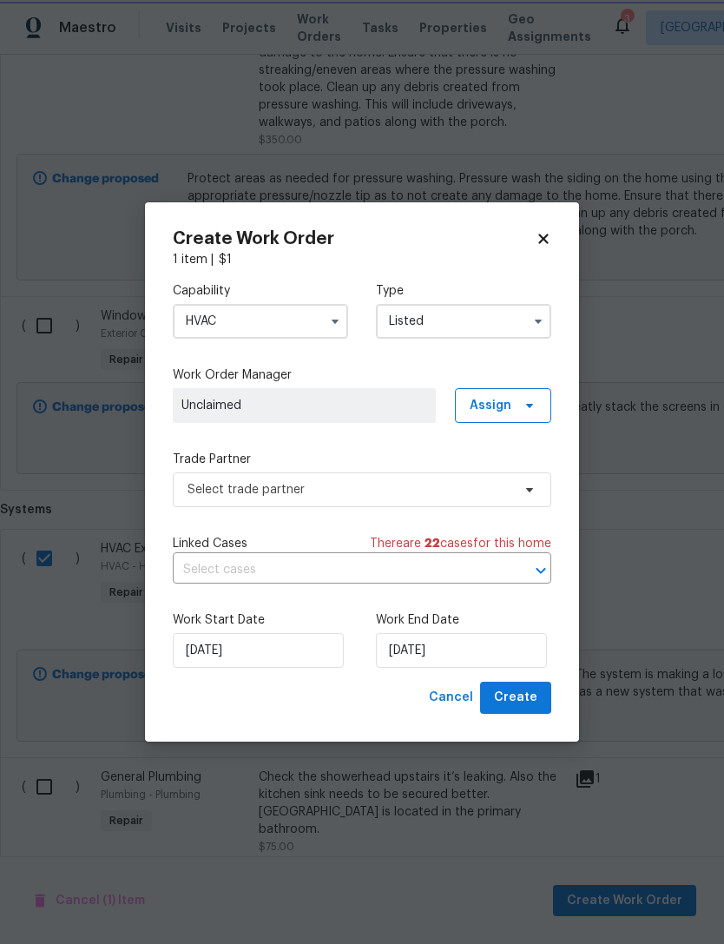
scroll to position [0, 0]
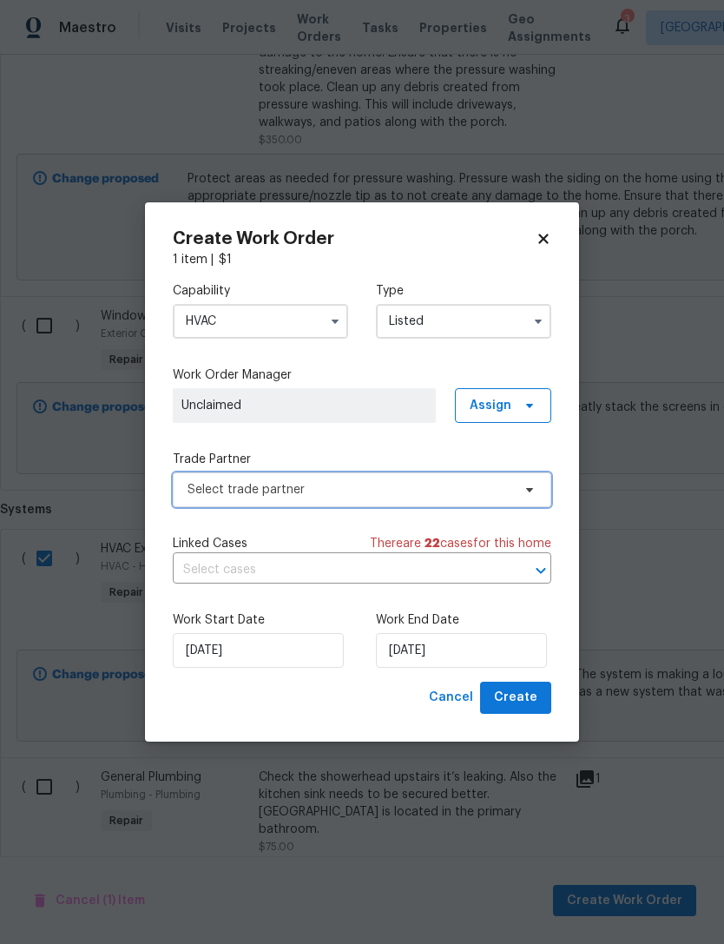
click at [379, 488] on span "Select trade partner" at bounding box center [350, 489] width 324 height 17
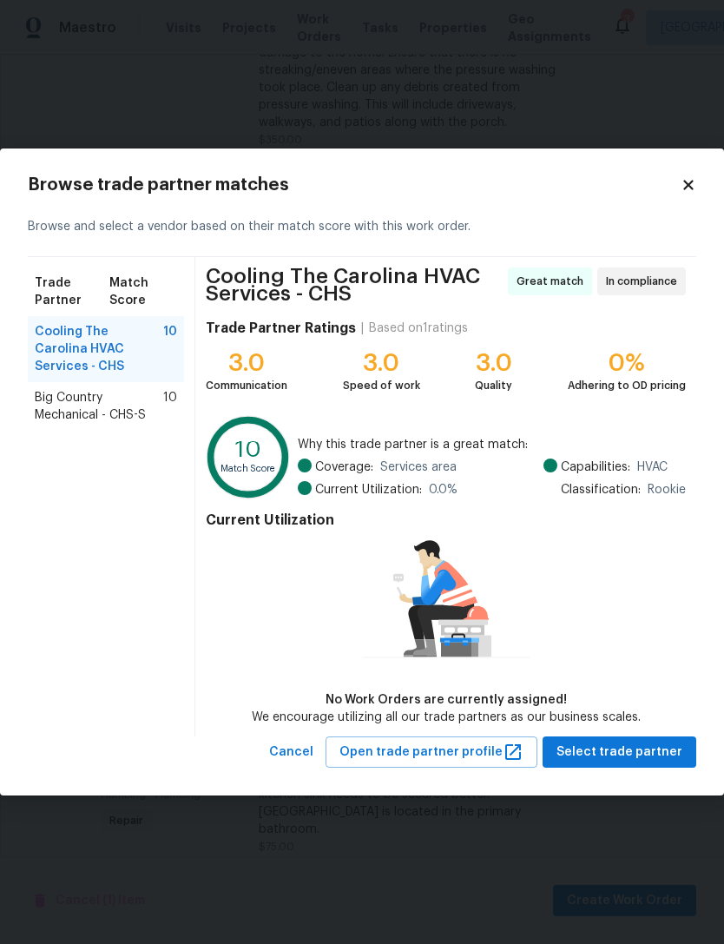
click at [112, 389] on span "Big Country Mechanical - CHS-S" at bounding box center [99, 406] width 129 height 35
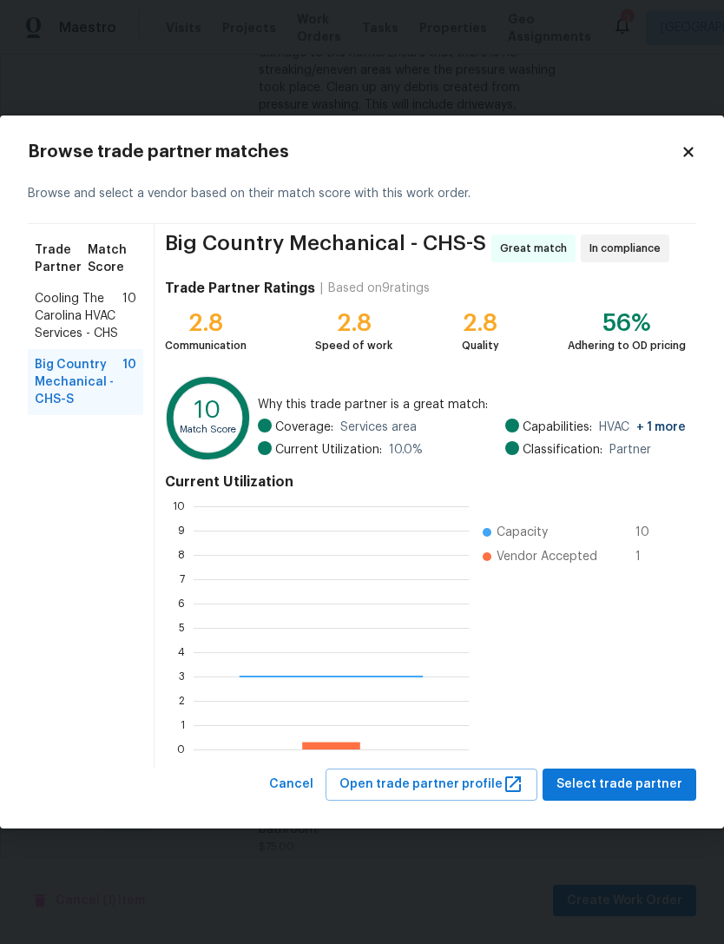
scroll to position [243, 275]
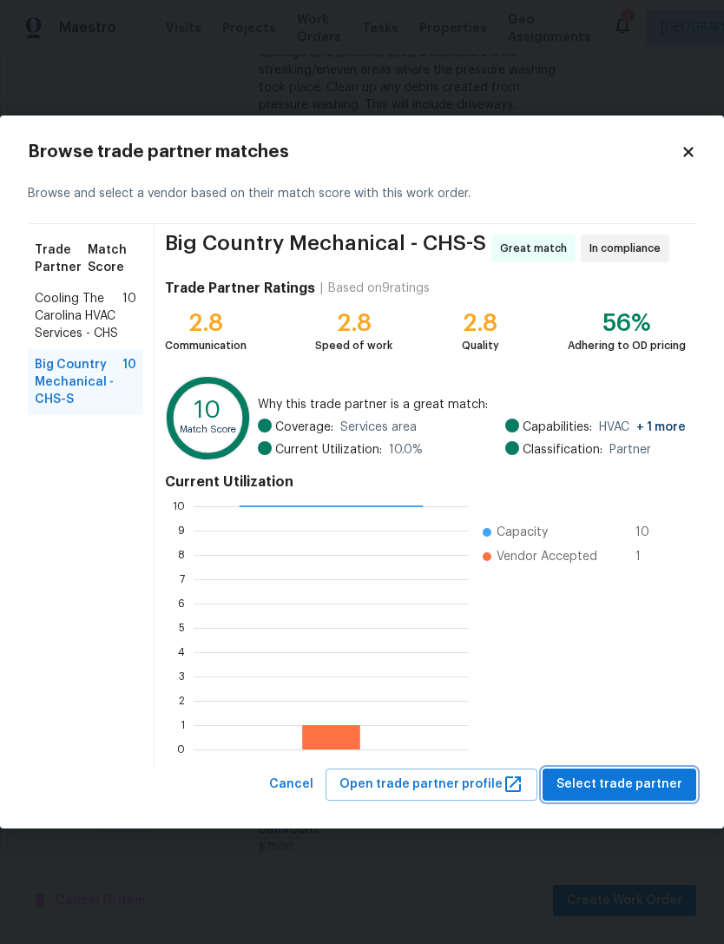
click at [630, 788] on span "Select trade partner" at bounding box center [620, 785] width 126 height 22
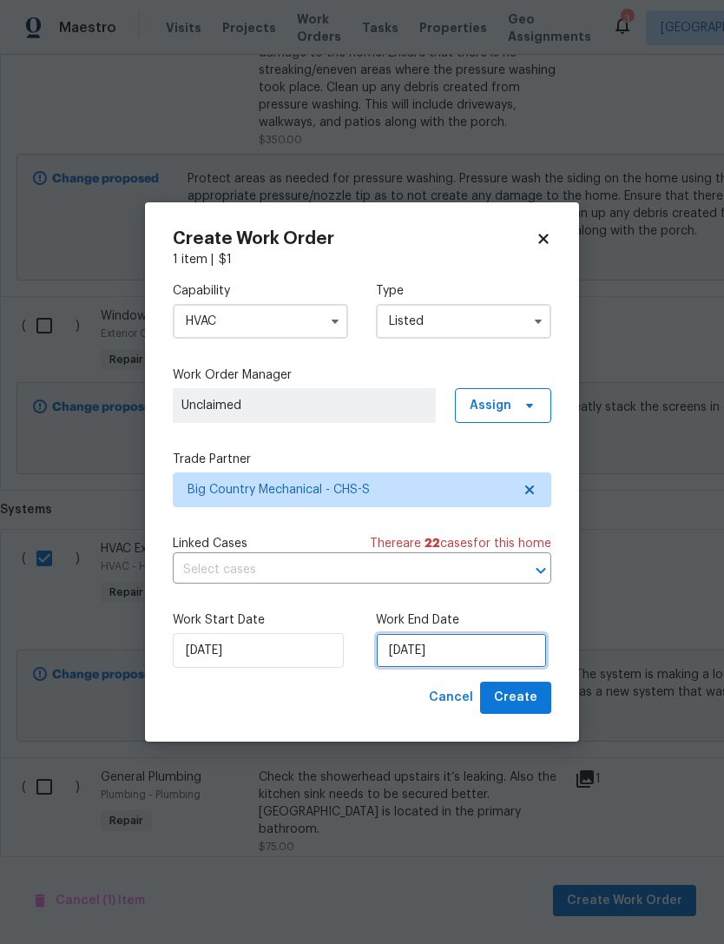
click at [450, 649] on input "[DATE]" at bounding box center [461, 650] width 171 height 35
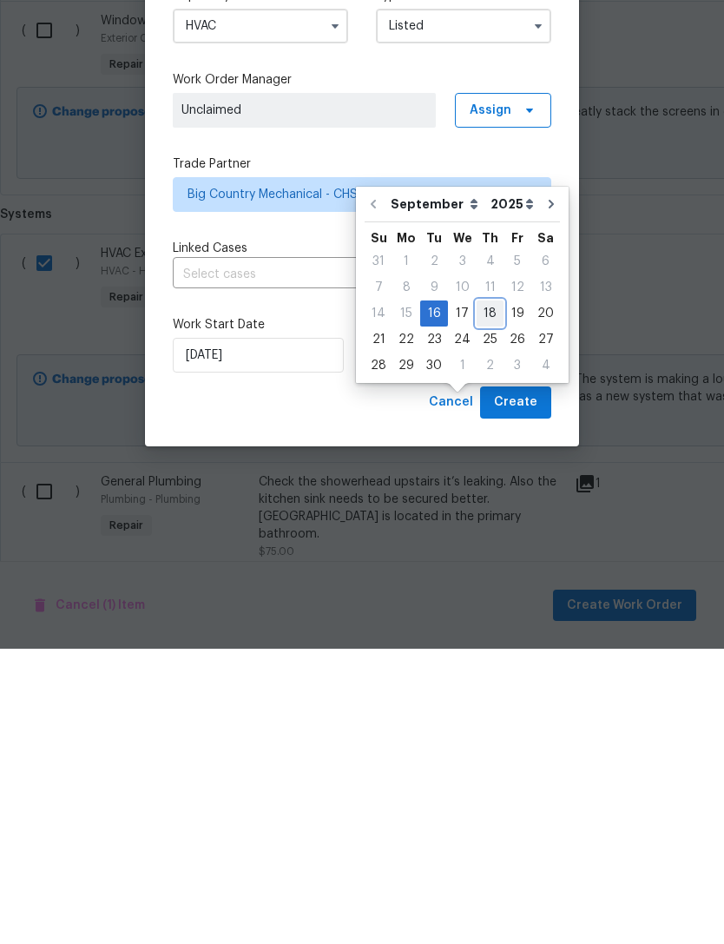
click at [495, 597] on div "18" at bounding box center [490, 609] width 27 height 24
type input "[DATE]"
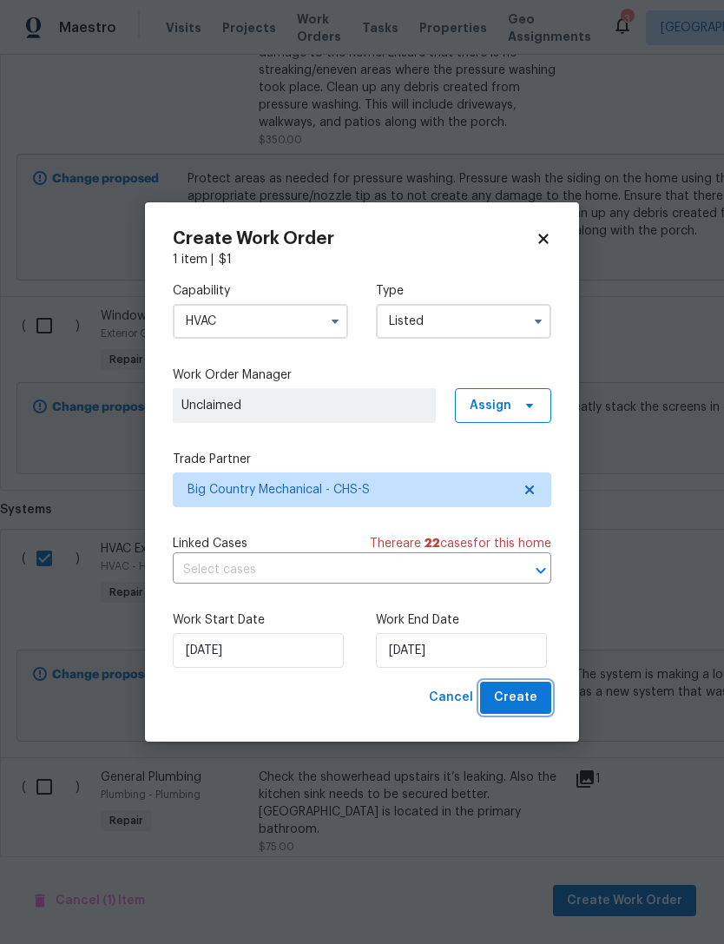
click at [531, 695] on span "Create" at bounding box center [515, 698] width 43 height 22
checkbox input "false"
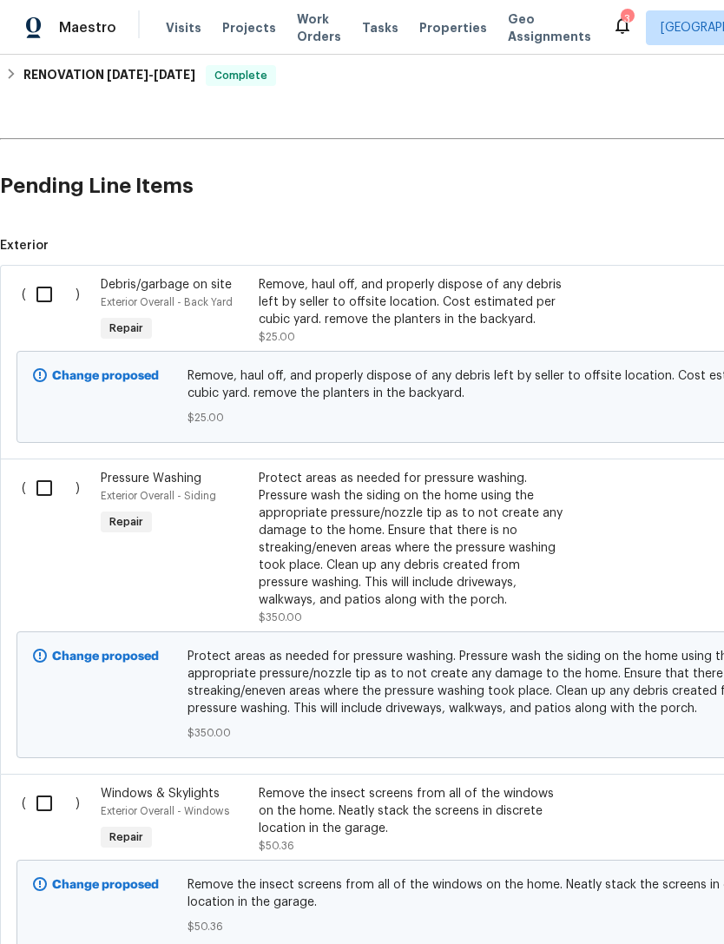
scroll to position [427, 0]
click at [45, 276] on input "checkbox" at bounding box center [50, 294] width 49 height 36
checkbox input "true"
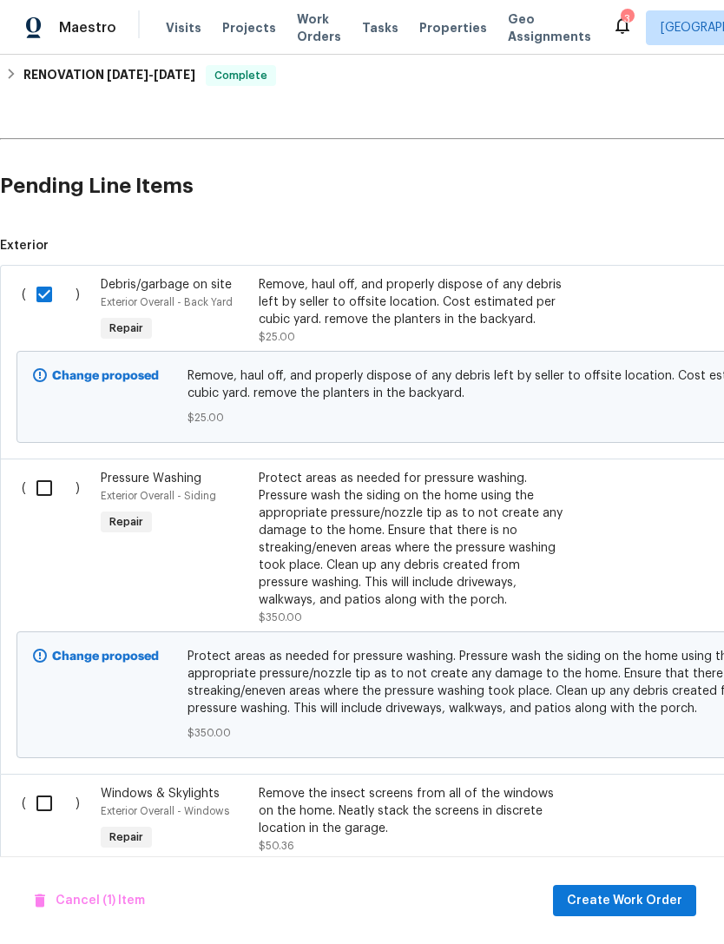
click at [54, 470] on input "checkbox" at bounding box center [50, 488] width 49 height 36
checkbox input "true"
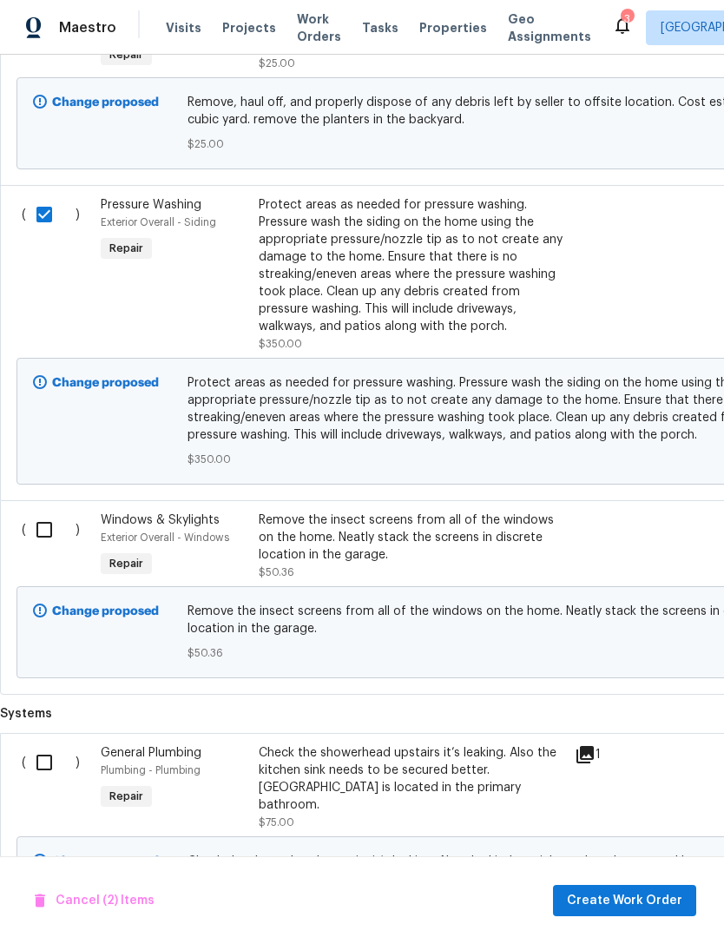
scroll to position [701, 0]
click at [51, 511] on input "checkbox" at bounding box center [50, 529] width 49 height 36
checkbox input "true"
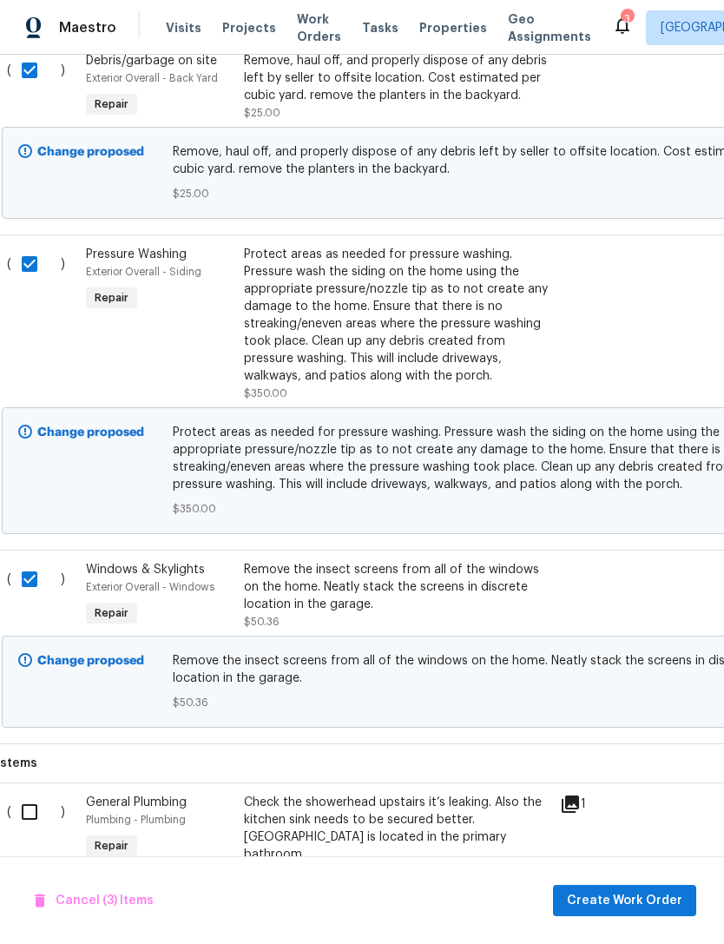
scroll to position [647, 16]
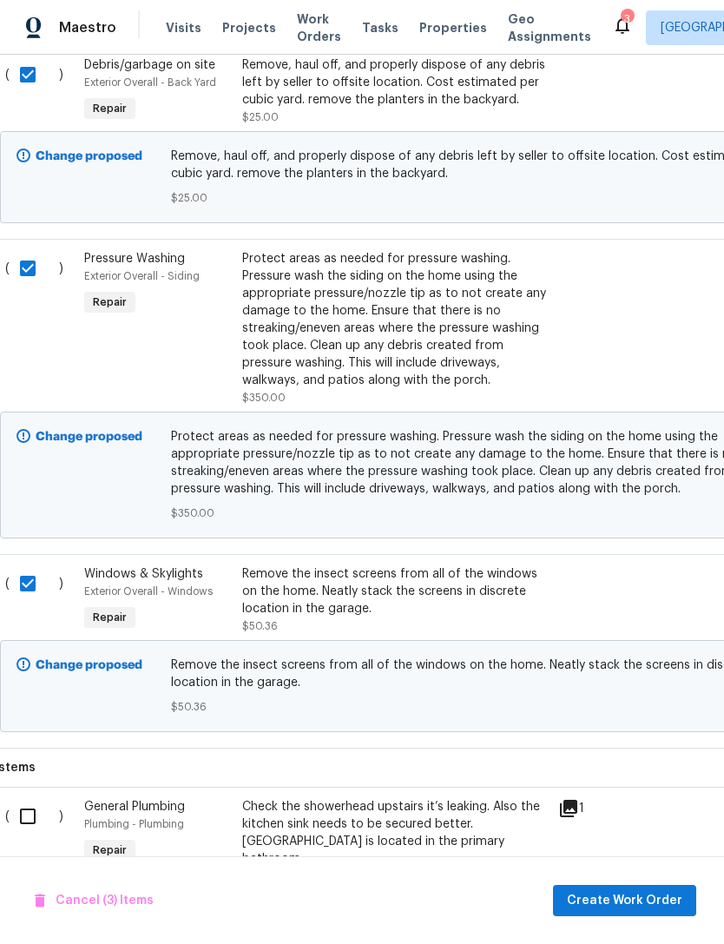
click at [34, 798] on input "checkbox" at bounding box center [34, 816] width 49 height 36
checkbox input "true"
click at [649, 900] on span "Create Work Order" at bounding box center [624, 901] width 115 height 22
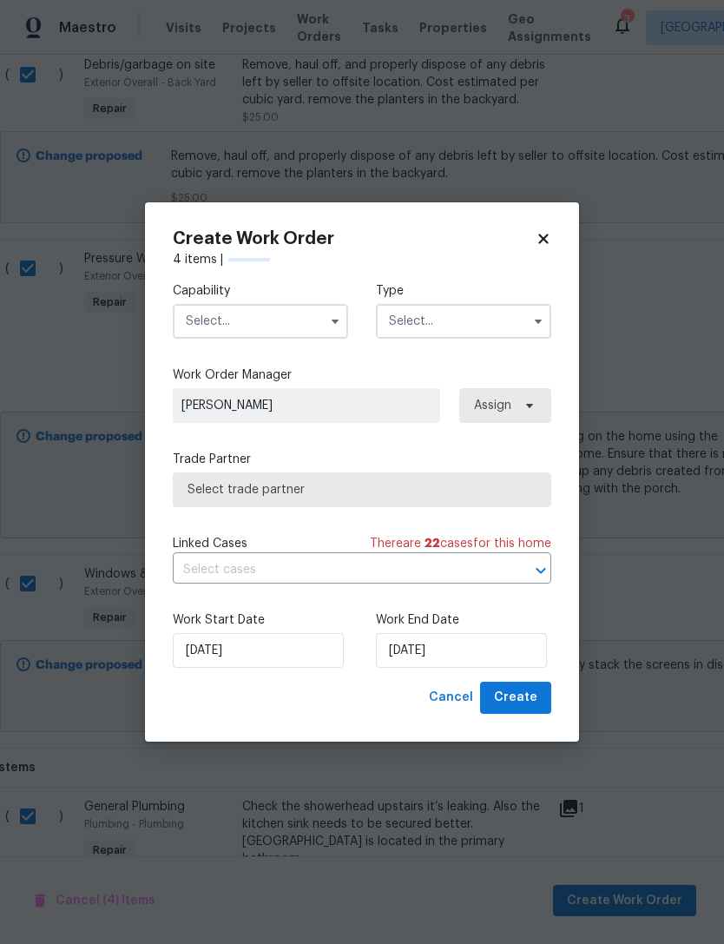
checkbox input "false"
click at [279, 320] on input "text" at bounding box center [260, 321] width 175 height 35
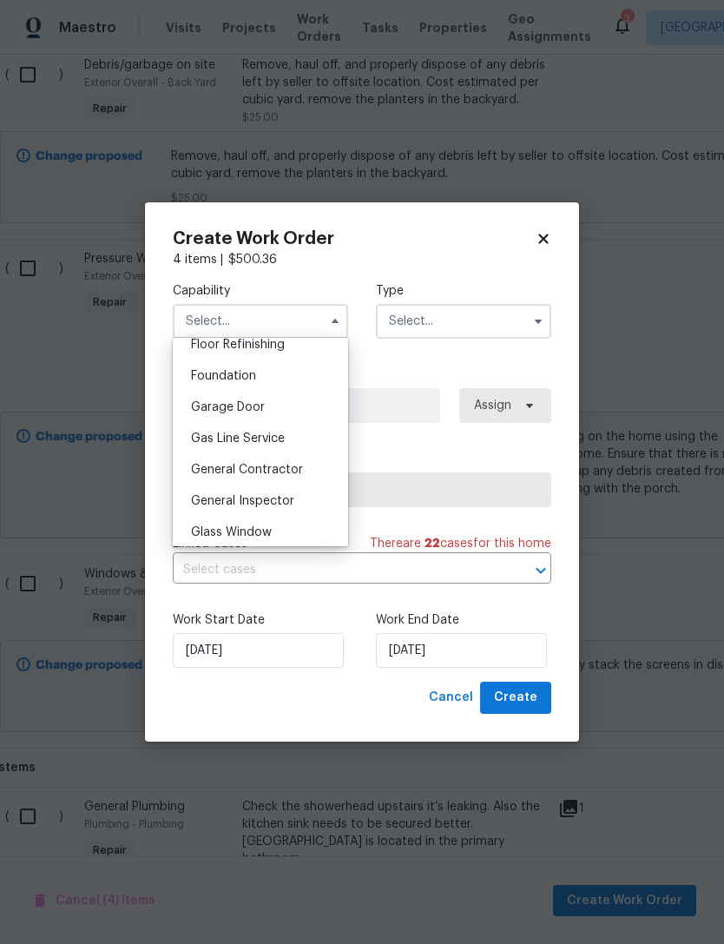
scroll to position [728, 0]
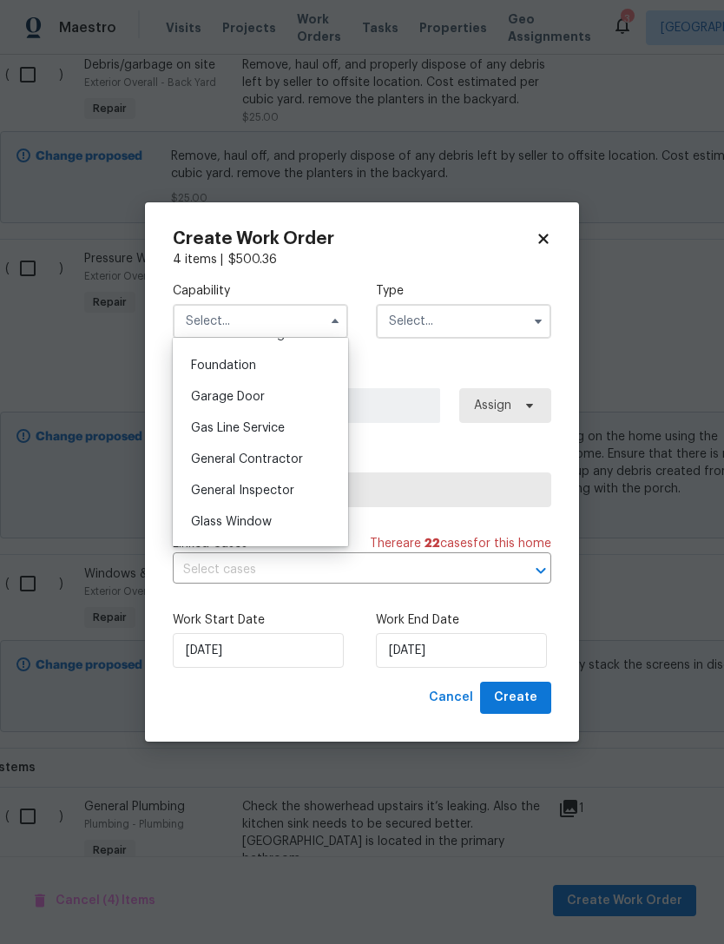
click at [306, 455] on div "General Contractor" at bounding box center [260, 459] width 167 height 31
type input "General Contractor"
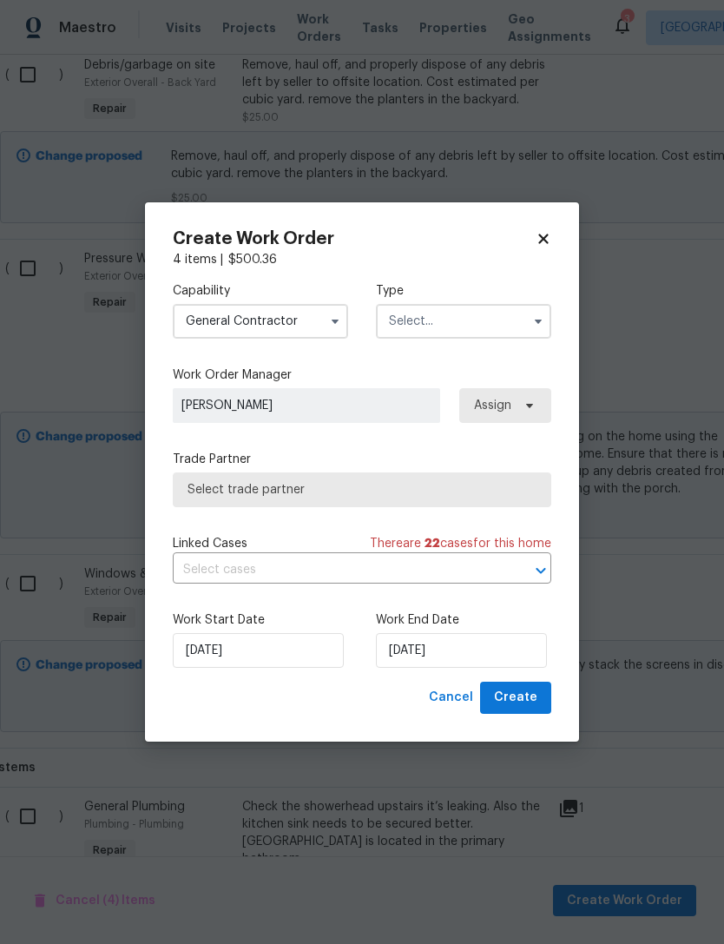
click at [464, 322] on input "text" at bounding box center [463, 321] width 175 height 35
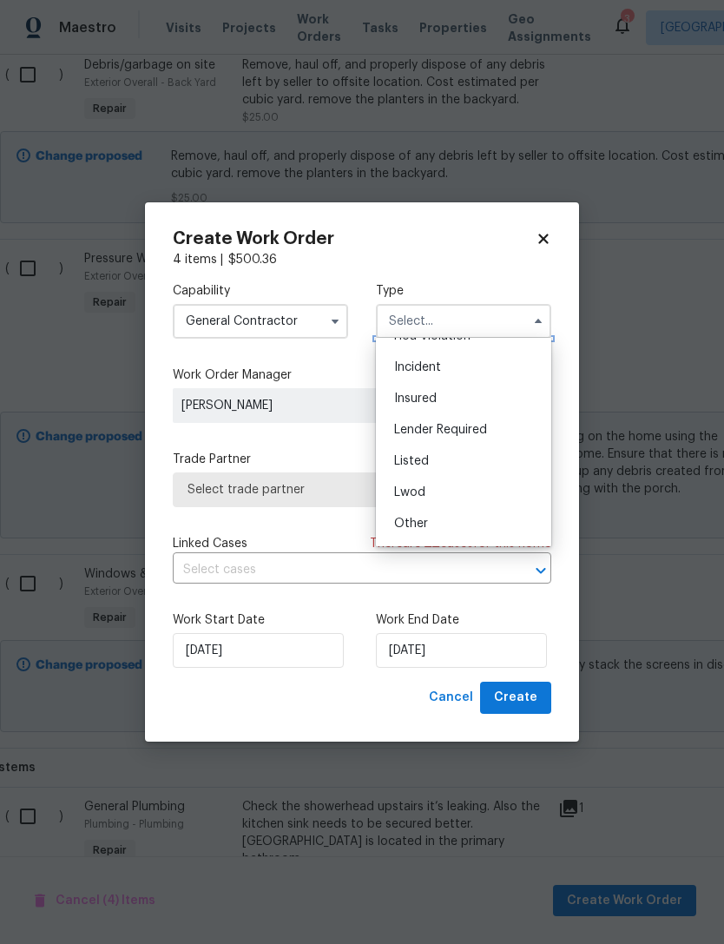
scroll to position [75, 0]
click at [448, 438] on div "Listed" at bounding box center [463, 439] width 167 height 31
type input "Listed"
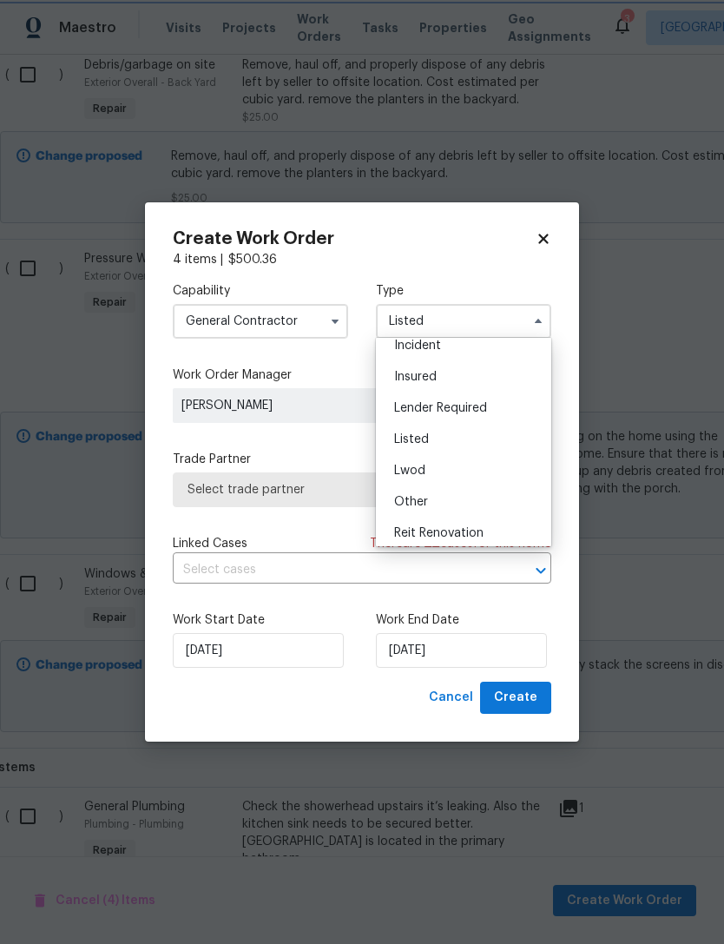
scroll to position [0, 0]
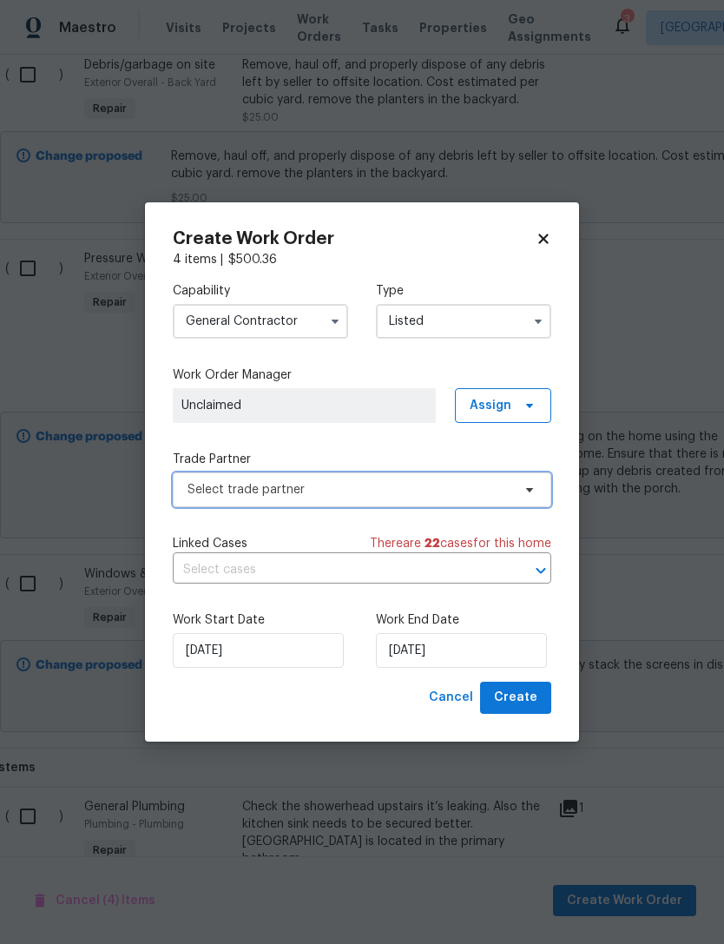
click at [358, 496] on span "Select trade partner" at bounding box center [350, 489] width 324 height 17
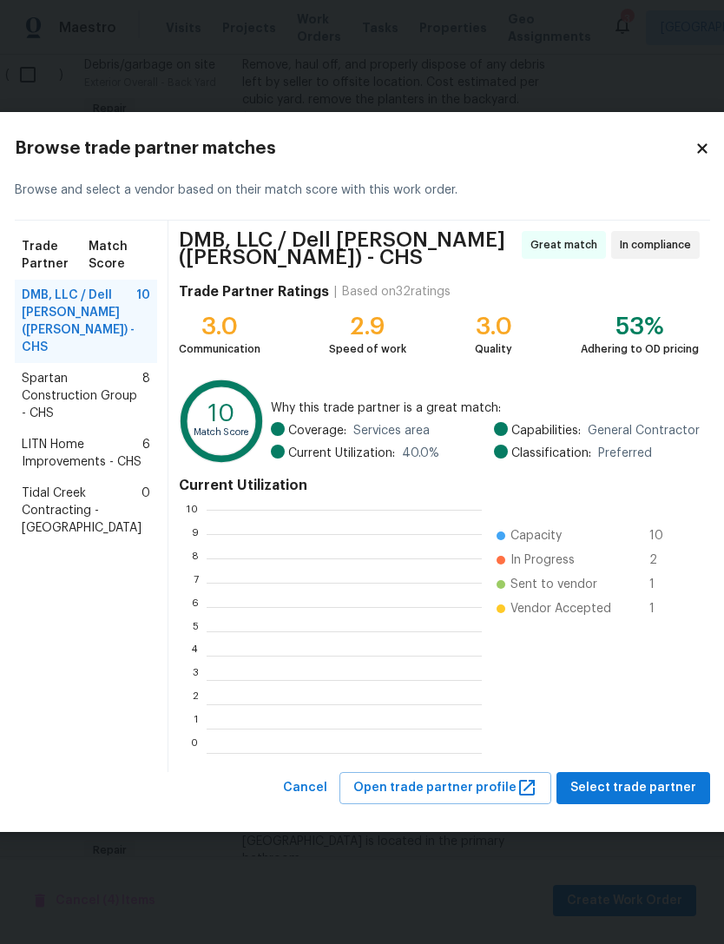
scroll to position [2, 2]
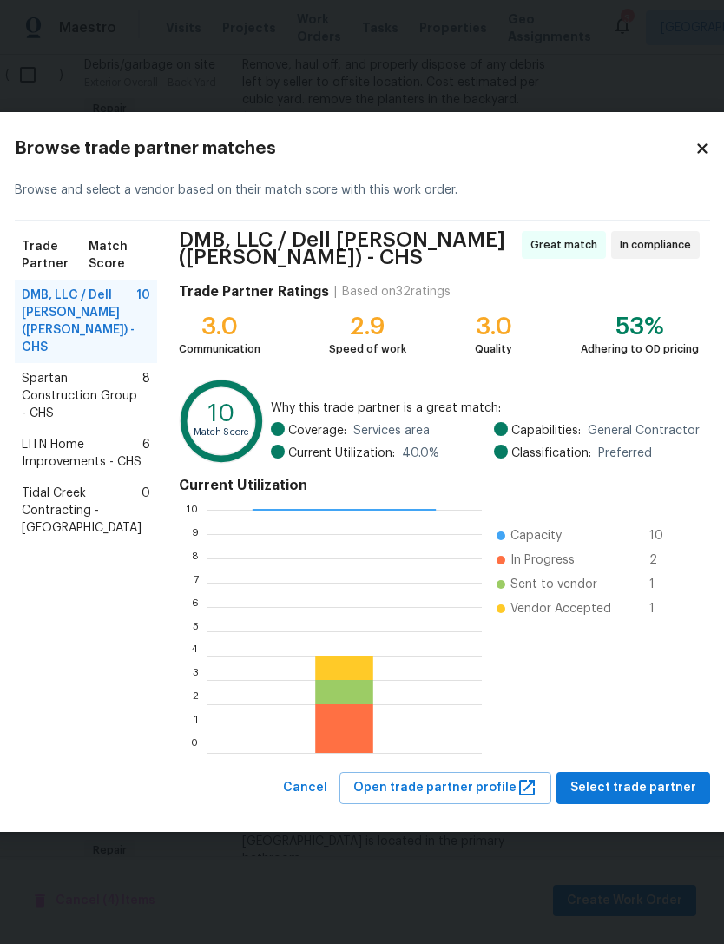
click at [695, 154] on icon at bounding box center [703, 149] width 16 height 16
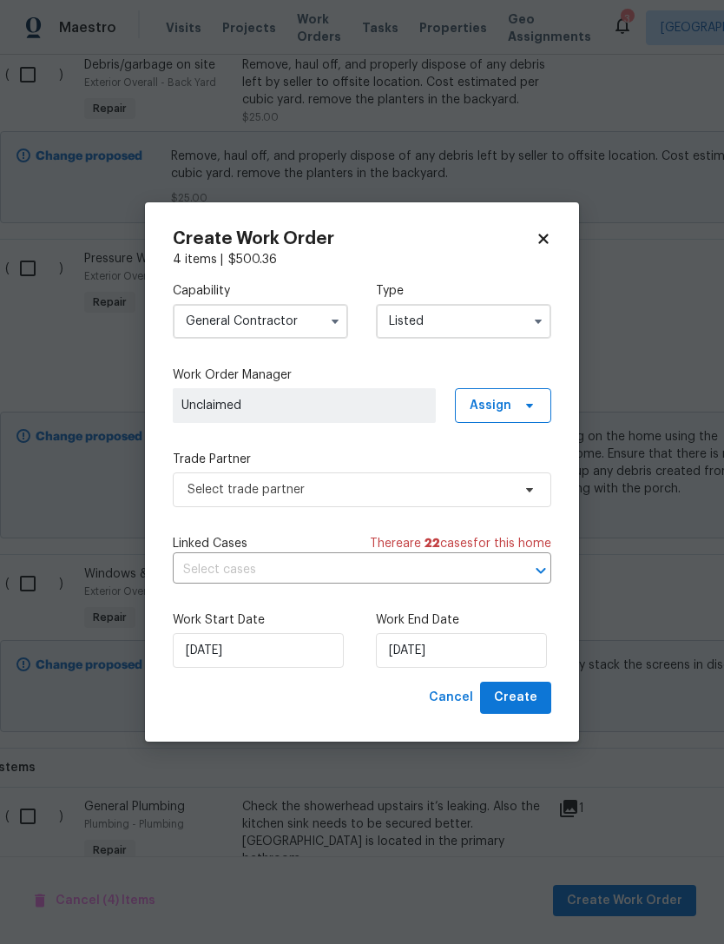
click at [294, 321] on input "General Contractor" at bounding box center [260, 321] width 175 height 35
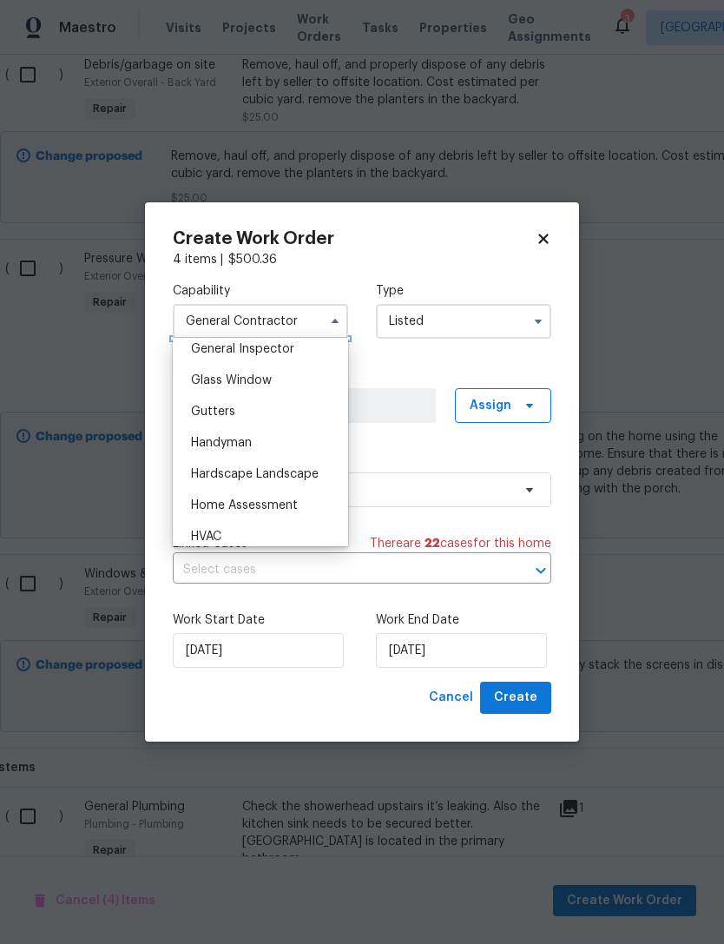
scroll to position [871, 0]
click at [267, 432] on div "Handyman" at bounding box center [260, 441] width 167 height 31
type input "Handyman"
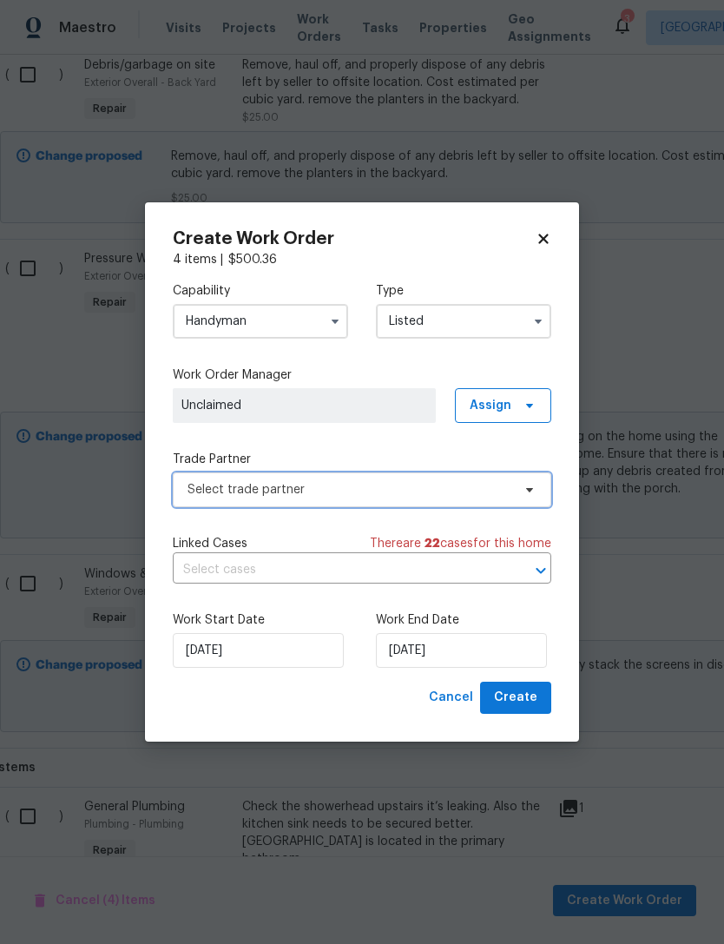
click at [323, 486] on span "Select trade partner" at bounding box center [350, 489] width 324 height 17
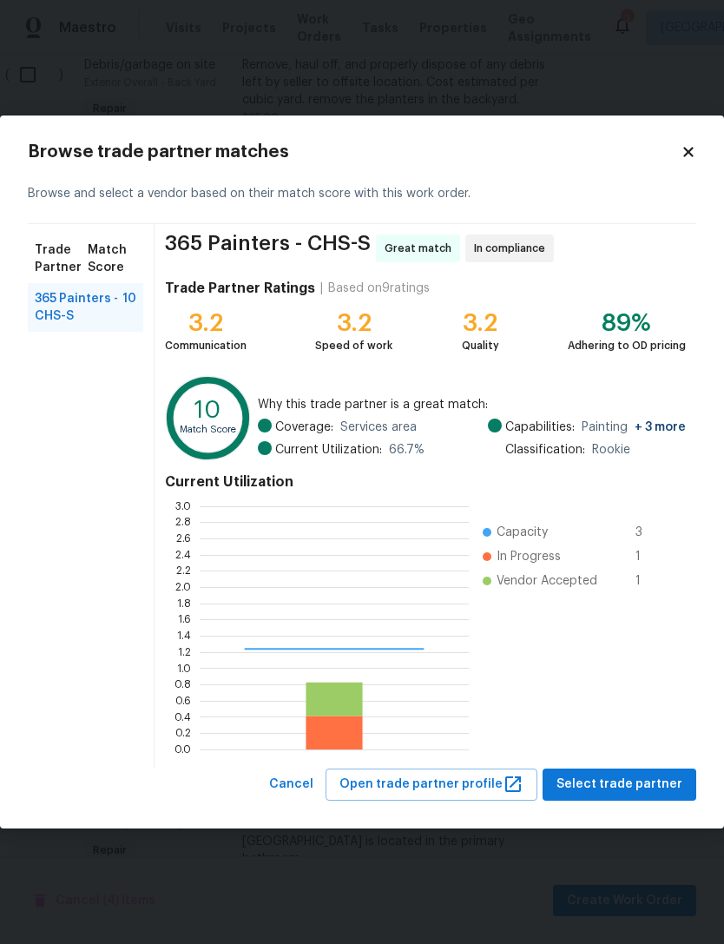
scroll to position [243, 269]
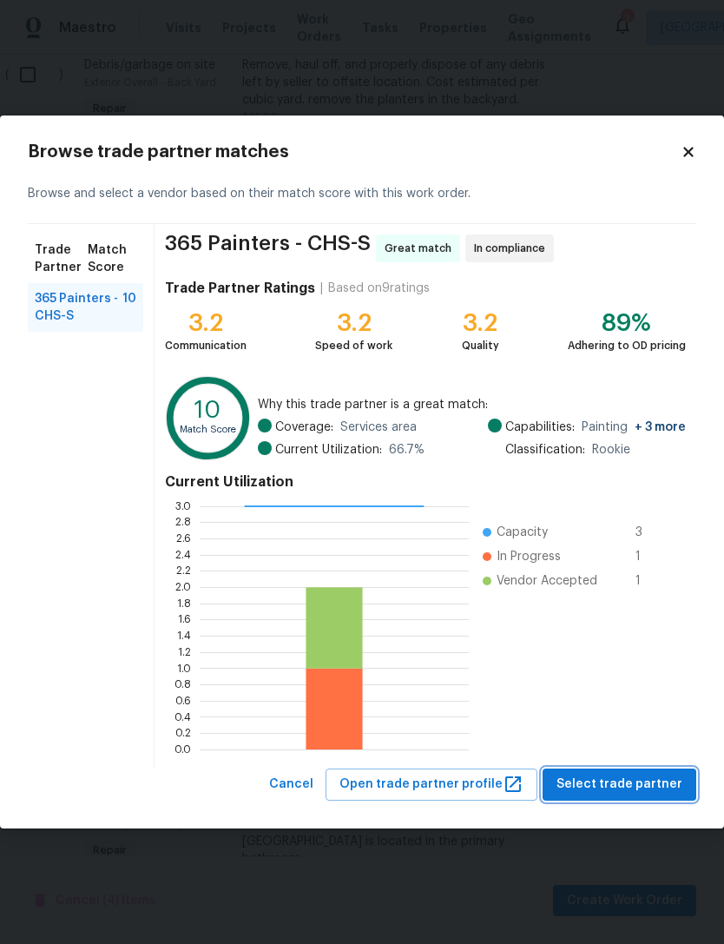
click at [636, 787] on span "Select trade partner" at bounding box center [620, 785] width 126 height 22
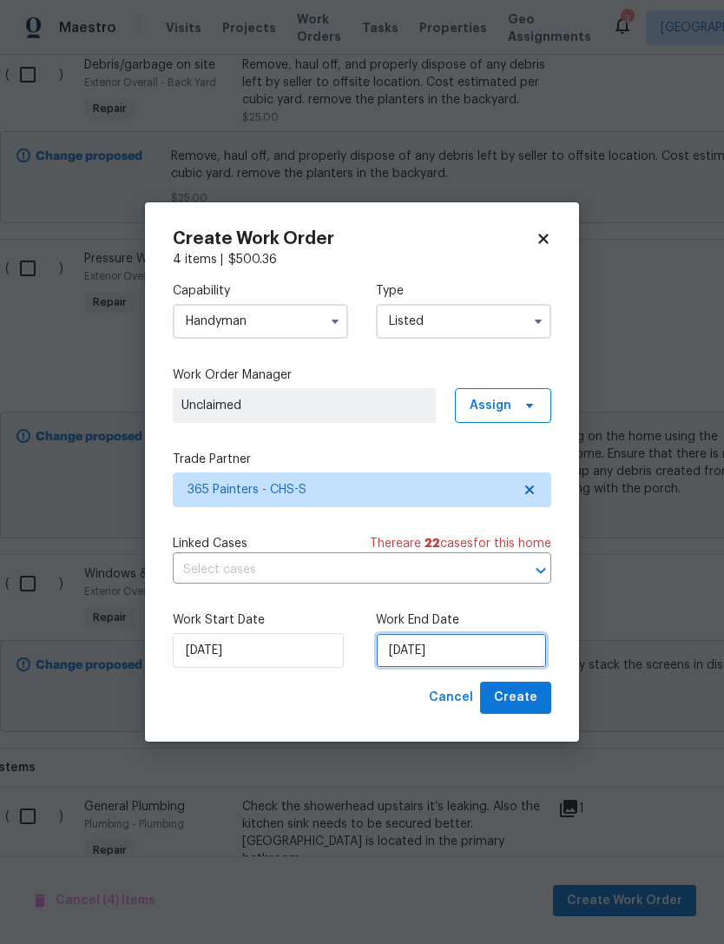
click at [440, 651] on input "[DATE]" at bounding box center [461, 650] width 171 height 35
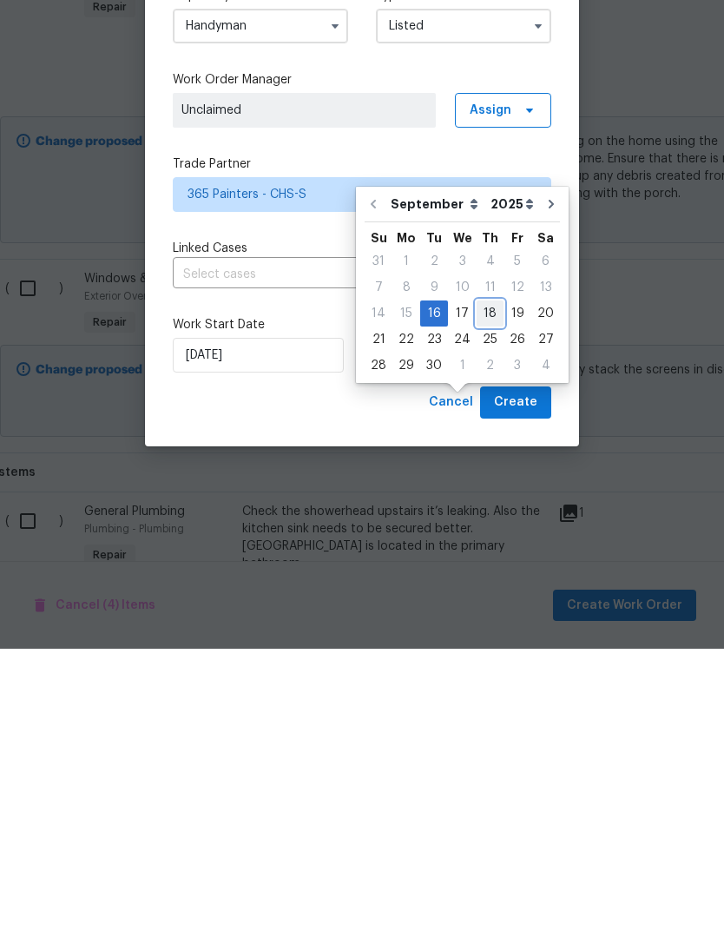
click at [492, 597] on div "18" at bounding box center [490, 609] width 27 height 24
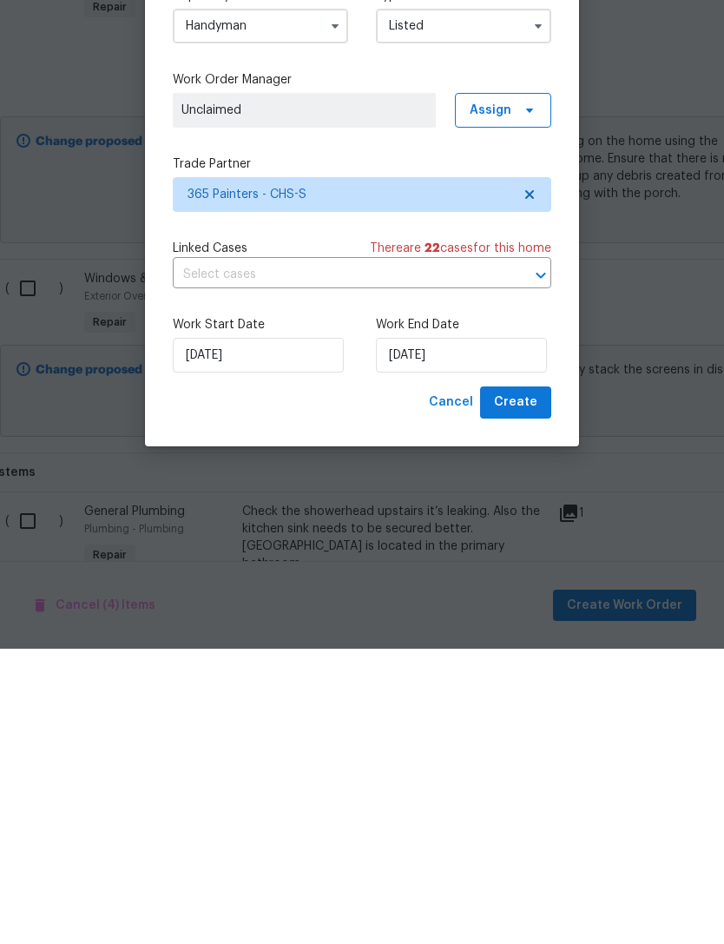
type input "[DATE]"
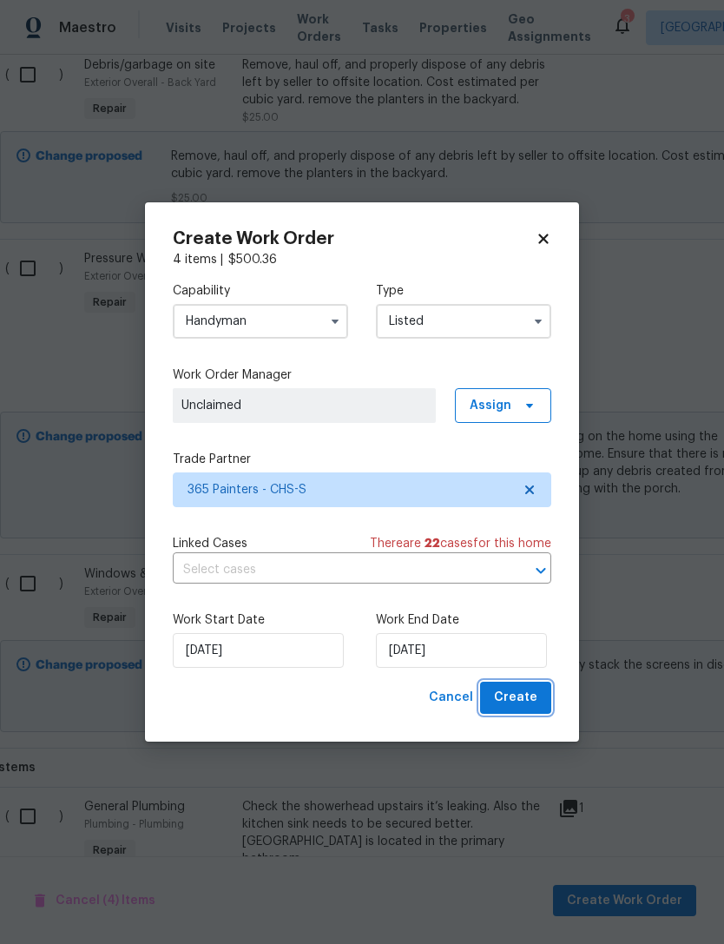
click at [522, 703] on span "Create" at bounding box center [515, 698] width 43 height 22
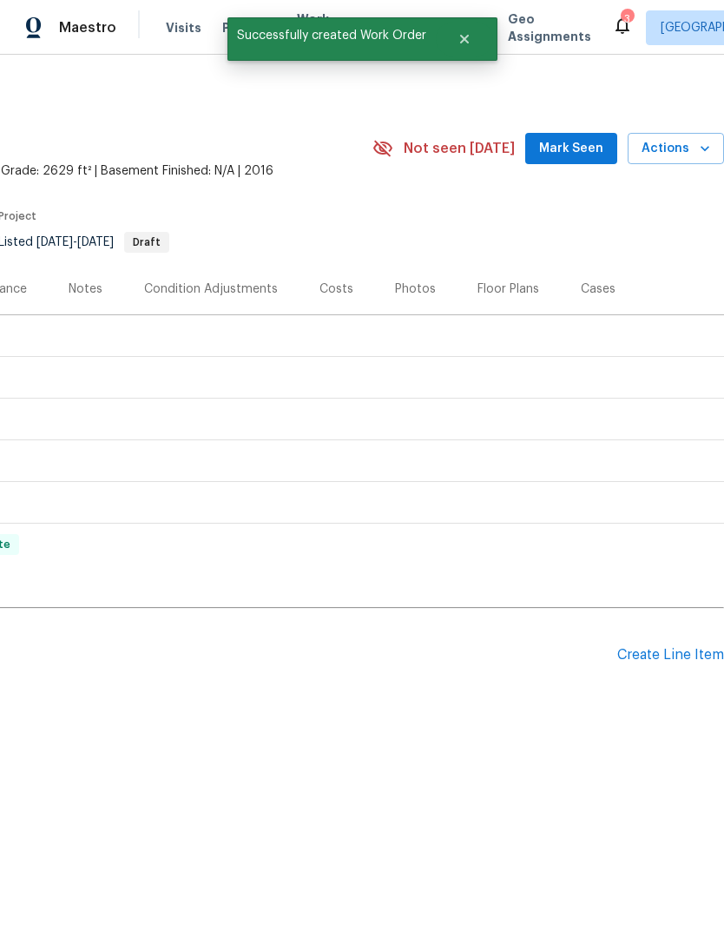
scroll to position [0, 257]
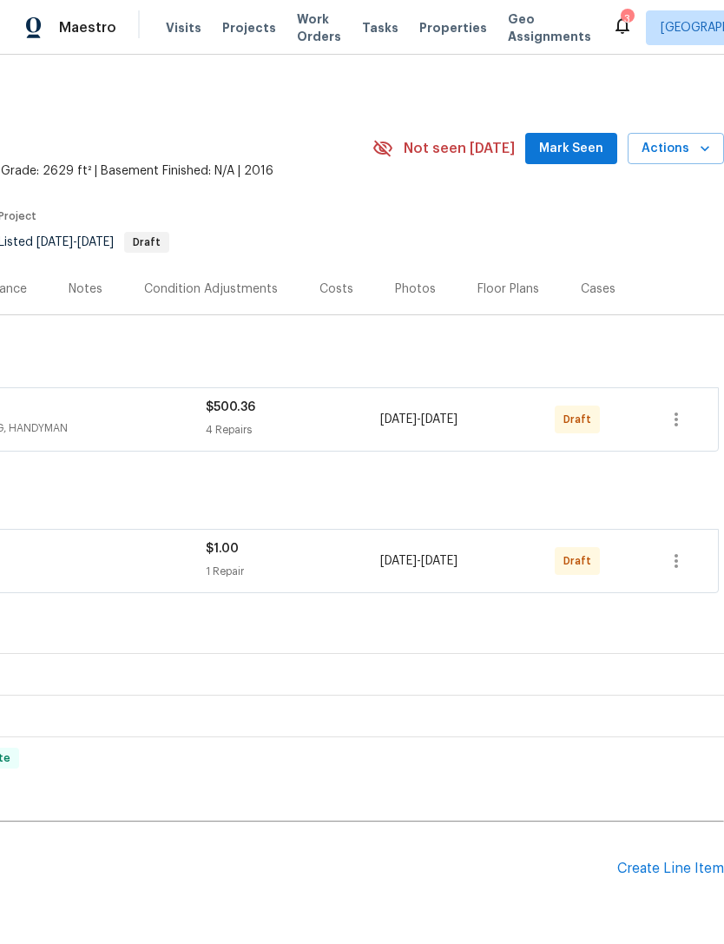
scroll to position [0, 257]
click at [676, 413] on icon "button" at bounding box center [676, 419] width 3 height 14
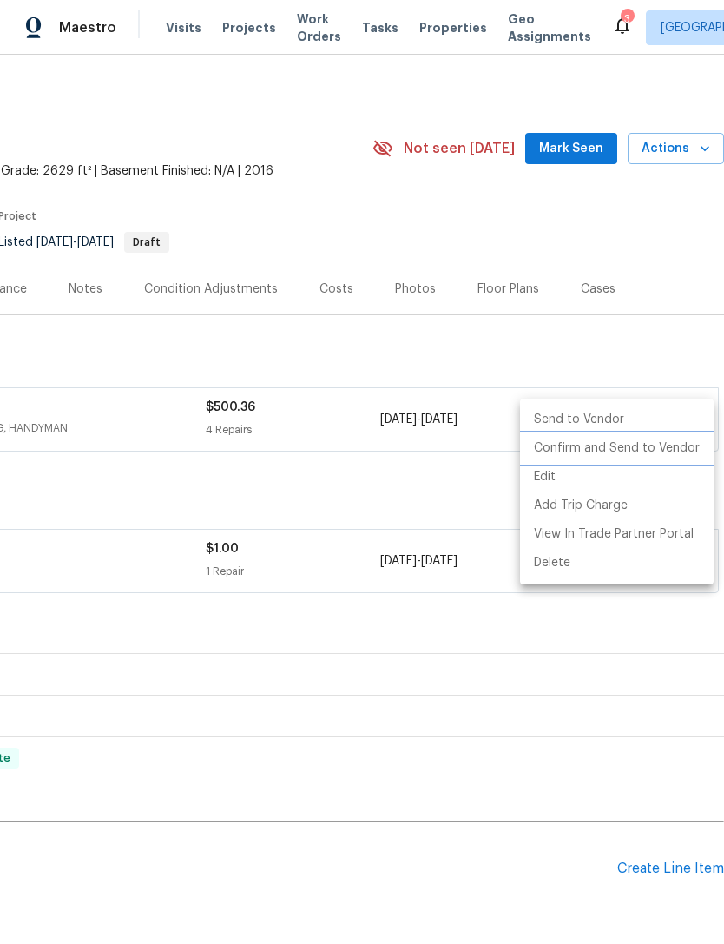
click at [629, 452] on li "Confirm and Send to Vendor" at bounding box center [617, 448] width 194 height 29
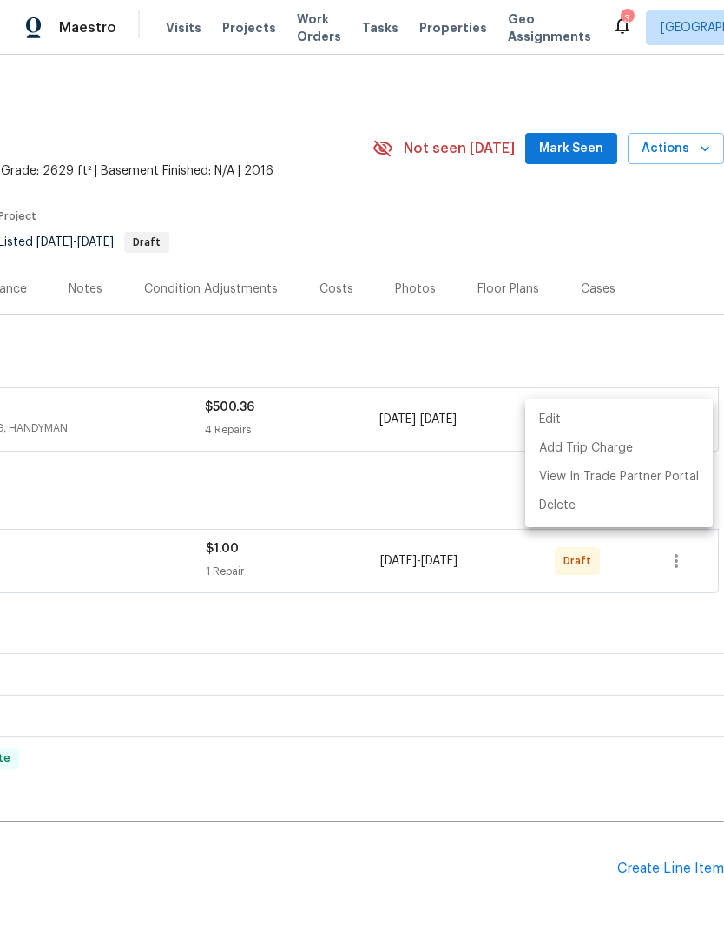
click at [636, 342] on div at bounding box center [362, 472] width 724 height 944
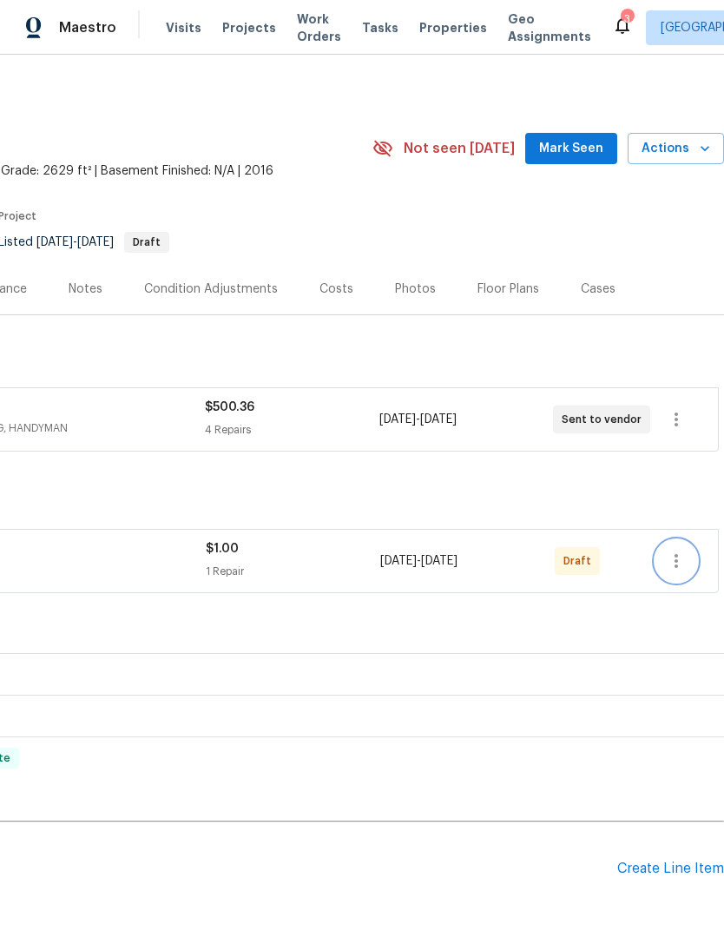
click at [678, 560] on icon "button" at bounding box center [676, 560] width 21 height 21
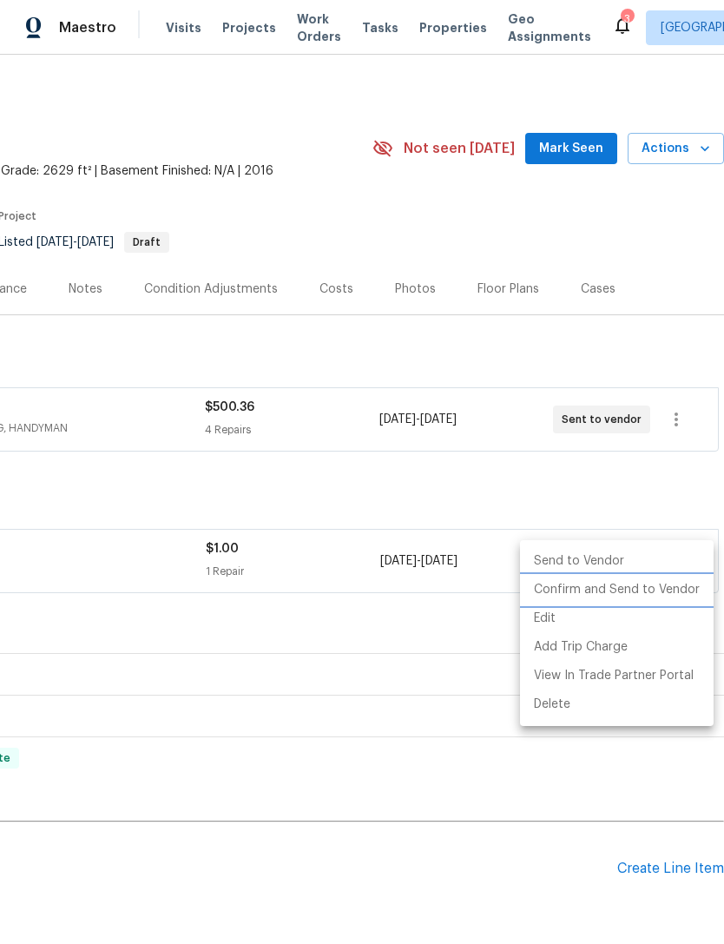
click at [617, 584] on li "Confirm and Send to Vendor" at bounding box center [617, 590] width 194 height 29
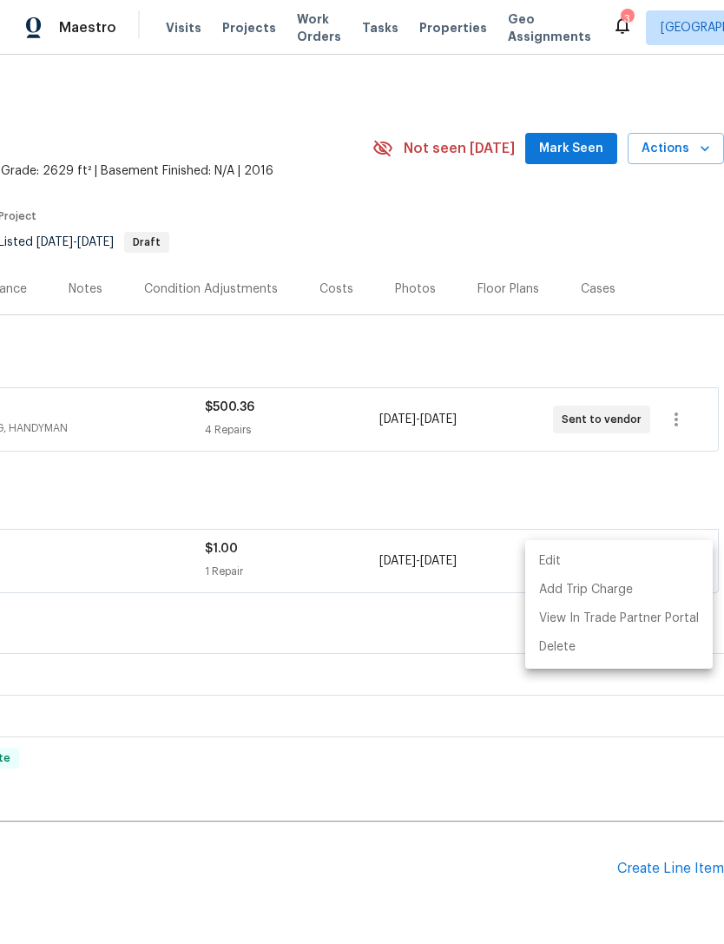
click at [470, 710] on div at bounding box center [362, 472] width 724 height 944
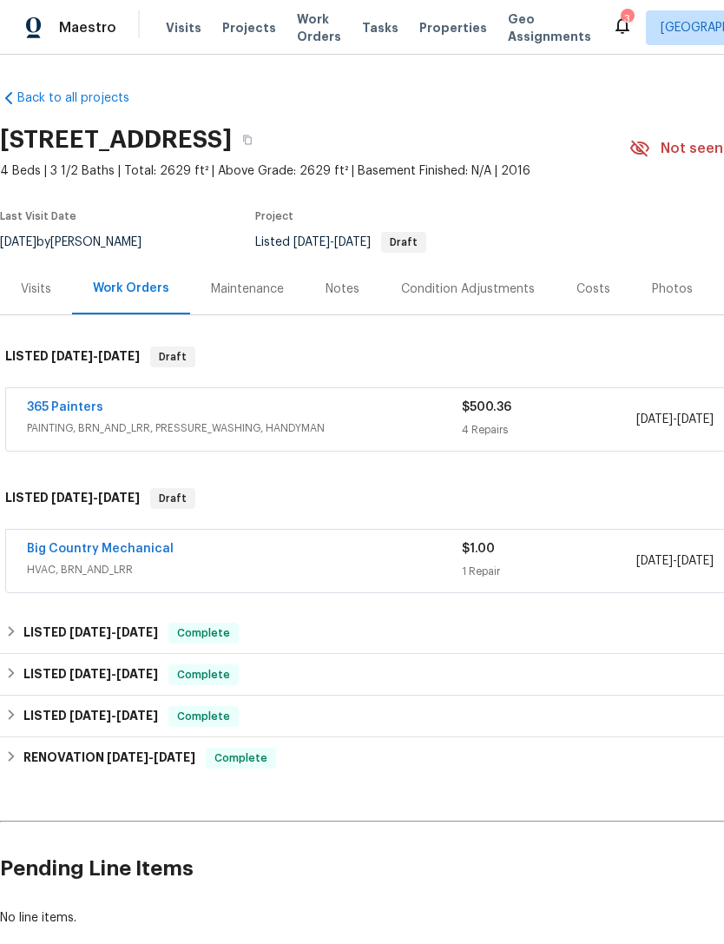
scroll to position [0, 0]
click at [42, 298] on div "Visits" at bounding box center [36, 288] width 72 height 51
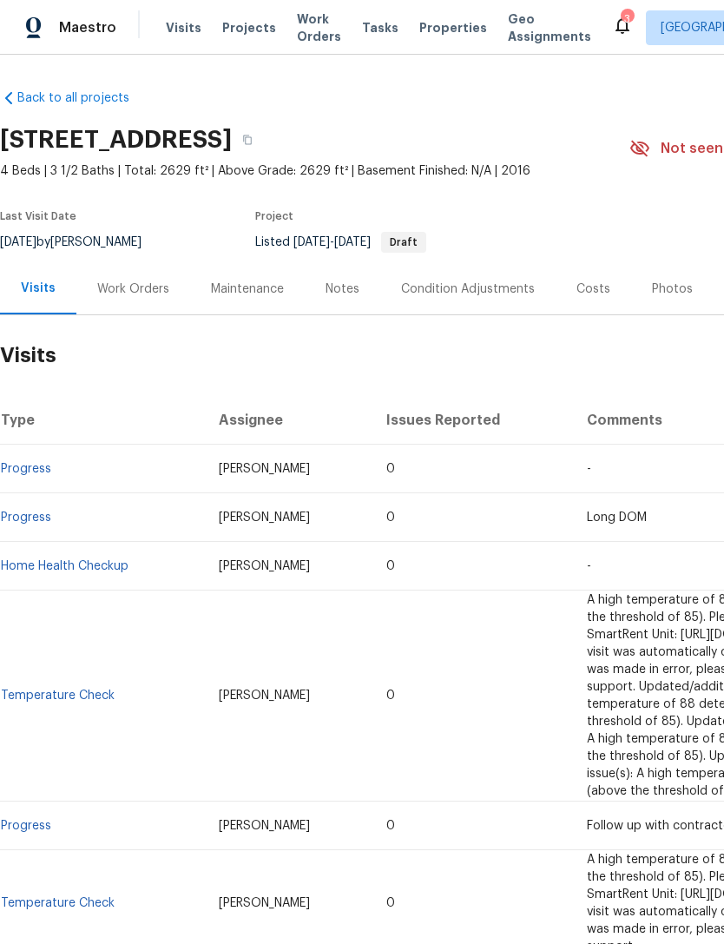
click at [140, 289] on div "Work Orders" at bounding box center [133, 288] width 72 height 17
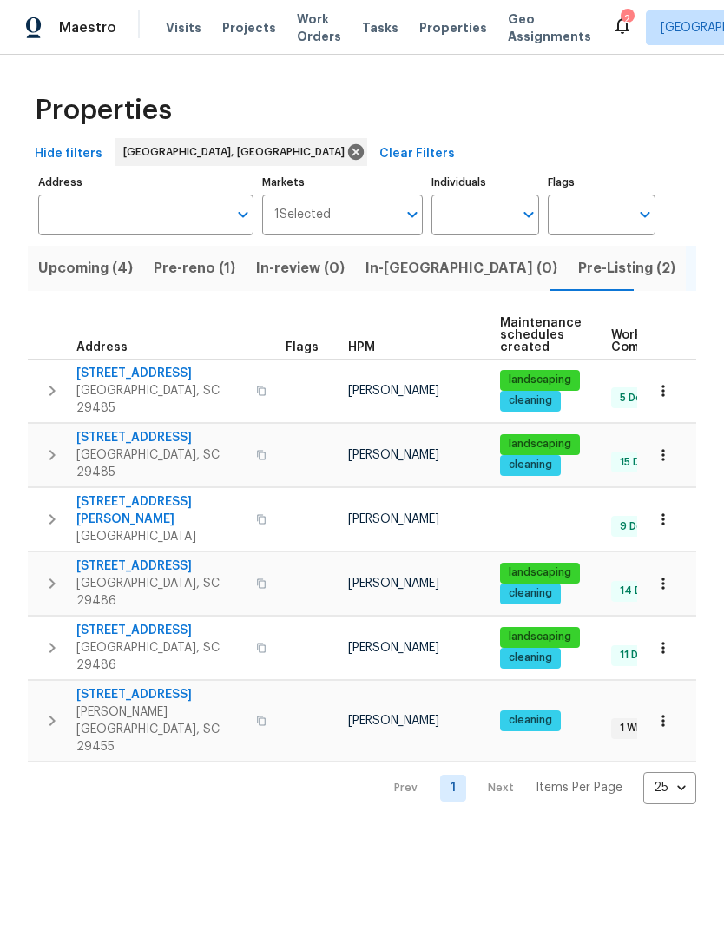
click at [170, 557] on span "[STREET_ADDRESS]" at bounding box center [160, 565] width 169 height 17
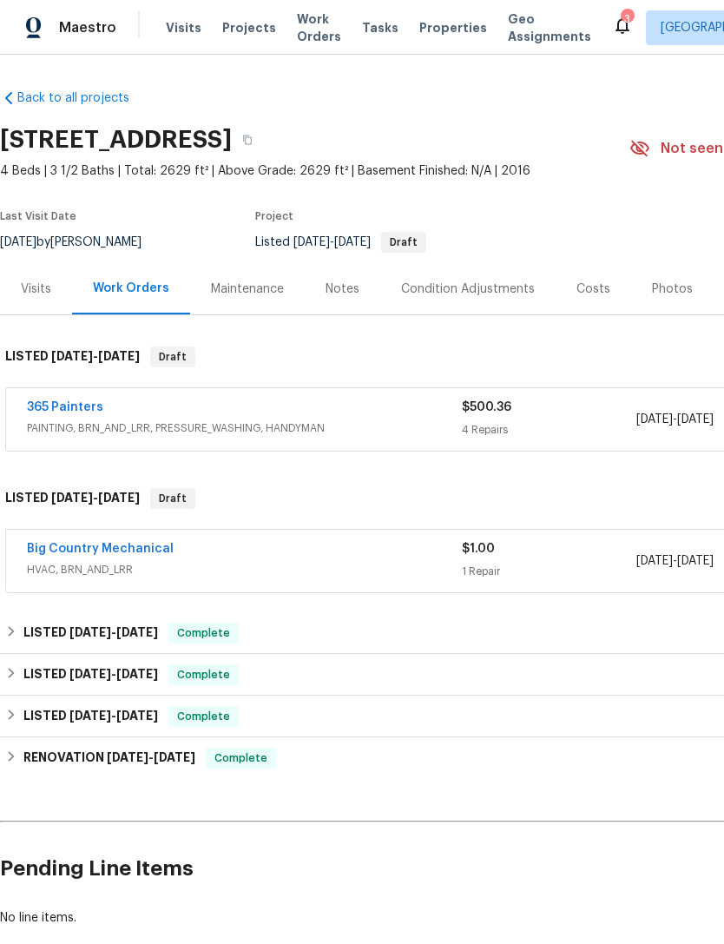
click at [125, 419] on div "365 Painters" at bounding box center [244, 409] width 435 height 21
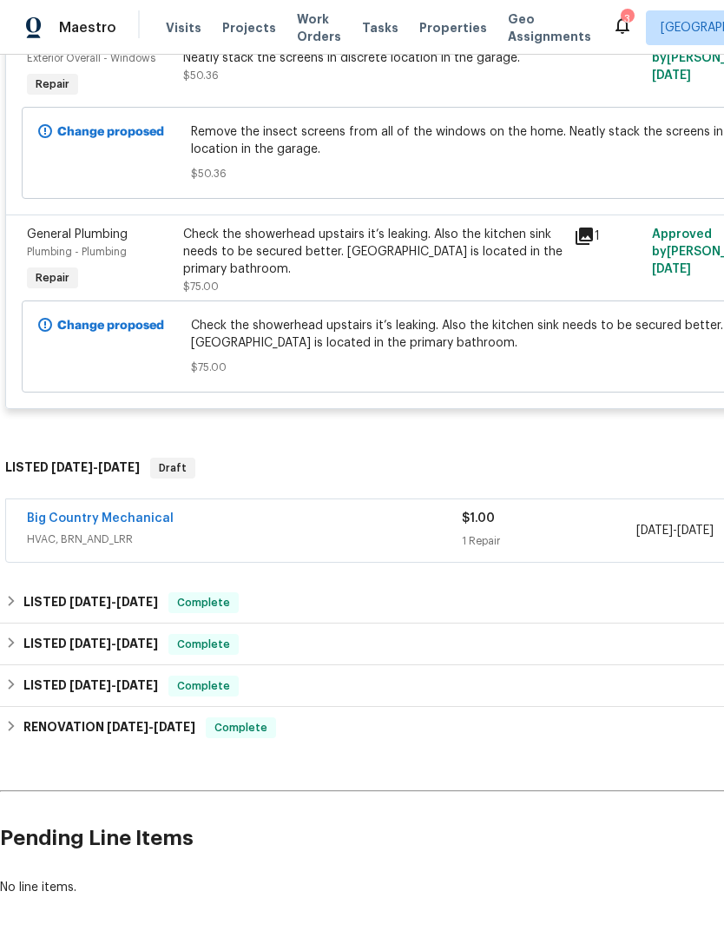
scroll to position [947, 0]
click at [133, 524] on link "Big Country Mechanical" at bounding box center [100, 519] width 147 height 12
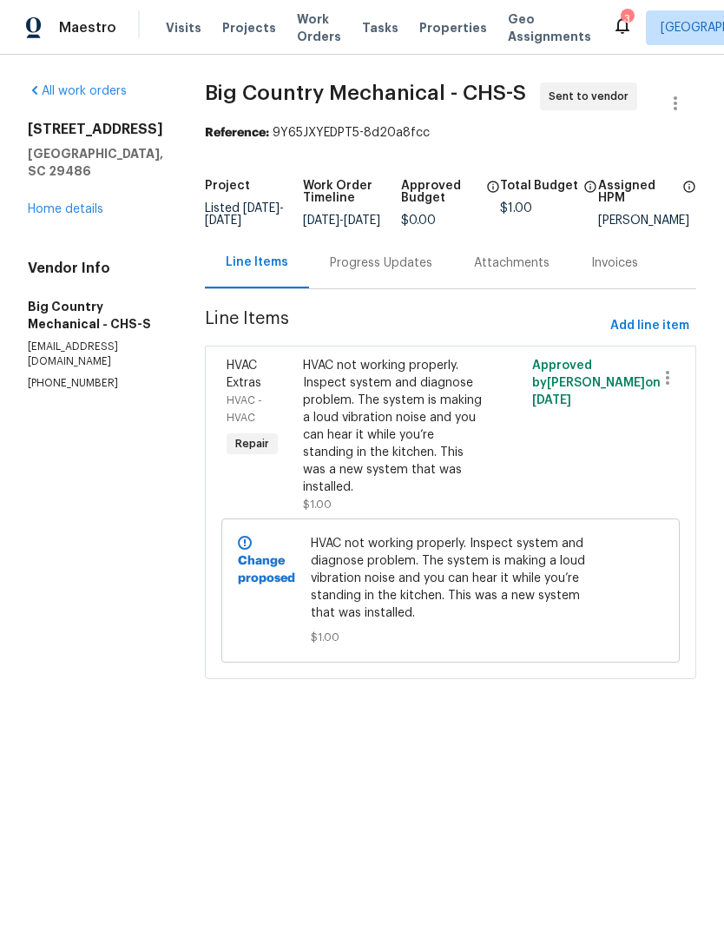
click at [72, 215] on link "Home details" at bounding box center [66, 209] width 76 height 12
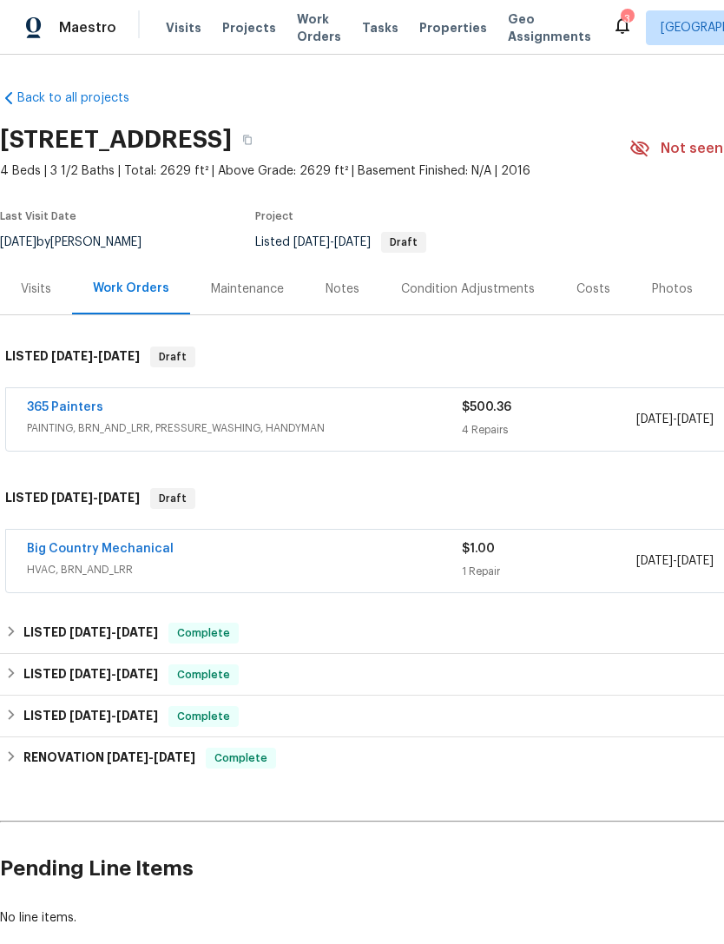
click at [63, 405] on link "365 Painters" at bounding box center [65, 407] width 76 height 12
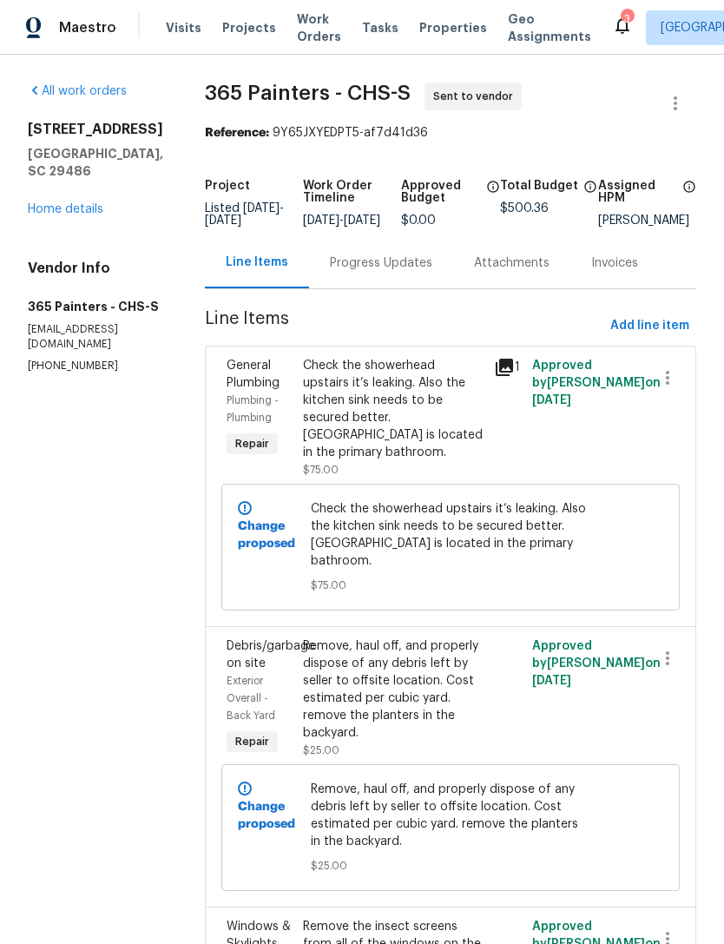
click at [63, 203] on link "Home details" at bounding box center [66, 209] width 76 height 12
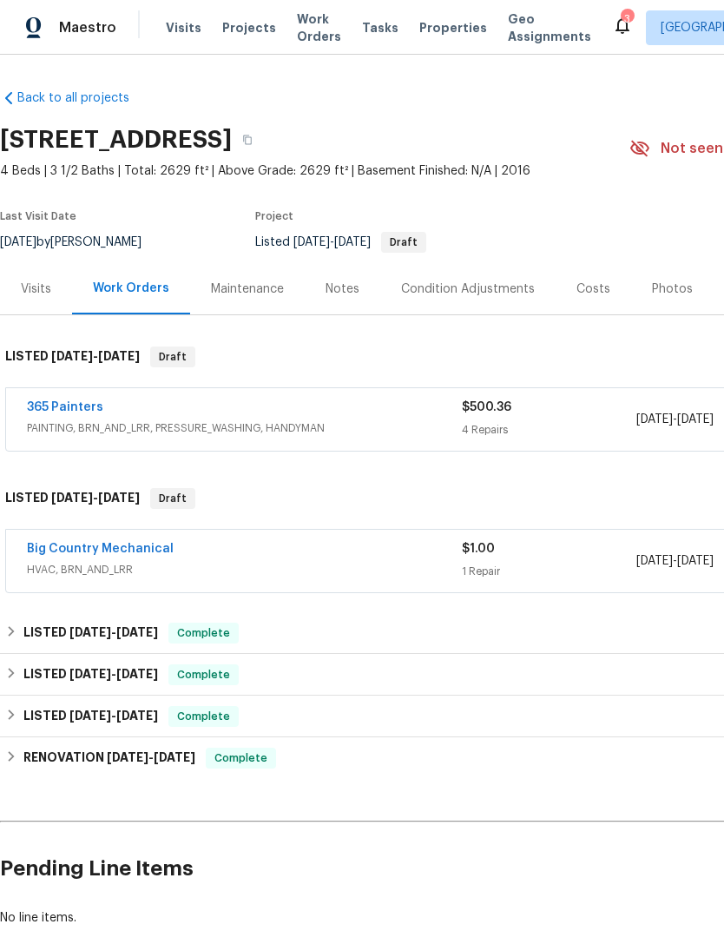
click at [104, 543] on link "Big Country Mechanical" at bounding box center [100, 549] width 147 height 12
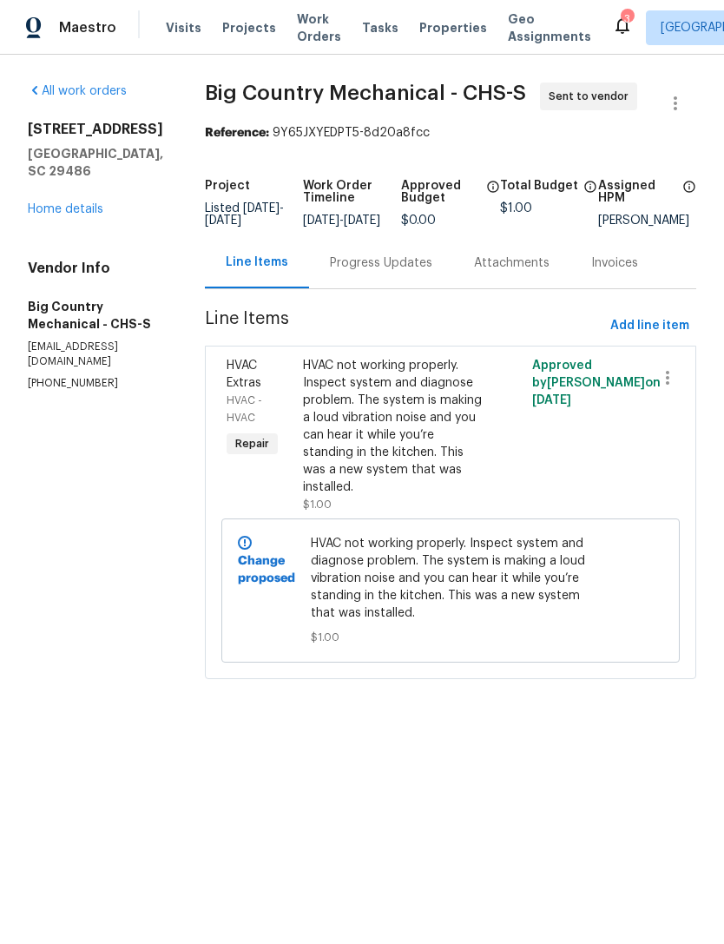
click at [428, 27] on span "Properties" at bounding box center [453, 27] width 68 height 17
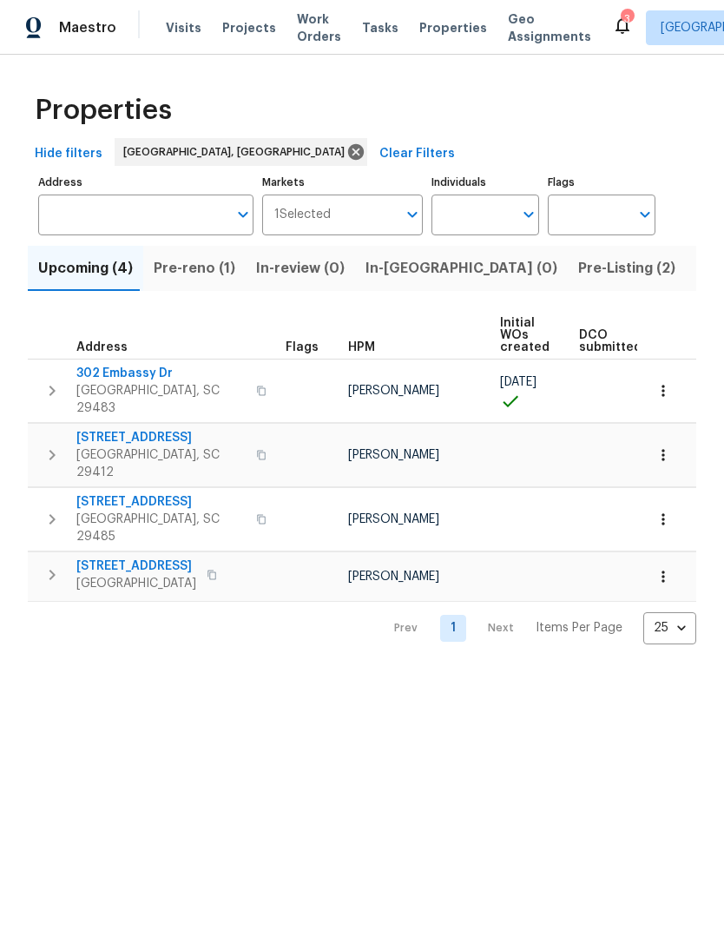
click at [621, 20] on div "3" at bounding box center [627, 18] width 12 height 17
click at [621, 21] on div "3" at bounding box center [627, 18] width 12 height 17
click at [616, 22] on icon at bounding box center [623, 25] width 14 height 17
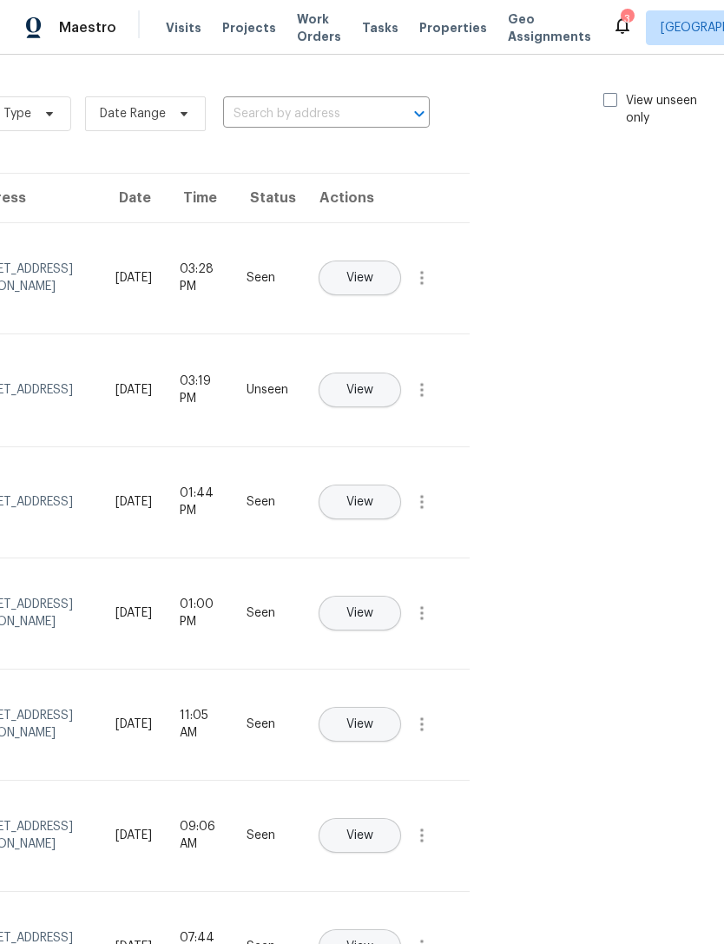
scroll to position [-1, 201]
click at [607, 105] on span at bounding box center [614, 100] width 14 height 14
click at [607, 103] on input "View unseen only" at bounding box center [612, 97] width 11 height 11
checkbox input "true"
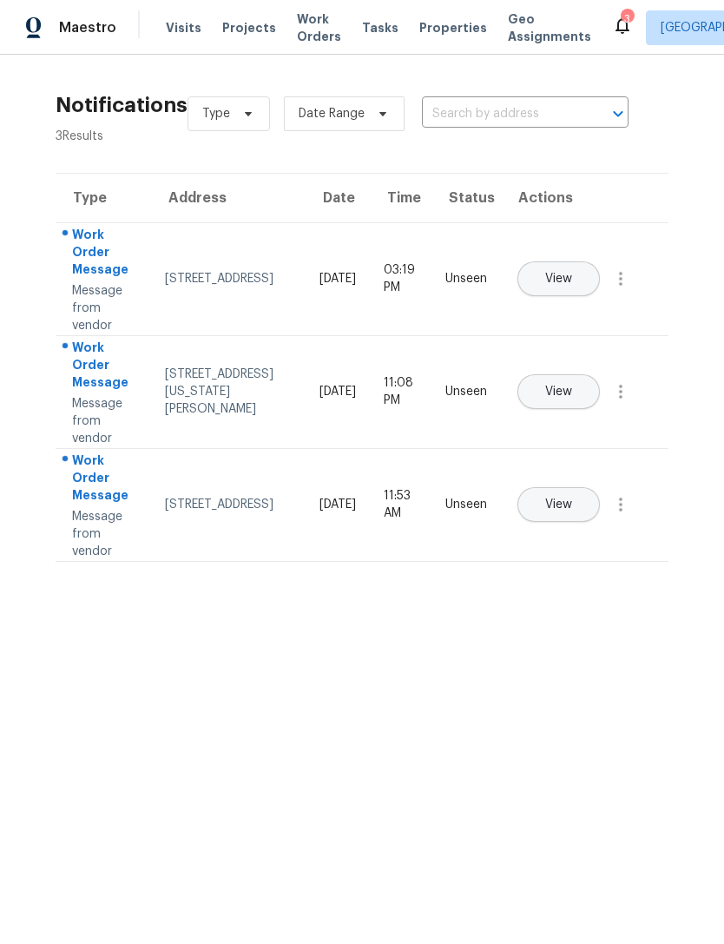
scroll to position [0, 0]
